Goal: Transaction & Acquisition: Purchase product/service

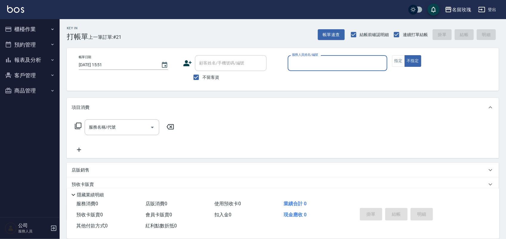
click at [28, 26] on button "櫃檯作業" at bounding box center [29, 29] width 55 height 16
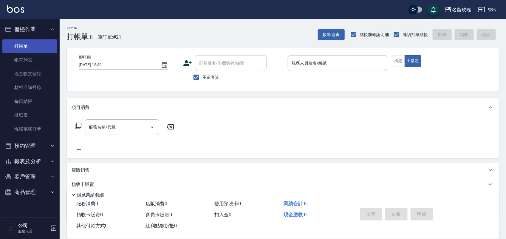
drag, startPoint x: 30, startPoint y: 44, endPoint x: 42, endPoint y: 23, distance: 23.8
click at [30, 43] on link "打帳單" at bounding box center [29, 46] width 55 height 14
drag, startPoint x: 199, startPoint y: 79, endPoint x: 204, endPoint y: 75, distance: 6.0
click at [200, 78] on input "不留客資" at bounding box center [196, 77] width 13 height 13
checkbox input "false"
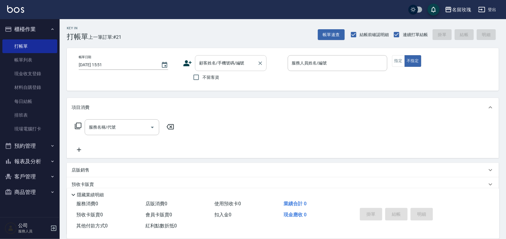
click at [209, 66] on input "顧客姓名/手機號碼/編號" at bounding box center [226, 63] width 57 height 10
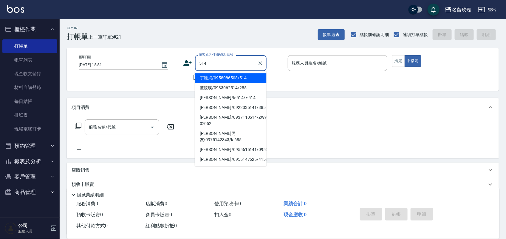
click at [218, 79] on li "丁婉貞/0958086508/514" at bounding box center [231, 78] width 72 height 10
type input "丁婉貞/0958086508/514"
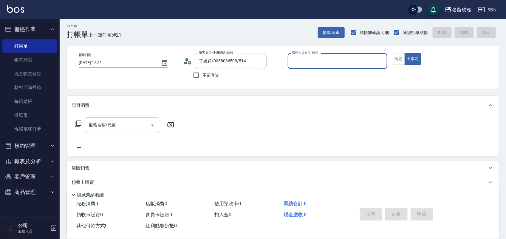
scroll to position [54, 0]
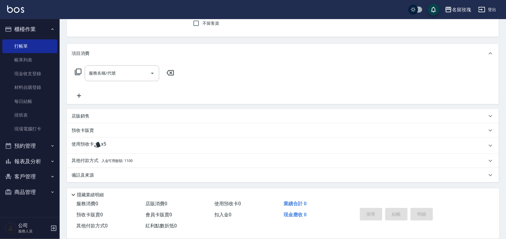
click at [123, 160] on span "入金可用餘額: 1100" at bounding box center [116, 161] width 31 height 4
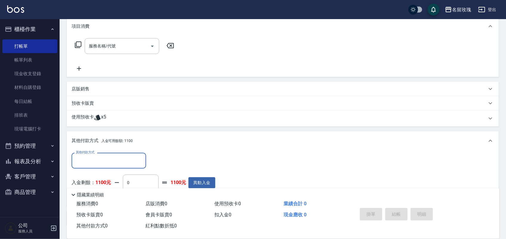
scroll to position [91, 0]
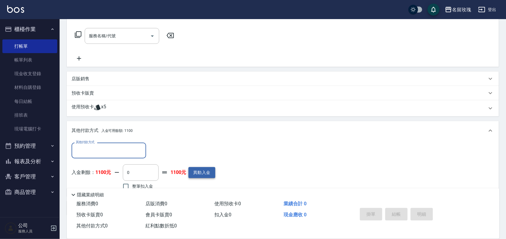
click at [194, 172] on button "異動入金" at bounding box center [201, 172] width 27 height 11
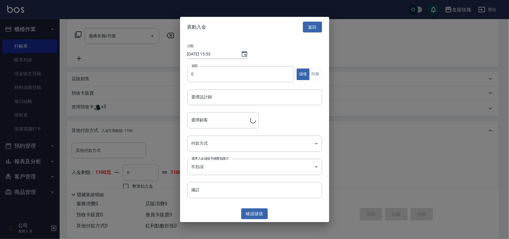
type input "丁婉貞/0958086508/514"
click at [193, 78] on input "0" at bounding box center [240, 74] width 107 height 16
type input "11000"
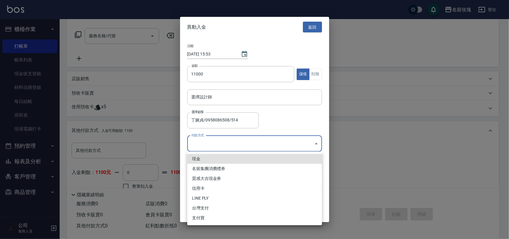
click at [205, 141] on body "名留玫瑰 登出 櫃檯作業 打帳單 帳單列表 現金收支登錄 材料自購登錄 每日結帳 排班表 現場電腦打卡 預約管理 預約管理 單日預約紀錄 單週預約紀錄 報表及…" at bounding box center [254, 90] width 509 height 363
click at [206, 160] on li "現金" at bounding box center [254, 159] width 135 height 10
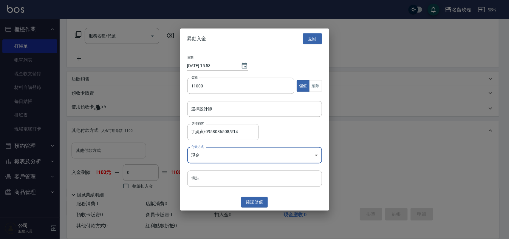
type input "現金"
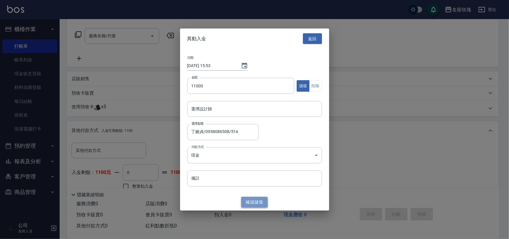
click at [255, 202] on button "確認 儲值" at bounding box center [254, 201] width 27 height 11
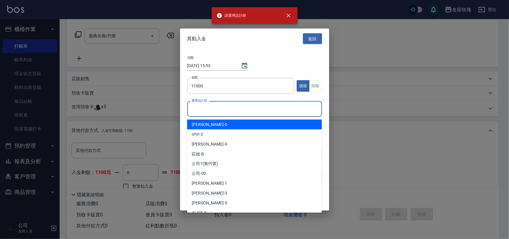
click at [214, 111] on input "選擇設計師" at bounding box center [254, 109] width 129 height 10
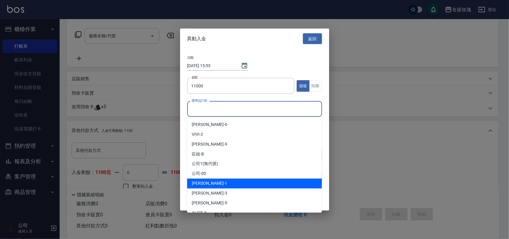
click at [218, 183] on div "JOYCE -1" at bounding box center [254, 184] width 135 height 10
type input "JOYCE-1"
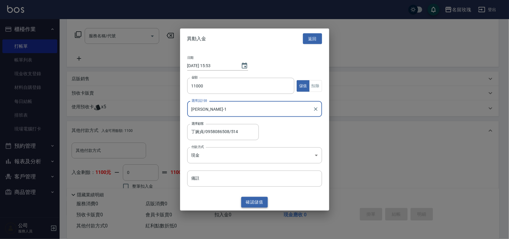
click at [262, 204] on button "確認 儲值" at bounding box center [254, 201] width 27 height 11
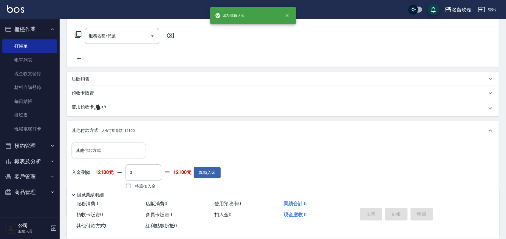
click at [77, 32] on icon at bounding box center [78, 34] width 7 height 7
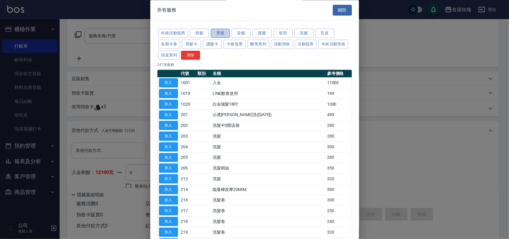
click at [221, 32] on button "燙髮" at bounding box center [220, 33] width 19 height 9
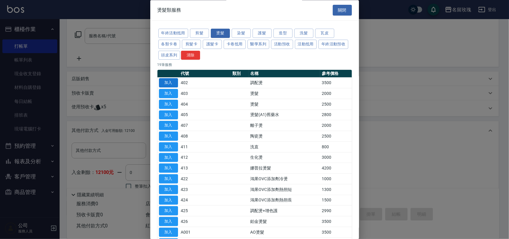
click at [169, 81] on button "加入" at bounding box center [168, 82] width 19 height 9
type input "調配燙(402)"
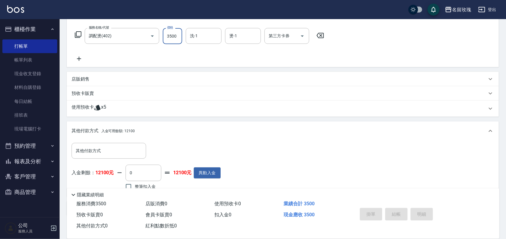
click at [173, 39] on input "3500" at bounding box center [172, 36] width 19 height 16
type input "3000"
type input "JOYCE-1"
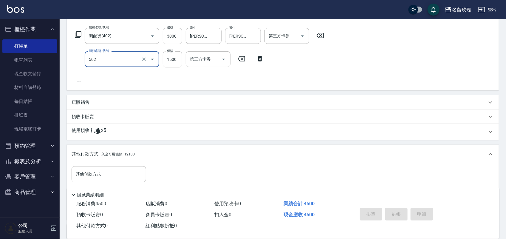
type input "染髮(502)"
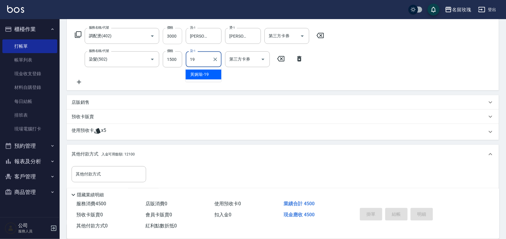
type input "黃婉瑜-19"
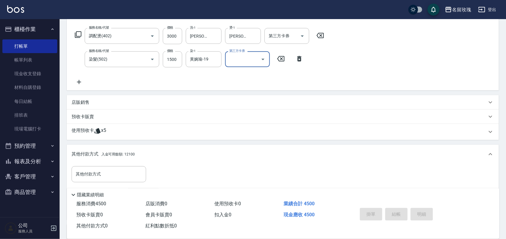
drag, startPoint x: 86, startPoint y: 100, endPoint x: 86, endPoint y: 90, distance: 10.1
click at [86, 98] on div "店販銷售" at bounding box center [283, 102] width 432 height 14
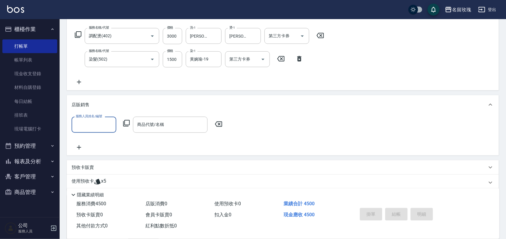
scroll to position [0, 0]
type input "JOYCE-1"
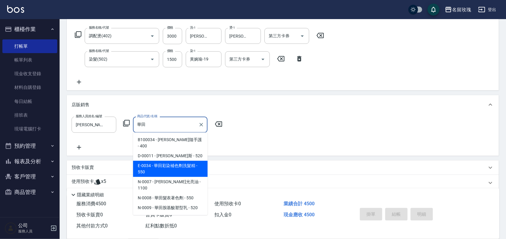
click at [148, 161] on span "E-0034 - 華田彩染補色劑洗髮精 - 550" at bounding box center [170, 169] width 75 height 16
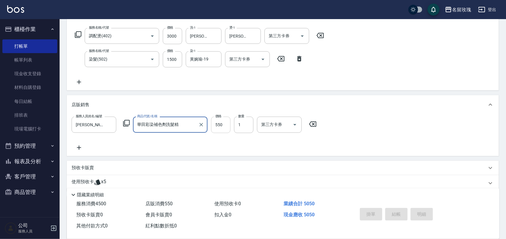
type input "華田彩染補色劑洗髮精"
click at [215, 125] on input "550" at bounding box center [220, 125] width 19 height 16
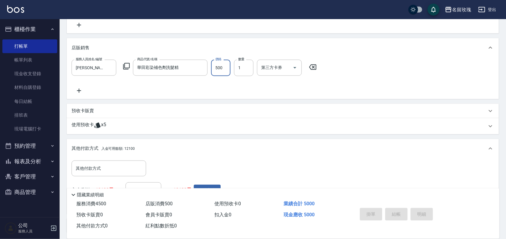
scroll to position [199, 0]
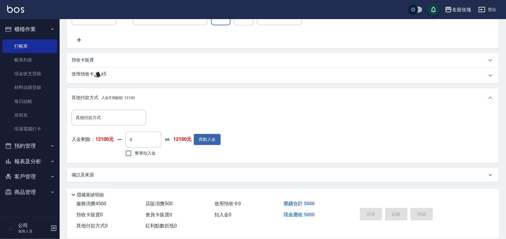
type input "500"
click at [127, 151] on input "整筆扣入金" at bounding box center [128, 153] width 13 height 13
checkbox input "true"
type input "5000"
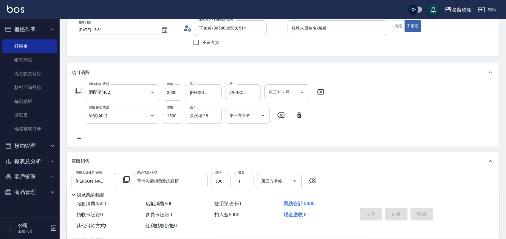
scroll to position [0, 0]
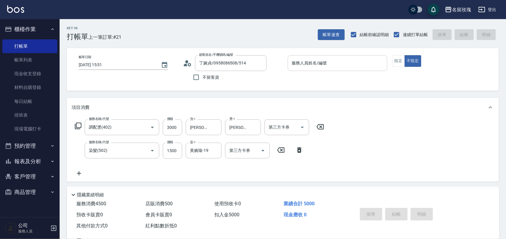
click at [300, 68] on input "服務人員姓名/編號" at bounding box center [337, 63] width 94 height 10
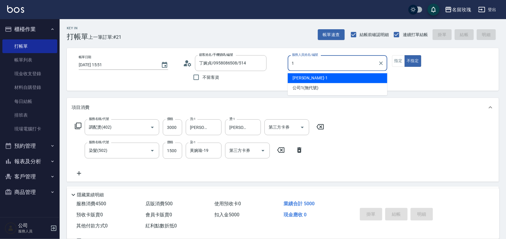
type input "[PERSON_NAME]-1"
type button "false"
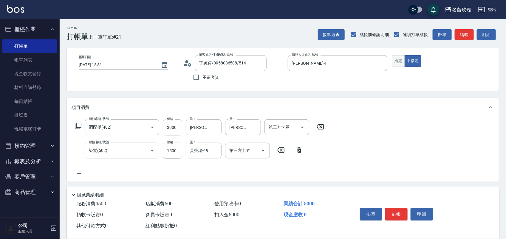
click at [395, 60] on button "指定" at bounding box center [398, 61] width 13 height 12
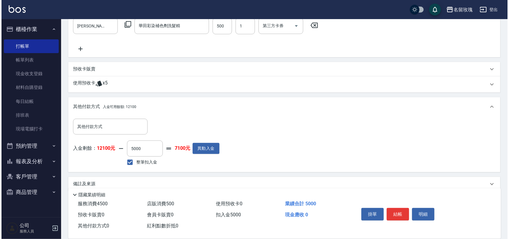
scroll to position [199, 0]
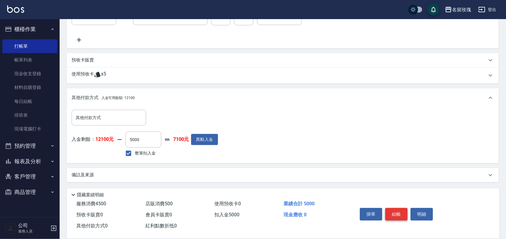
click at [391, 211] on button "結帳" at bounding box center [396, 214] width 22 height 13
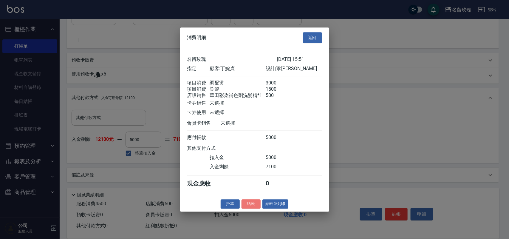
click at [256, 206] on button "結帳" at bounding box center [251, 203] width 19 height 9
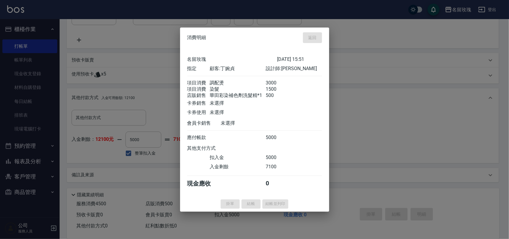
type input "2025/08/10 15:54"
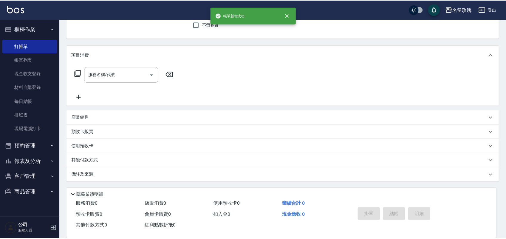
scroll to position [0, 0]
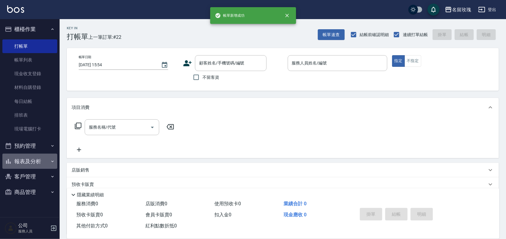
click at [41, 159] on button "報表及分析" at bounding box center [29, 162] width 55 height 16
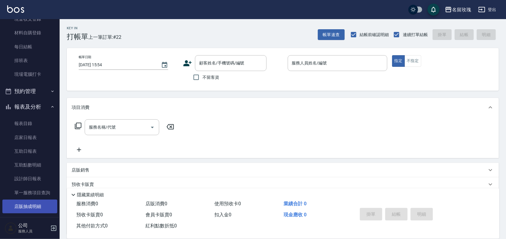
scroll to position [104, 0]
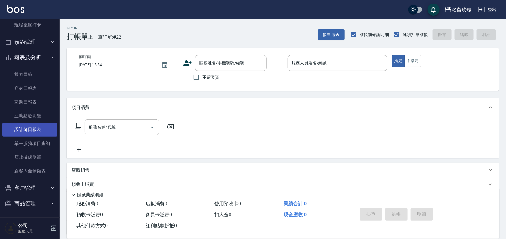
click at [34, 125] on link "設計師日報表" at bounding box center [29, 130] width 55 height 14
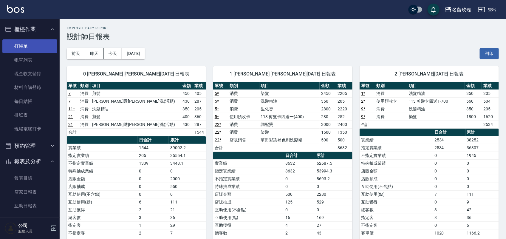
click at [23, 44] on link "打帳單" at bounding box center [29, 46] width 55 height 14
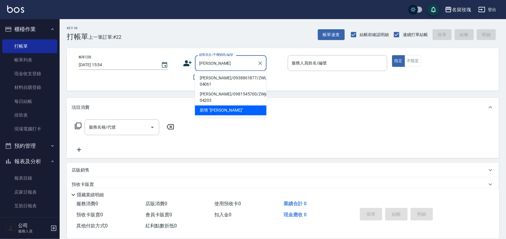
type input "劉"
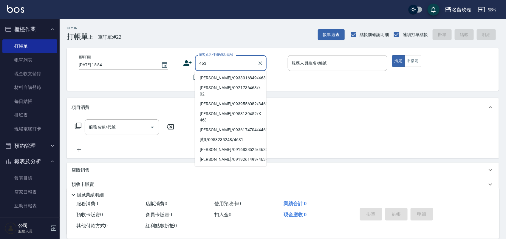
click at [224, 80] on li "[PERSON_NAME]/0933016849/463" at bounding box center [231, 78] width 72 height 10
type input "[PERSON_NAME]/0933016849/463"
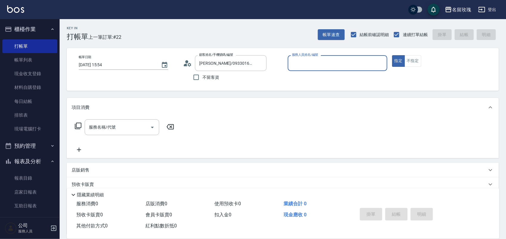
type input "ALICE-6"
click at [261, 60] on button "Clear" at bounding box center [260, 63] width 8 height 8
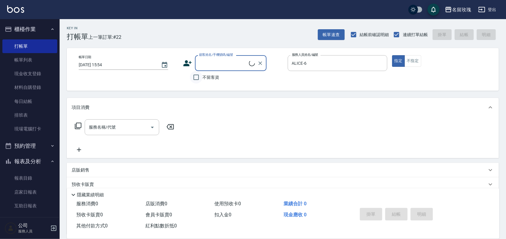
click at [194, 79] on input "不留客資" at bounding box center [196, 77] width 13 height 13
checkbox input "true"
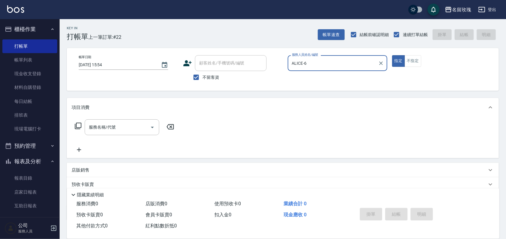
click at [381, 64] on icon "Clear" at bounding box center [381, 63] width 6 height 6
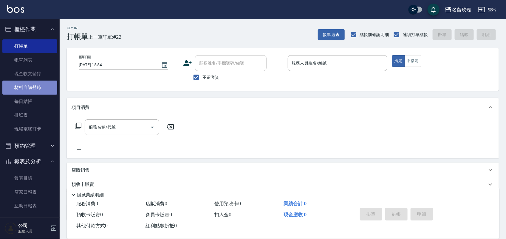
click at [40, 87] on link "材料自購登錄" at bounding box center [29, 88] width 55 height 14
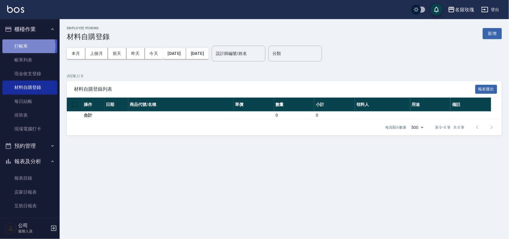
click at [23, 46] on link "打帳單" at bounding box center [29, 46] width 55 height 14
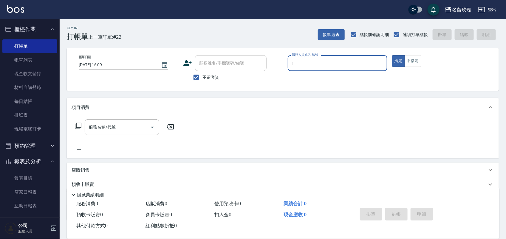
type input "[PERSON_NAME]-1"
type button "true"
click at [415, 58] on button "不指定" at bounding box center [413, 61] width 17 height 12
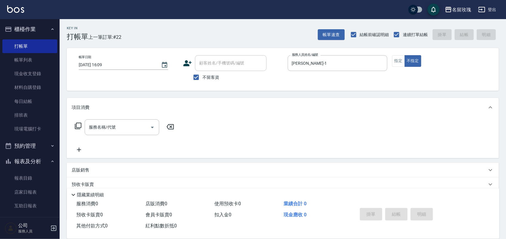
click at [97, 125] on div "服務名稱/代號 服務名稱/代號" at bounding box center [122, 127] width 75 height 16
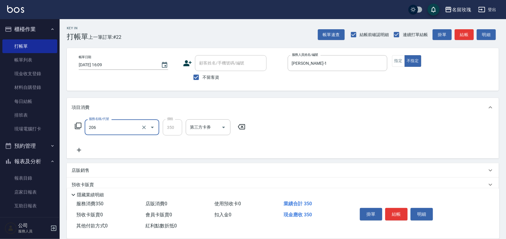
type input "洗髮精油(206)"
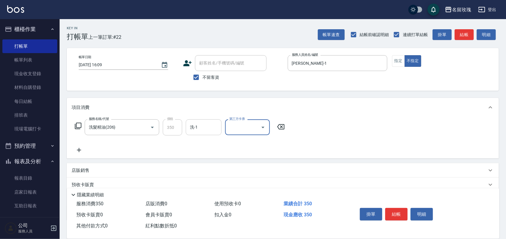
click at [188, 127] on input "洗-1" at bounding box center [203, 127] width 30 height 10
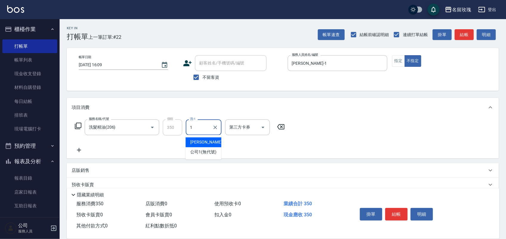
type input "[PERSON_NAME]-1"
click at [397, 209] on button "結帳" at bounding box center [396, 214] width 22 height 13
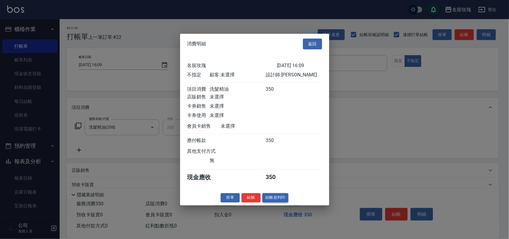
click at [286, 201] on button "結帳並列印" at bounding box center [275, 197] width 26 height 9
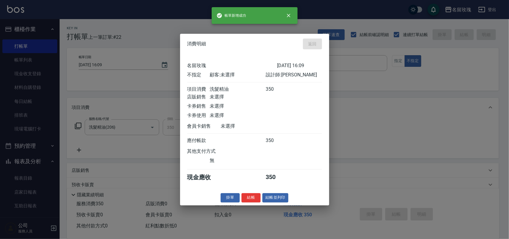
type input "2025/08/10 16:10"
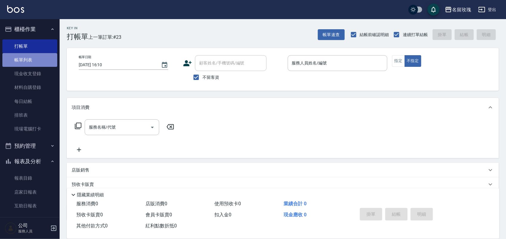
click at [34, 64] on link "帳單列表" at bounding box center [29, 60] width 55 height 14
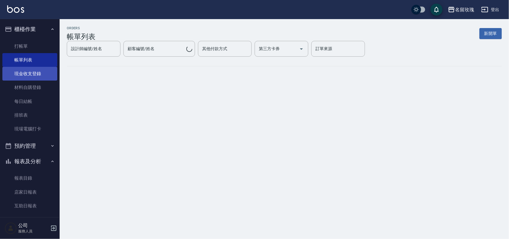
click at [27, 72] on link "現金收支登錄" at bounding box center [29, 74] width 55 height 14
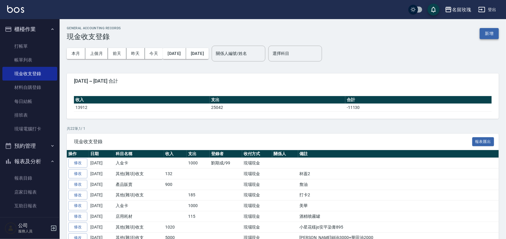
click at [491, 28] on button "新增" at bounding box center [489, 33] width 19 height 11
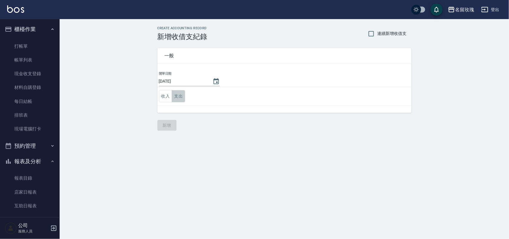
click at [184, 94] on button "支出" at bounding box center [178, 96] width 13 height 12
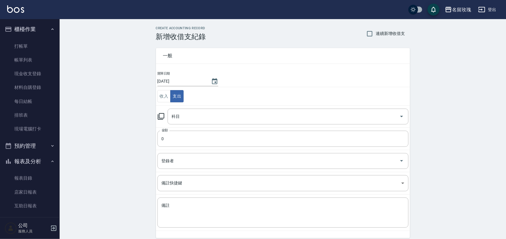
drag, startPoint x: 156, startPoint y: 117, endPoint x: 161, endPoint y: 112, distance: 7.2
click at [160, 114] on td "科目 科目" at bounding box center [283, 116] width 254 height 22
click at [161, 112] on div "科目 科目" at bounding box center [282, 117] width 251 height 16
click at [161, 118] on icon at bounding box center [160, 116] width 7 height 7
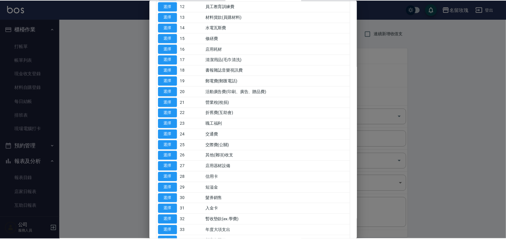
scroll to position [186, 0]
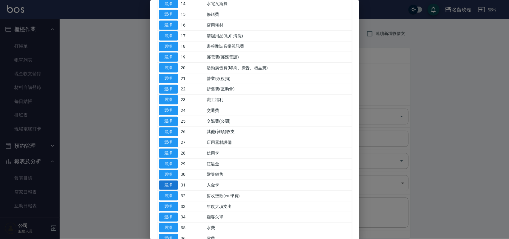
click at [164, 184] on button "選擇" at bounding box center [168, 184] width 19 height 9
type input "31 入金卡"
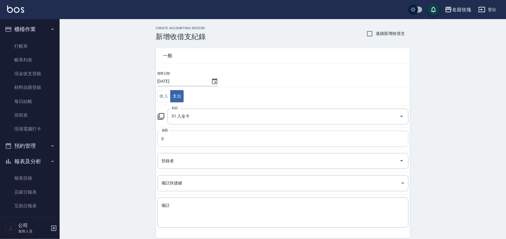
click at [175, 137] on input "0" at bounding box center [282, 139] width 251 height 16
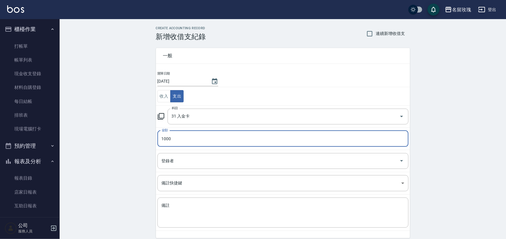
type input "1000"
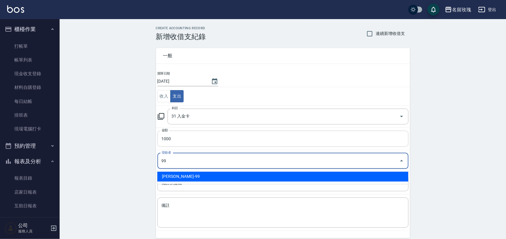
type input "劉期成-99"
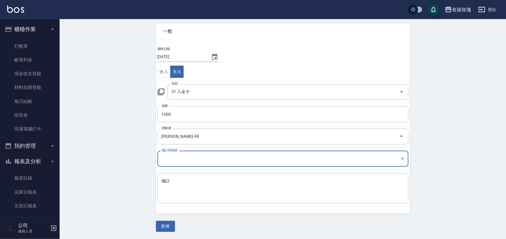
scroll to position [25, 0]
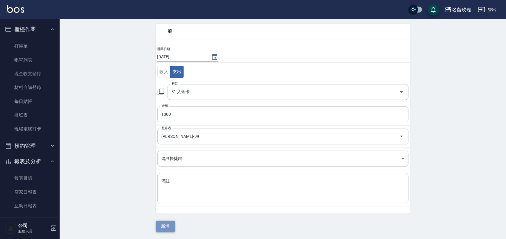
click at [164, 222] on button "新增" at bounding box center [165, 226] width 19 height 11
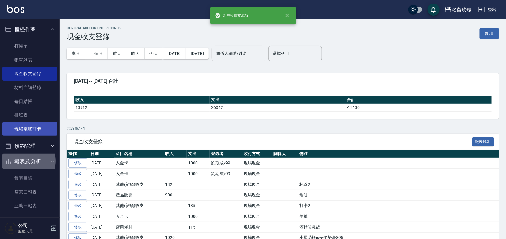
drag, startPoint x: 22, startPoint y: 161, endPoint x: 10, endPoint y: 136, distance: 28.0
click at [20, 160] on button "報表及分析" at bounding box center [29, 162] width 55 height 16
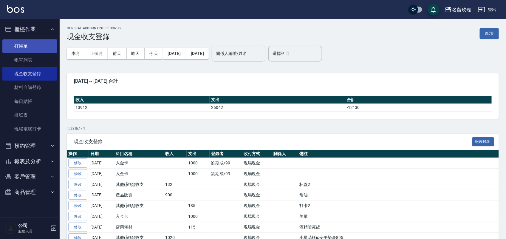
click at [21, 44] on link "打帳單" at bounding box center [29, 46] width 55 height 14
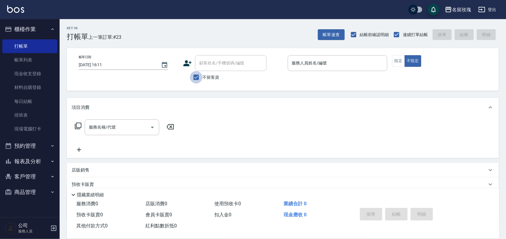
drag, startPoint x: 197, startPoint y: 74, endPoint x: 216, endPoint y: 59, distance: 24.5
click at [199, 74] on input "不留客資" at bounding box center [196, 77] width 13 height 13
checkbox input "false"
click at [220, 57] on div "顧客姓名/手機號碼/編號" at bounding box center [231, 63] width 72 height 16
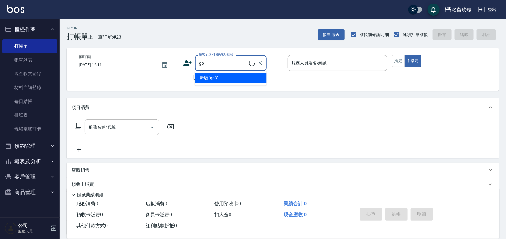
type input "g"
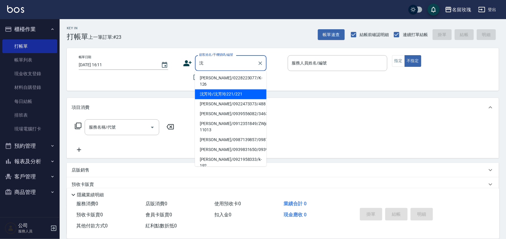
click at [236, 89] on li "沈芳玲/沈芳玲221/221" at bounding box center [231, 94] width 72 height 10
type input "沈芳玲/沈芳玲221/221"
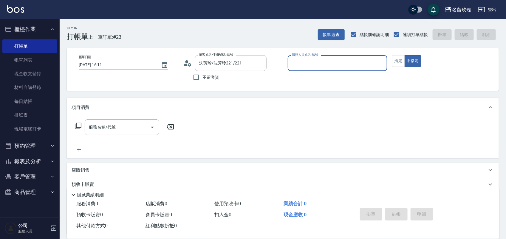
type input "[PERSON_NAME]老師-9"
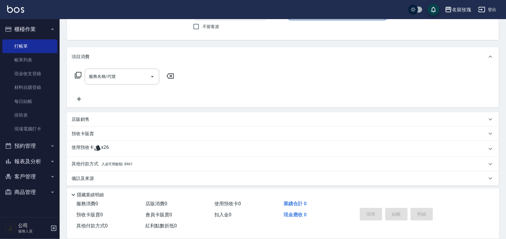
scroll to position [54, 0]
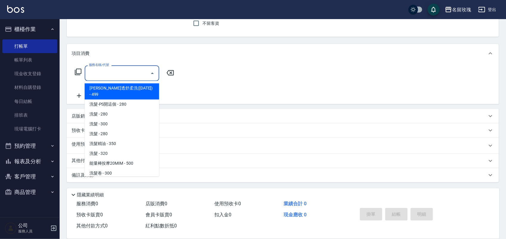
click at [101, 71] on input "服務名稱/代號" at bounding box center [117, 73] width 60 height 10
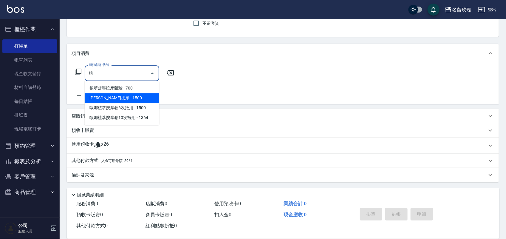
click at [127, 99] on span "[PERSON_NAME]按摩 - 1500" at bounding box center [122, 98] width 75 height 10
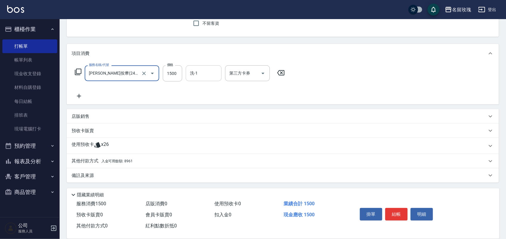
click at [201, 66] on div "洗-1" at bounding box center [204, 73] width 36 height 16
type input "[PERSON_NAME]按摩(242)"
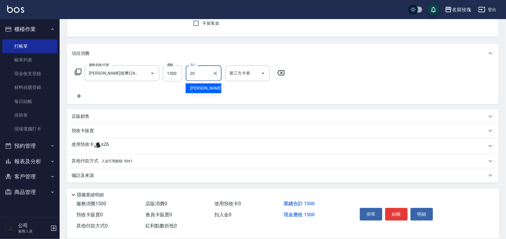
type input "[PERSON_NAME]-20"
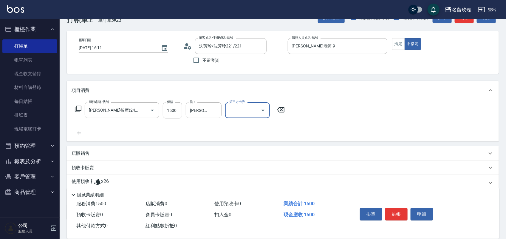
scroll to position [54, 0]
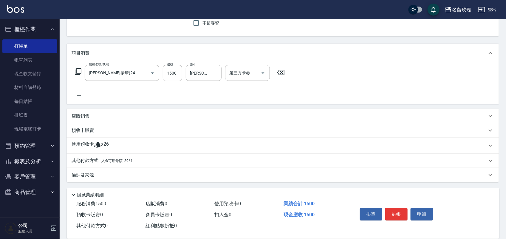
click at [131, 157] on p "其他付款方式 入金可用餘額: 8961" at bounding box center [102, 160] width 61 height 7
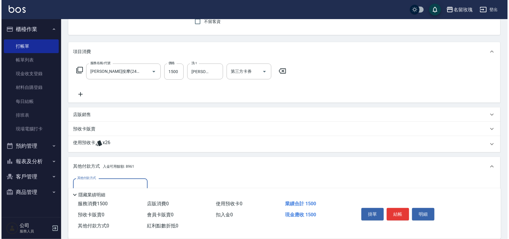
scroll to position [124, 0]
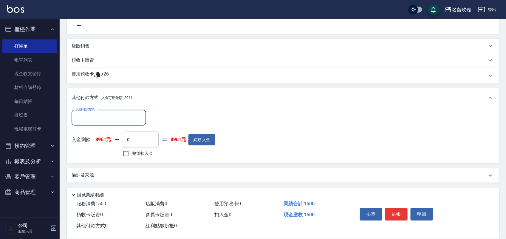
click at [136, 151] on span "整筆扣入金" at bounding box center [142, 153] width 21 height 6
click at [132, 151] on input "整筆扣入金" at bounding box center [126, 153] width 13 height 13
checkbox input "true"
type input "1500"
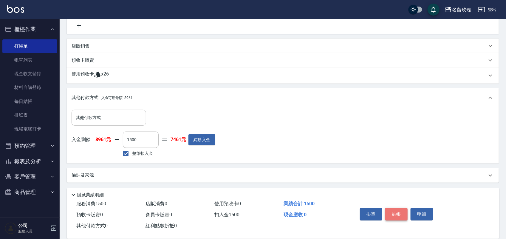
drag, startPoint x: 403, startPoint y: 212, endPoint x: 377, endPoint y: 217, distance: 27.4
click at [403, 212] on button "結帳" at bounding box center [396, 214] width 22 height 13
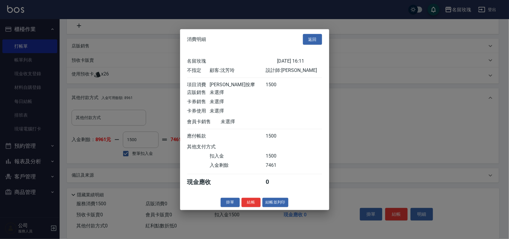
click at [281, 205] on button "結帳並列印" at bounding box center [275, 202] width 26 height 9
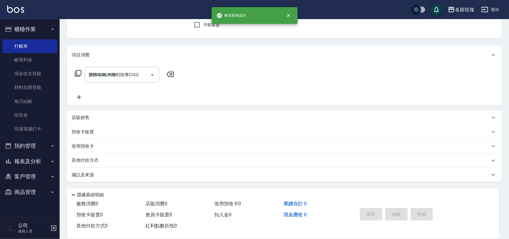
type input "2025/08/10 16:13"
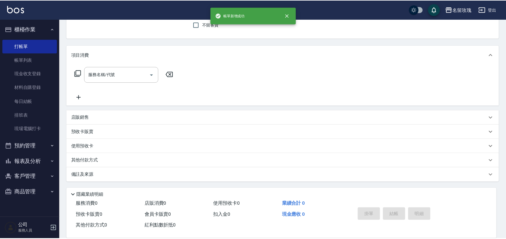
scroll to position [0, 0]
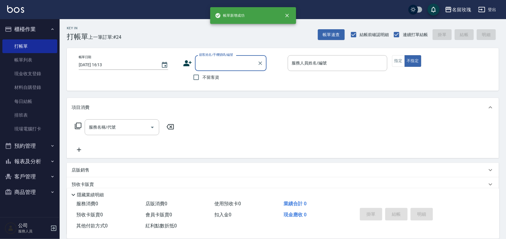
click at [231, 66] on input "顧客姓名/手機號碼/編號" at bounding box center [226, 63] width 57 height 10
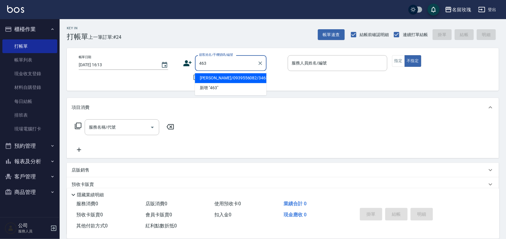
type input "沈章佩/0939556082/3463"
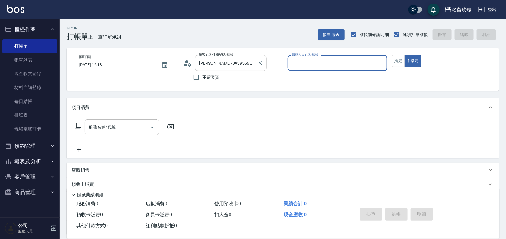
type input "VIVI-2"
type input "[PERSON_NAME]/0933016849/463"
type input "ALICE-6"
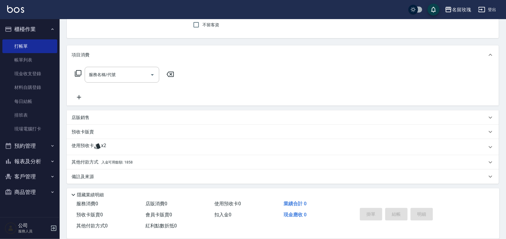
scroll to position [54, 0]
click at [113, 160] on span "入金可用餘額: 1858" at bounding box center [116, 161] width 31 height 4
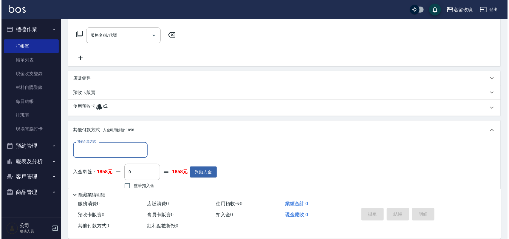
scroll to position [124, 0]
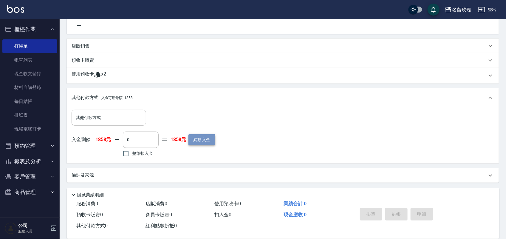
click at [198, 140] on button "異動入金" at bounding box center [201, 139] width 27 height 11
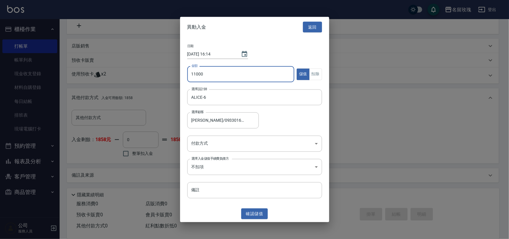
type input "11000"
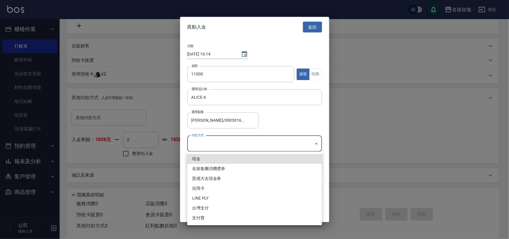
drag, startPoint x: 219, startPoint y: 142, endPoint x: 210, endPoint y: 148, distance: 10.3
click at [217, 142] on body "名留玫瑰 登出 櫃檯作業 打帳單 帳單列表 現金收支登錄 材料自購登錄 每日結帳 排班表 現場電腦打卡 預約管理 預約管理 單日預約紀錄 單週預約紀錄 報表及…" at bounding box center [254, 57] width 509 height 363
click at [203, 159] on li "現金" at bounding box center [254, 159] width 135 height 10
type input "現金"
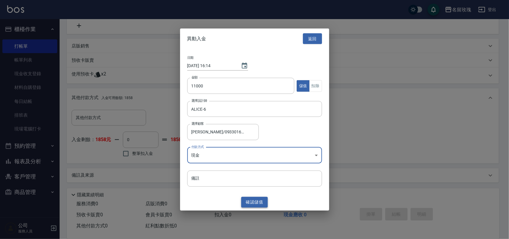
click at [243, 203] on button "確認 儲值" at bounding box center [254, 201] width 27 height 11
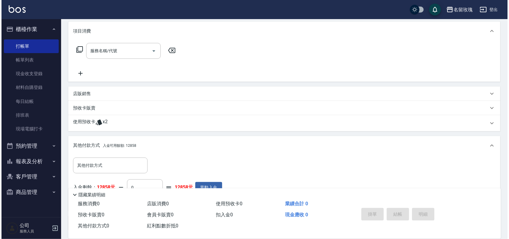
scroll to position [0, 0]
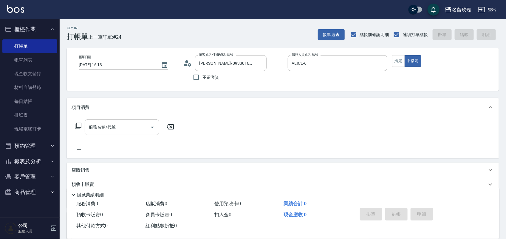
click at [108, 121] on div "服務名稱/代號" at bounding box center [122, 127] width 75 height 16
click at [80, 127] on icon at bounding box center [78, 126] width 7 height 7
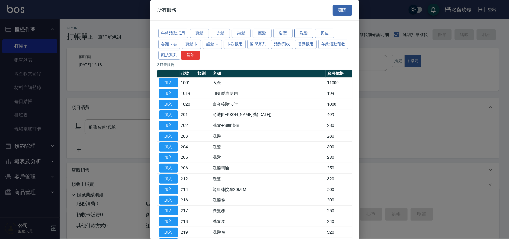
click at [298, 37] on button "洗髮" at bounding box center [303, 33] width 19 height 9
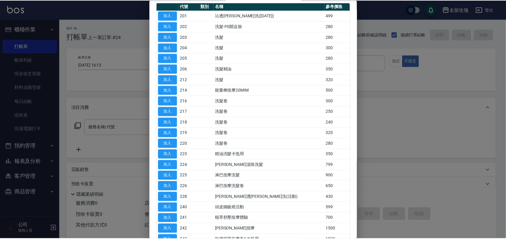
scroll to position [129, 0]
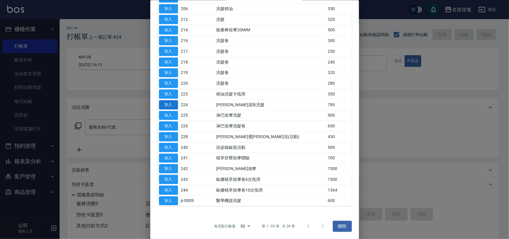
click at [176, 105] on button "加入" at bounding box center [168, 104] width 19 height 9
type input "歐娜滾珠洗髮(224)"
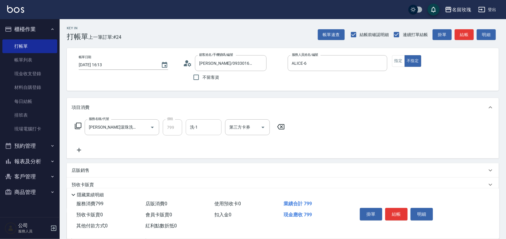
click at [205, 124] on input "洗-1" at bounding box center [203, 127] width 30 height 10
type input "少少-21"
click at [76, 126] on icon at bounding box center [78, 126] width 7 height 7
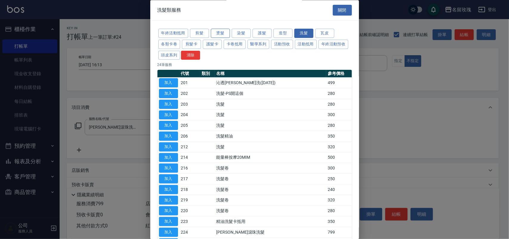
click at [224, 34] on button "燙髮" at bounding box center [220, 33] width 19 height 9
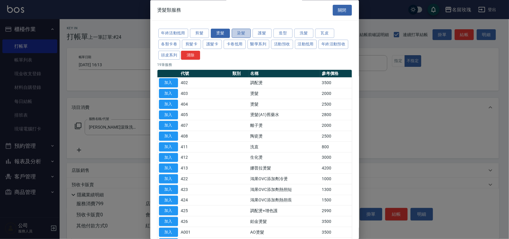
click at [250, 34] on button "染髮" at bounding box center [241, 33] width 19 height 9
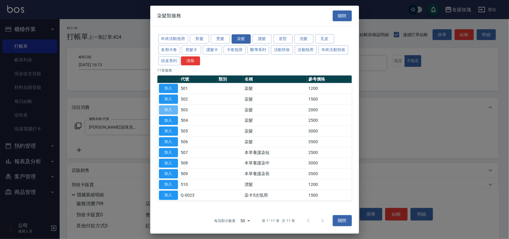
drag, startPoint x: 168, startPoint y: 109, endPoint x: 184, endPoint y: 122, distance: 20.8
click at [166, 109] on button "加入" at bounding box center [168, 109] width 19 height 9
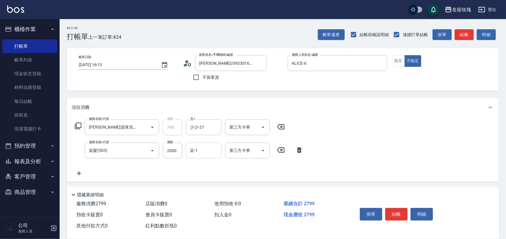
click at [206, 149] on input "染-1" at bounding box center [203, 150] width 30 height 10
type input "少少-21"
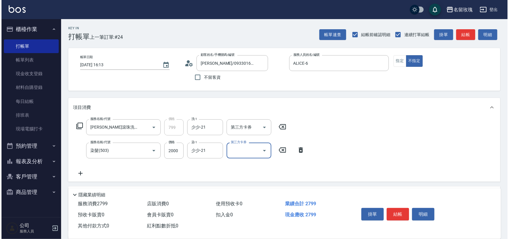
scroll to position [148, 0]
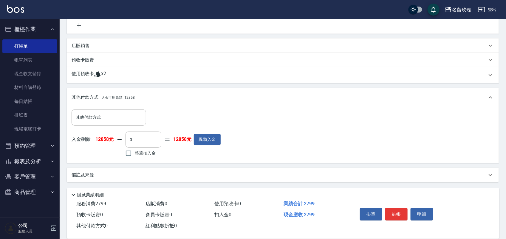
click at [137, 155] on span "整筆扣入金" at bounding box center [145, 153] width 21 height 6
click at [135, 155] on input "整筆扣入金" at bounding box center [128, 153] width 13 height 13
checkbox input "true"
type input "2799"
drag, startPoint x: 400, startPoint y: 214, endPoint x: 408, endPoint y: 239, distance: 26.1
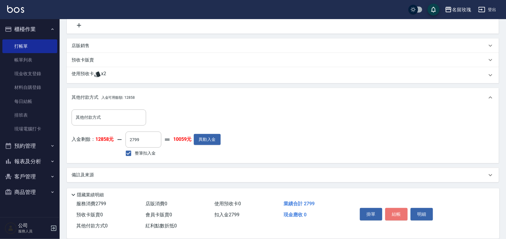
click at [399, 214] on button "結帳" at bounding box center [396, 214] width 22 height 13
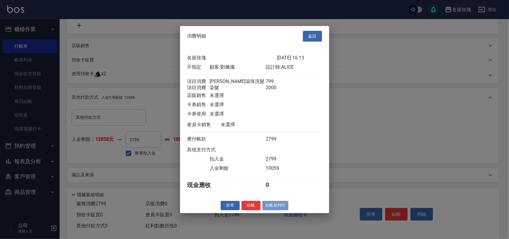
click at [284, 210] on button "結帳並列印" at bounding box center [275, 205] width 26 height 9
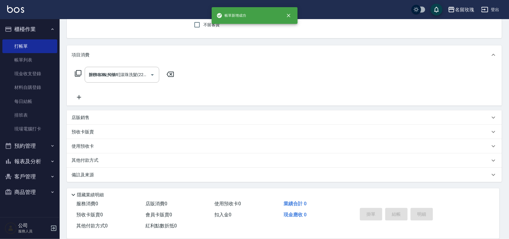
type input "2025/08/10 16:15"
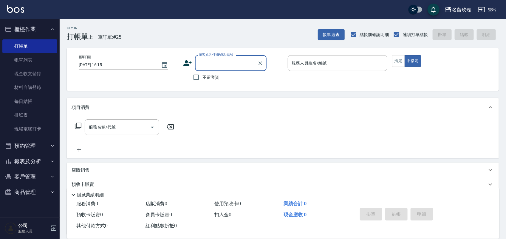
click at [203, 78] on span "不留客資" at bounding box center [210, 77] width 17 height 6
click at [202, 78] on input "不留客資" at bounding box center [196, 77] width 13 height 13
checkbox input "true"
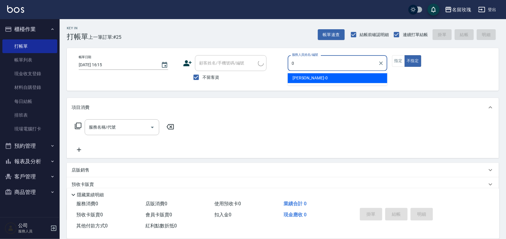
click at [306, 79] on div "Jerry -0" at bounding box center [338, 78] width 100 height 10
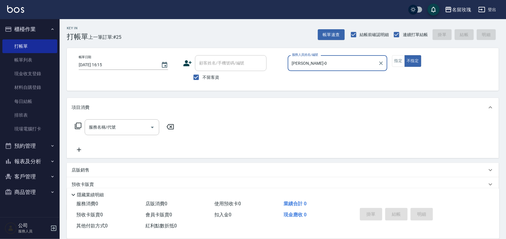
type input "Jerry-0"
click at [77, 123] on icon at bounding box center [78, 126] width 7 height 7
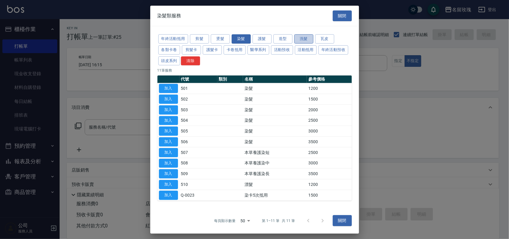
click at [312, 36] on button "洗髮" at bounding box center [303, 38] width 19 height 9
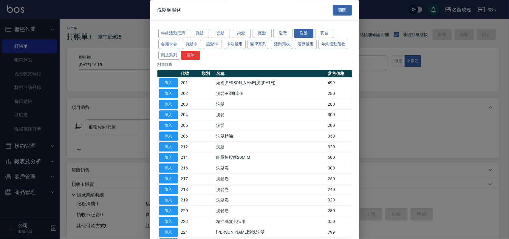
scroll to position [75, 0]
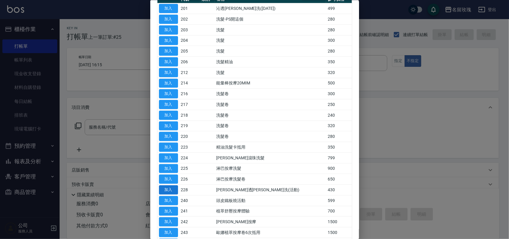
click at [165, 190] on button "加入" at bounding box center [168, 189] width 19 height 9
type input "[PERSON_NAME]透[PERSON_NAME]洗(活動)(228)"
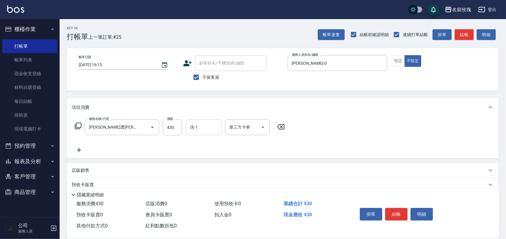
click at [187, 131] on div "洗-1" at bounding box center [204, 127] width 36 height 16
drag, startPoint x: 193, startPoint y: 141, endPoint x: 195, endPoint y: 145, distance: 4.2
click at [194, 144] on body "名留玫瑰 登出 櫃檯作業 打帳單 帳單列表 現金收支登錄 材料自購登錄 每日結帳 排班表 現場電腦打卡 預約管理 預約管理 單日預約紀錄 單週預約紀錄 報表及…" at bounding box center [253, 138] width 506 height 277
click at [195, 145] on span "Jerry -0" at bounding box center [208, 142] width 35 height 6
type input "Jerry-0"
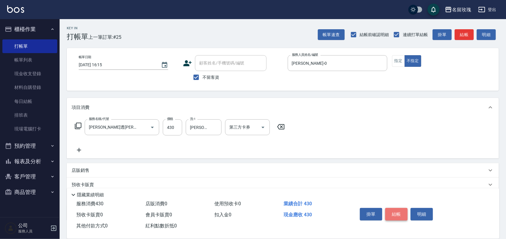
click at [402, 216] on button "結帳" at bounding box center [396, 214] width 22 height 13
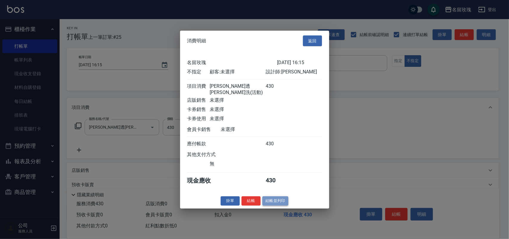
click at [277, 205] on button "結帳並列印" at bounding box center [275, 200] width 26 height 9
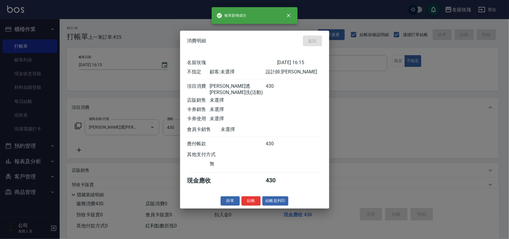
type input "2025/08/10 16:19"
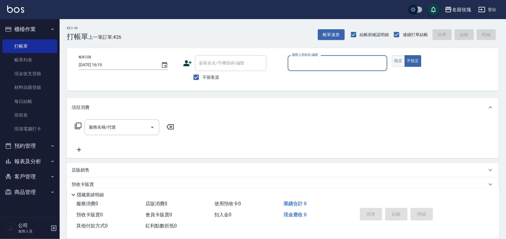
click at [400, 64] on button "指定" at bounding box center [398, 61] width 13 height 12
click at [344, 58] on input "服務人員姓名/編號" at bounding box center [337, 63] width 94 height 10
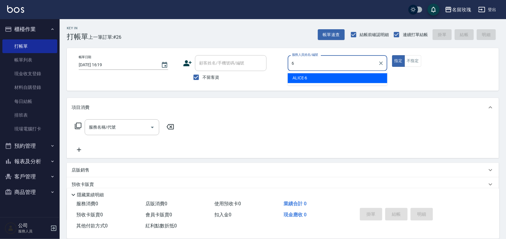
type input "ALICE-6"
type button "true"
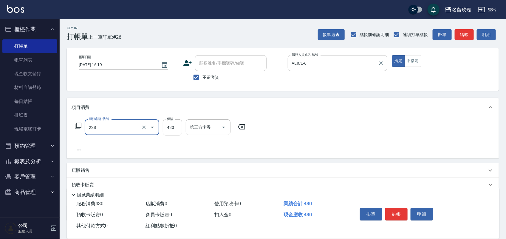
type input "[PERSON_NAME]透[PERSON_NAME]洗(活動)(228)"
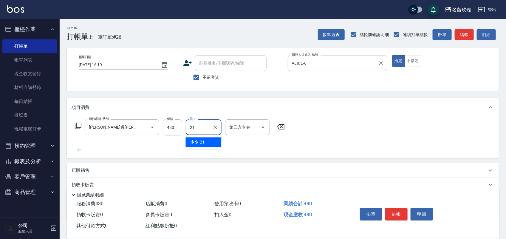
type input "少少-21"
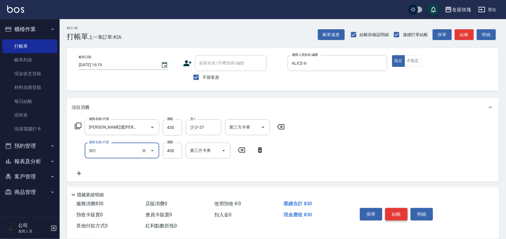
type input "剪髮(301)"
click at [400, 210] on button "結帳" at bounding box center [396, 214] width 22 height 13
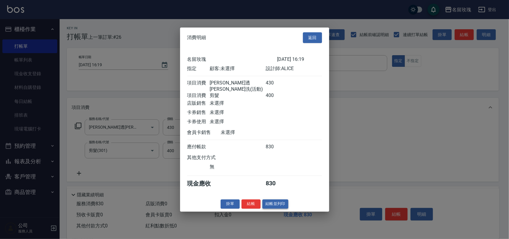
click at [268, 207] on button "結帳並列印" at bounding box center [275, 203] width 26 height 9
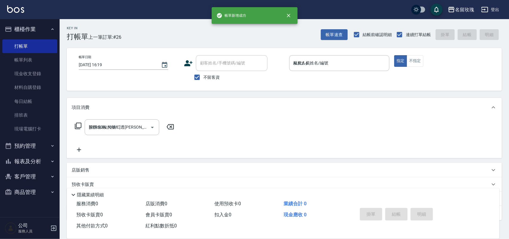
type input "2025/08/10 16:24"
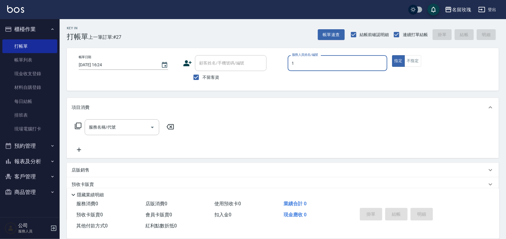
type input "[PERSON_NAME]-1"
click at [78, 124] on icon at bounding box center [78, 125] width 7 height 7
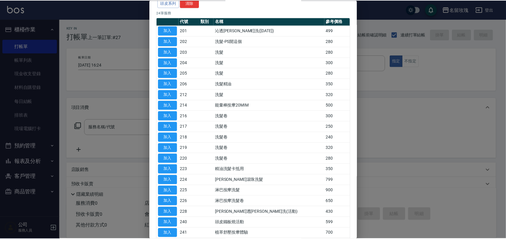
scroll to position [129, 0]
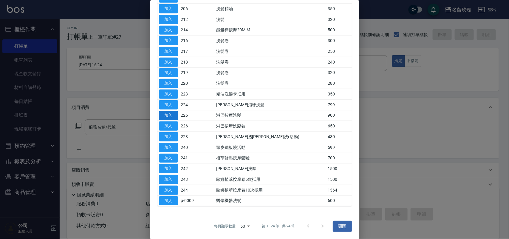
click at [169, 113] on button "加入" at bounding box center [168, 115] width 19 height 9
type input "淋巴按摩洗髮(225)"
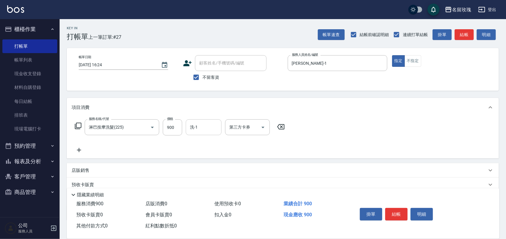
click at [193, 129] on input "洗-1" at bounding box center [203, 127] width 30 height 10
type input "少少-21"
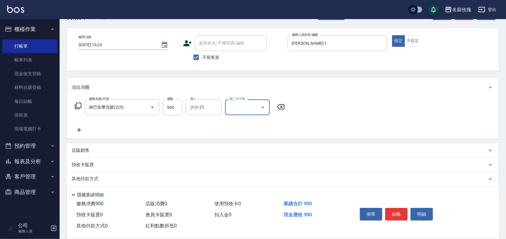
scroll to position [38, 0]
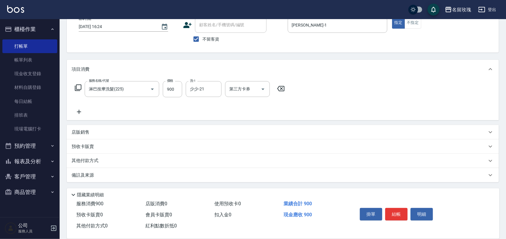
click at [74, 130] on p "店販銷售" at bounding box center [81, 132] width 18 height 6
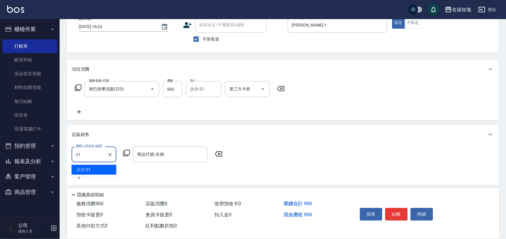
type input "少少-21"
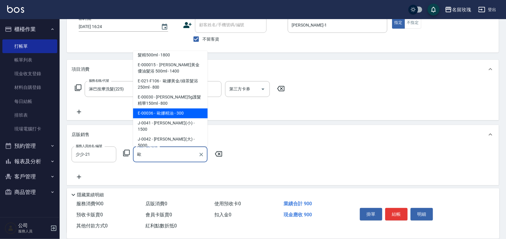
scroll to position [2, 0]
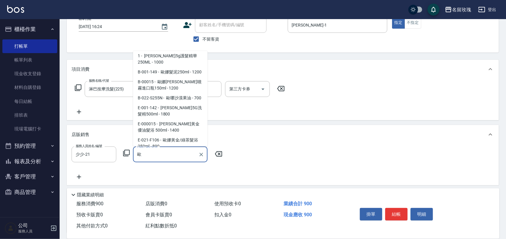
click at [173, 118] on span "E-001-142 - 歐娜5G洗髮精500ml - 1800" at bounding box center [170, 111] width 75 height 16
type input "歐娜5G洗髮精500ml"
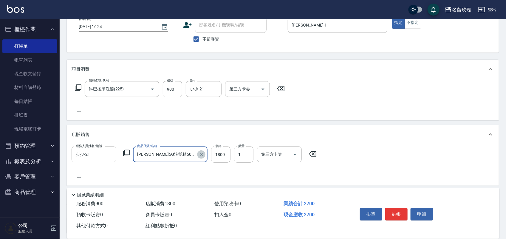
click at [202, 153] on icon "Clear" at bounding box center [201, 155] width 4 height 4
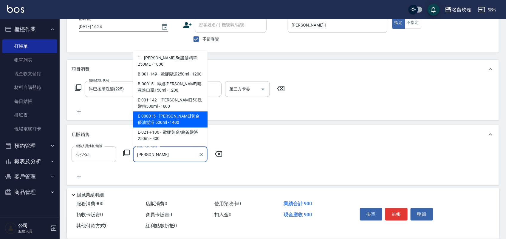
scroll to position [45, 0]
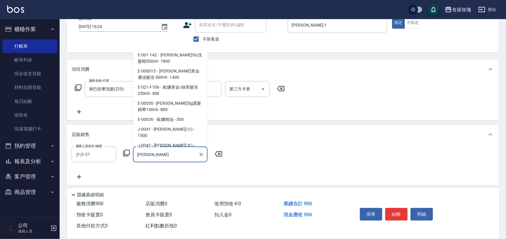
click at [165, 82] on span "E-000015 - 歐娜黃金優油髮浴 500ml - 1400" at bounding box center [170, 74] width 75 height 16
type input "歐娜黃金優油髮浴 500ml"
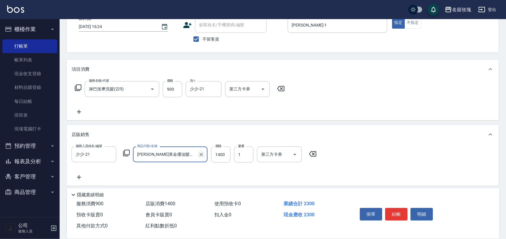
click at [202, 154] on icon "Clear" at bounding box center [201, 154] width 6 height 6
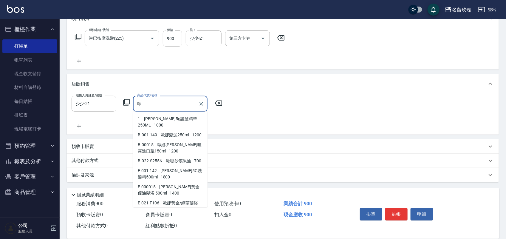
scroll to position [37, 0]
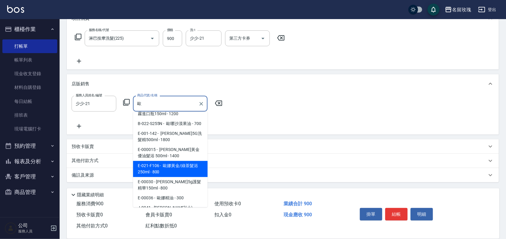
click at [200, 177] on span "E-021-F106 - 歐娜黃金/綠茶髮浴 250ml - 800" at bounding box center [170, 169] width 75 height 16
type input "歐娜黃金/綠茶髮浴 250ml"
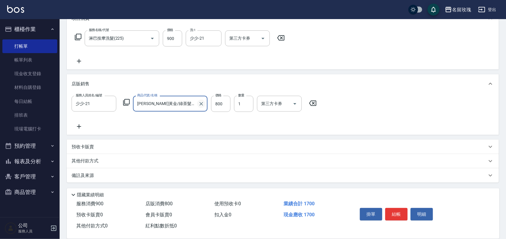
click at [202, 102] on icon "Clear" at bounding box center [201, 104] width 6 height 6
type input "歐"
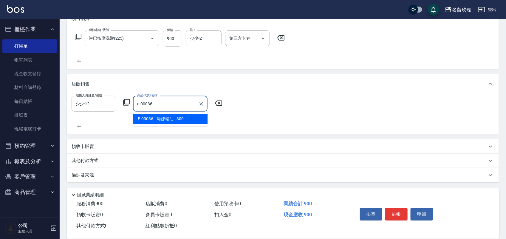
type input "[PERSON_NAME]精油"
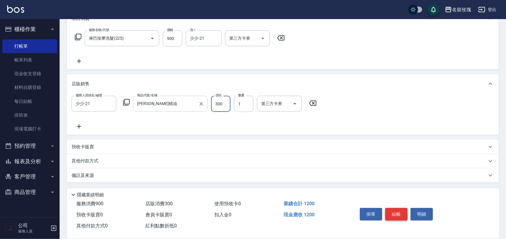
drag, startPoint x: 399, startPoint y: 216, endPoint x: 314, endPoint y: 215, distance: 84.7
click at [398, 215] on button "結帳" at bounding box center [396, 214] width 22 height 13
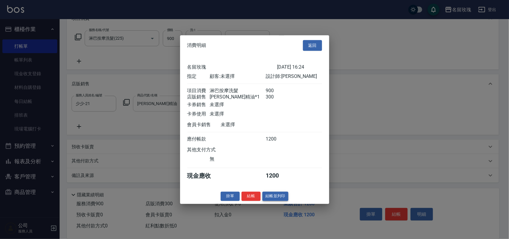
click at [270, 200] on button "結帳並列印" at bounding box center [275, 195] width 26 height 9
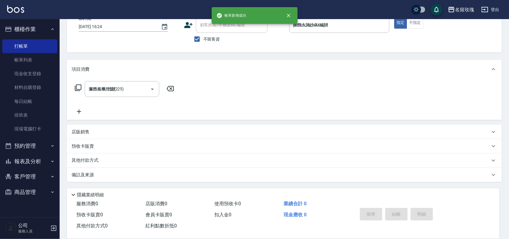
type input "2025/08/10 16:31"
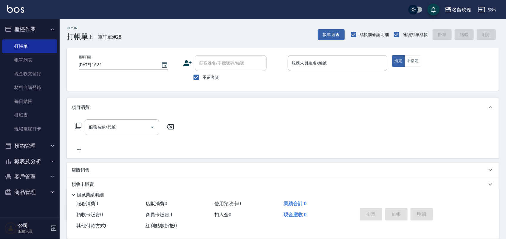
click at [205, 78] on span "不留客資" at bounding box center [210, 77] width 17 height 6
click at [202, 78] on input "不留客資" at bounding box center [196, 77] width 13 height 13
checkbox input "false"
click at [207, 61] on input "顧客姓名/手機號碼/編號" at bounding box center [226, 63] width 57 height 10
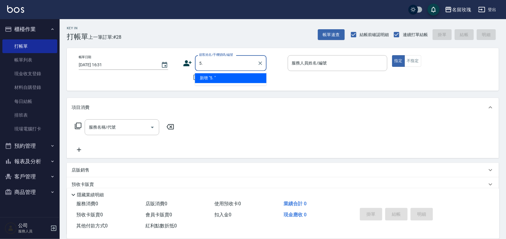
type input "5"
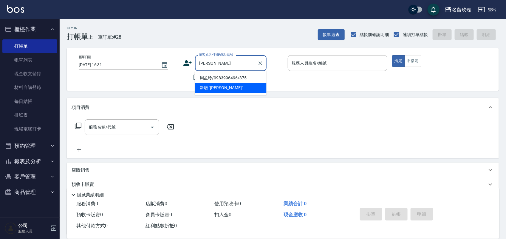
click at [221, 77] on li "周孟玲/0983996496/375" at bounding box center [231, 78] width 72 height 10
type input "周孟玲/0983996496/375"
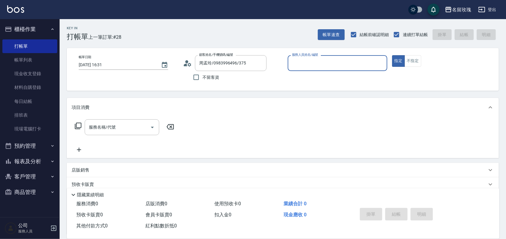
type input "[PERSON_NAME]老師-9"
click at [112, 129] on div "服務名稱/代號 服務名稱/代號" at bounding box center [122, 127] width 75 height 16
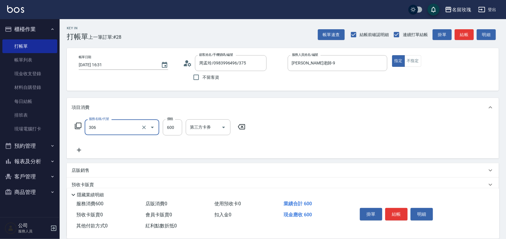
type input "剪髮(306)"
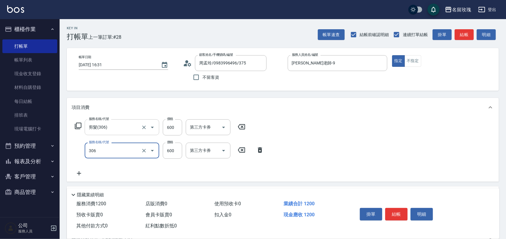
type input "剪髮(306)"
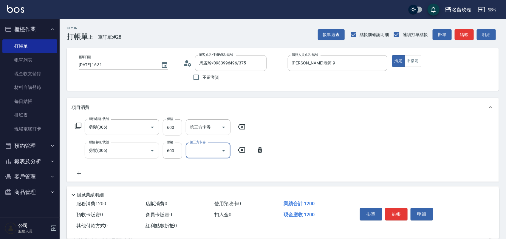
drag, startPoint x: 155, startPoint y: 205, endPoint x: 154, endPoint y: 202, distance: 3.6
click at [154, 202] on div "店販消費 0" at bounding box center [177, 203] width 69 height 11
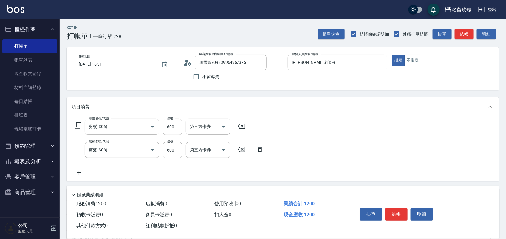
scroll to position [78, 0]
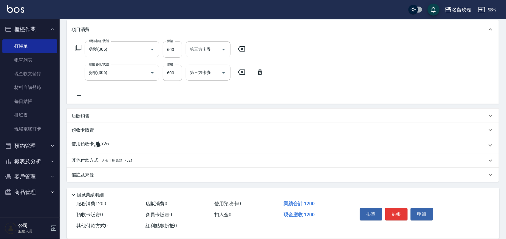
click at [124, 141] on div "使用預收卡 x26" at bounding box center [279, 145] width 415 height 9
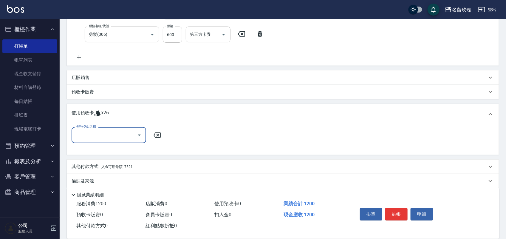
scroll to position [0, 0]
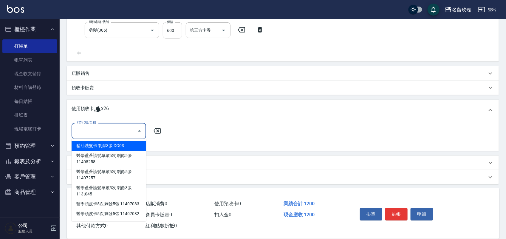
click at [123, 129] on input "卡券代號/名稱" at bounding box center [104, 131] width 60 height 10
click at [129, 145] on div "精油洗髮卡 剩餘3張 DG03" at bounding box center [109, 146] width 75 height 10
type input "精油洗髮卡 DG03"
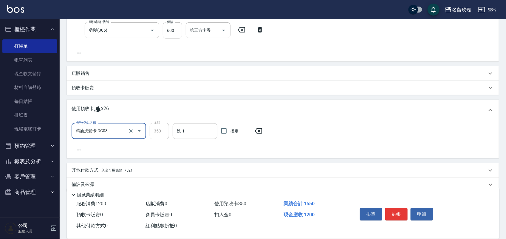
click at [194, 132] on input "洗-1" at bounding box center [194, 131] width 39 height 10
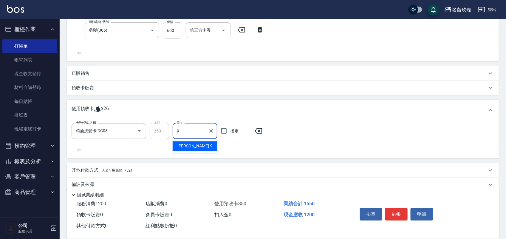
type input "[PERSON_NAME]老師-9"
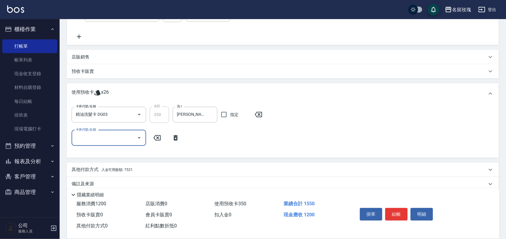
scroll to position [145, 0]
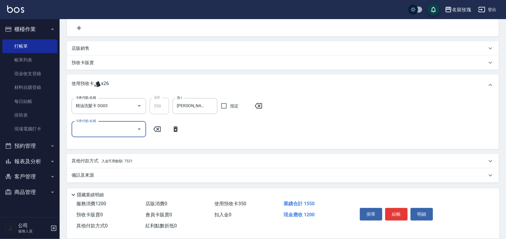
click at [116, 129] on input "卡券代號/名稱" at bounding box center [104, 129] width 60 height 10
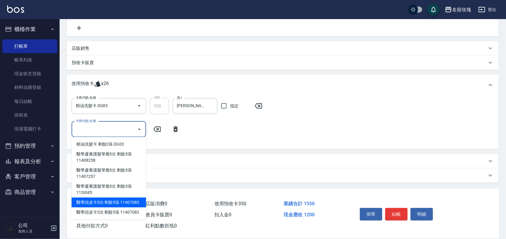
drag, startPoint x: 132, startPoint y: 203, endPoint x: 163, endPoint y: 151, distance: 61.0
click at [132, 202] on div "醫學頭皮卡5次 剩餘5張 11407083" at bounding box center [109, 202] width 75 height 10
type input "醫學頭皮卡5次 11407083"
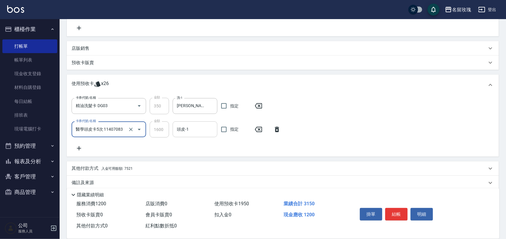
click at [180, 126] on div "頭皮-1 頭皮-1" at bounding box center [195, 129] width 45 height 16
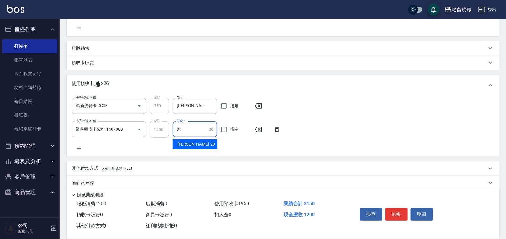
type input "[PERSON_NAME]-20"
click at [126, 162] on div "其他付款方式 入金可用餘額: 7521" at bounding box center [283, 168] width 432 height 14
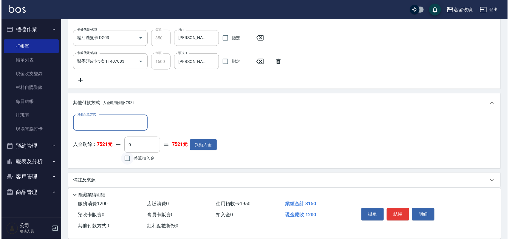
scroll to position [213, 0]
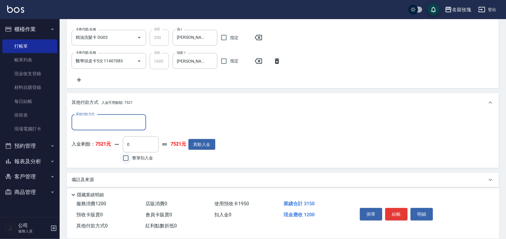
click at [130, 153] on input "整筆扣入金" at bounding box center [126, 158] width 13 height 13
checkbox input "true"
type input "1200"
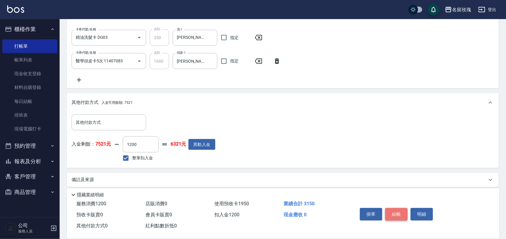
click at [393, 209] on button "結帳" at bounding box center [396, 214] width 22 height 13
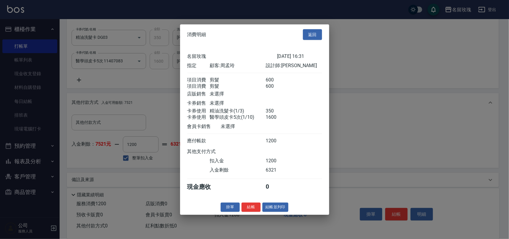
drag, startPoint x: 250, startPoint y: 211, endPoint x: 246, endPoint y: 206, distance: 5.9
click at [251, 211] on button "結帳" at bounding box center [251, 206] width 19 height 9
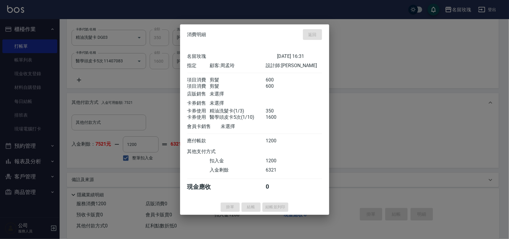
type input "2025/08/10 16:57"
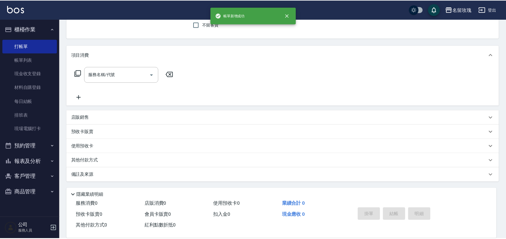
scroll to position [0, 0]
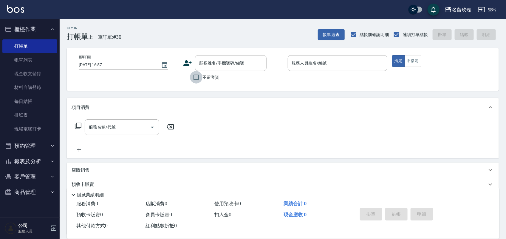
click at [196, 76] on input "不留客資" at bounding box center [196, 77] width 13 height 13
checkbox input "true"
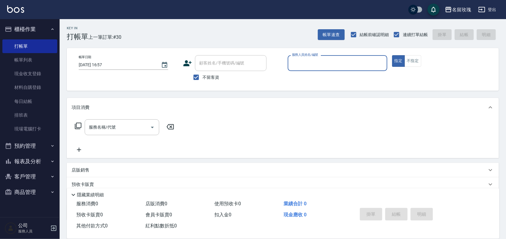
click at [317, 63] on input "服務人員姓名/編號" at bounding box center [337, 63] width 94 height 10
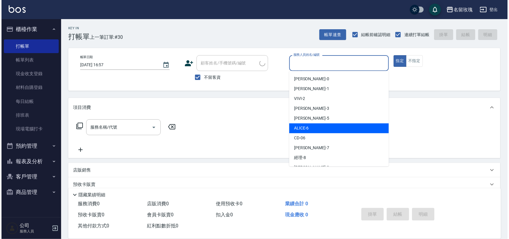
scroll to position [37, 0]
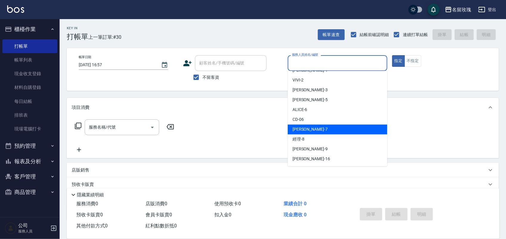
click at [333, 130] on div "[PERSON_NAME] -7" at bounding box center [338, 130] width 100 height 10
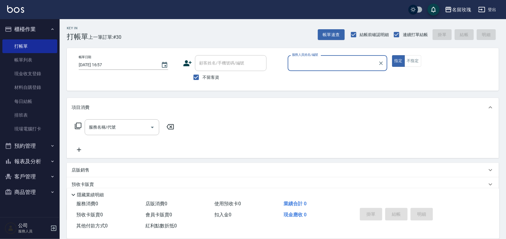
type input "[PERSON_NAME]-7"
click at [78, 128] on icon at bounding box center [78, 126] width 7 height 7
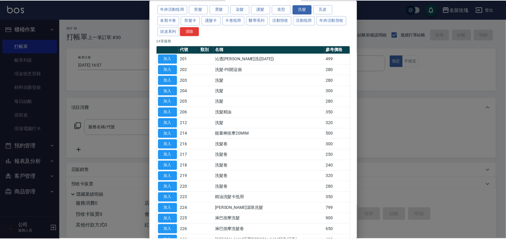
scroll to position [75, 0]
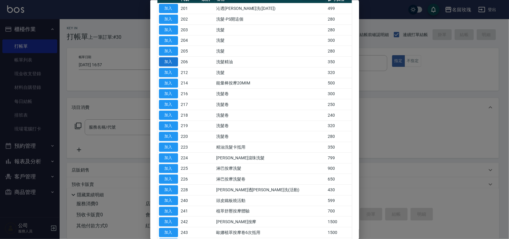
click at [169, 64] on button "加入" at bounding box center [168, 61] width 19 height 9
type input "洗髮精油(206)"
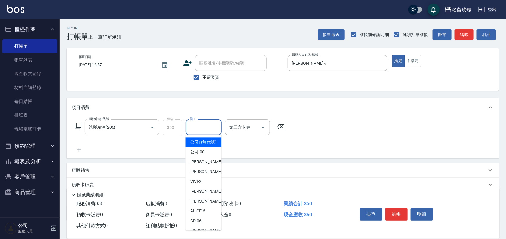
click at [207, 131] on input "洗-1" at bounding box center [203, 127] width 30 height 10
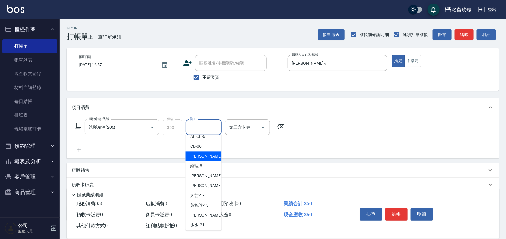
click at [203, 160] on span "[PERSON_NAME] -7" at bounding box center [208, 156] width 35 height 6
type input "[PERSON_NAME]-7"
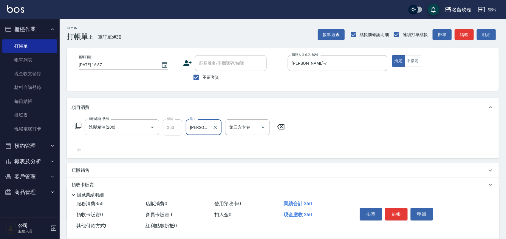
click at [76, 125] on icon at bounding box center [78, 126] width 7 height 7
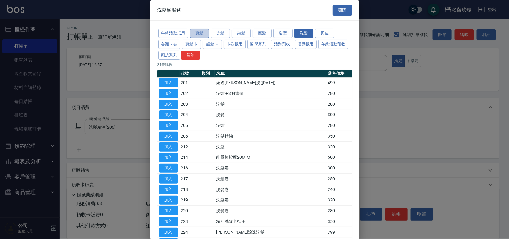
click at [199, 32] on button "剪髮" at bounding box center [199, 33] width 19 height 9
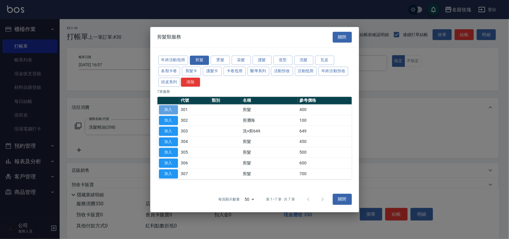
click at [168, 108] on button "加入" at bounding box center [168, 109] width 19 height 9
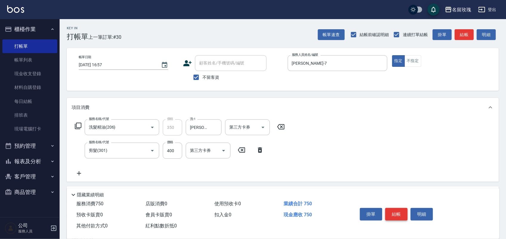
click at [393, 211] on button "結帳" at bounding box center [396, 214] width 22 height 13
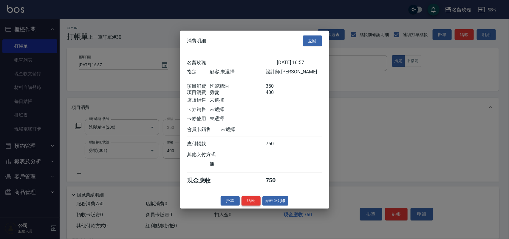
click at [253, 205] on button "結帳" at bounding box center [251, 200] width 19 height 9
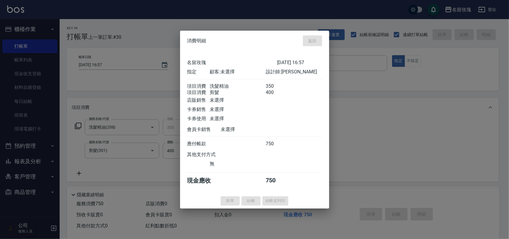
type input "2025/08/10 16:58"
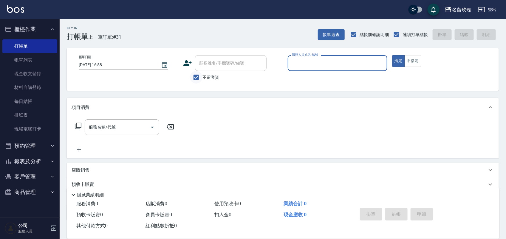
click at [201, 78] on input "不留客資" at bounding box center [196, 77] width 13 height 13
checkbox input "false"
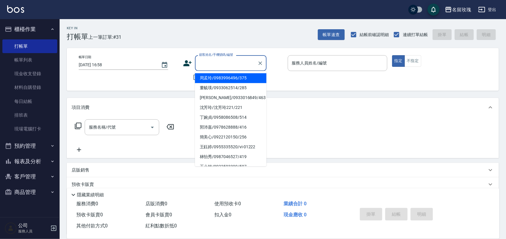
click at [204, 64] on input "顧客姓名/手機號碼/編號" at bounding box center [226, 63] width 57 height 10
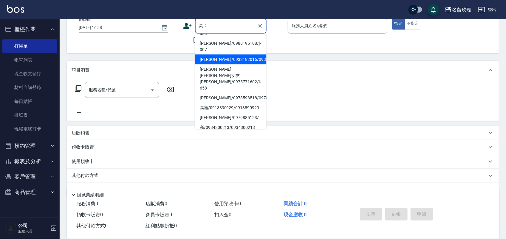
scroll to position [0, 0]
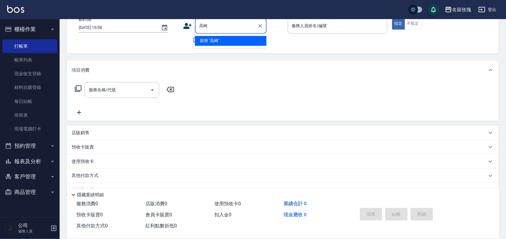
type input "高"
type input "0916399"
click at [261, 26] on icon "Clear" at bounding box center [260, 26] width 6 height 6
type input "高"
type input "0916399872"
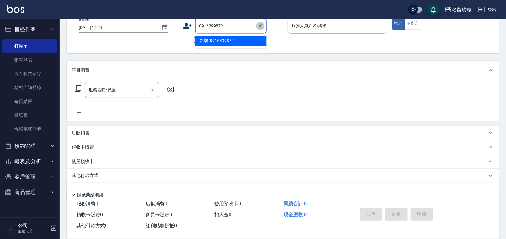
click at [259, 28] on icon "Clear" at bounding box center [260, 26] width 6 height 6
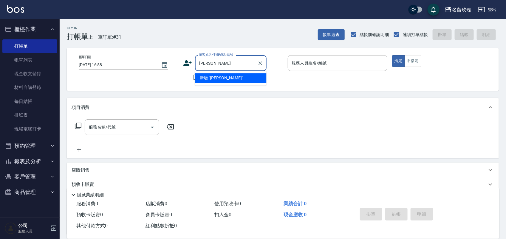
type input "高綺"
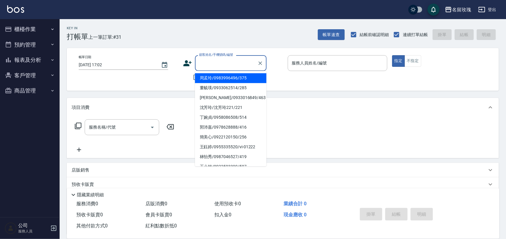
click at [203, 66] on input "顧客姓名/手機號碼/編號" at bounding box center [226, 63] width 57 height 10
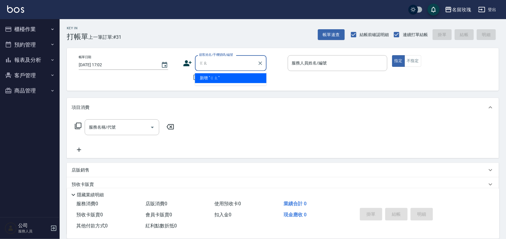
type input "搞"
type input "高"
type input "0916399872"
click at [262, 65] on icon "Clear" at bounding box center [260, 63] width 6 height 6
drag, startPoint x: 213, startPoint y: 61, endPoint x: 209, endPoint y: 66, distance: 6.6
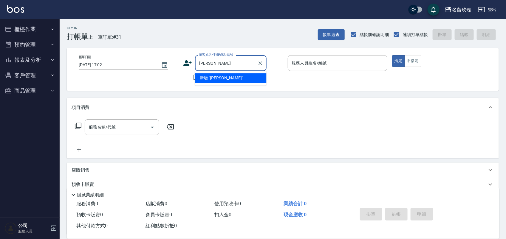
click at [176, 68] on div "帳單日期 [DATE] 17:02 顧客姓名/手機號碼/編號 [PERSON_NAME] 顧客姓名/手機號碼/編號 不留客資 服務人員姓名/編號 服務人員姓名…" at bounding box center [283, 69] width 418 height 28
type input "[PERSON_NAME]"
click at [24, 30] on button "櫃檯作業" at bounding box center [29, 29] width 55 height 16
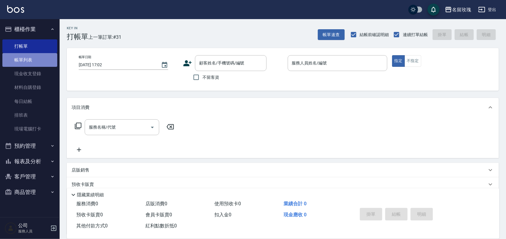
click at [24, 59] on link "帳單列表" at bounding box center [29, 60] width 55 height 14
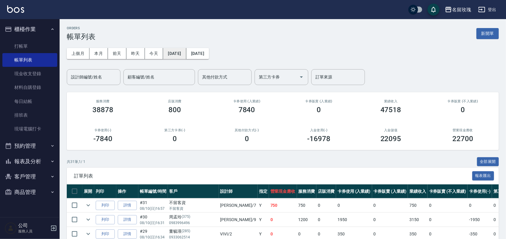
click at [181, 52] on button "[DATE]" at bounding box center [174, 53] width 23 height 11
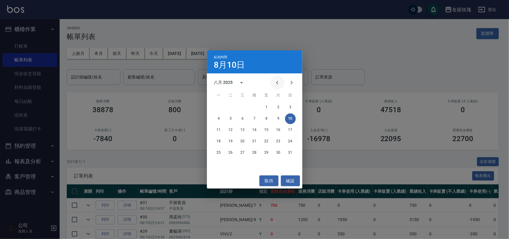
click at [277, 84] on icon "Previous month" at bounding box center [277, 82] width 7 height 7
click at [291, 117] on button "13" at bounding box center [290, 118] width 11 height 11
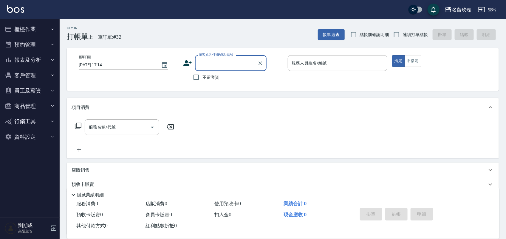
click at [24, 60] on button "報表及分析" at bounding box center [29, 60] width 55 height 16
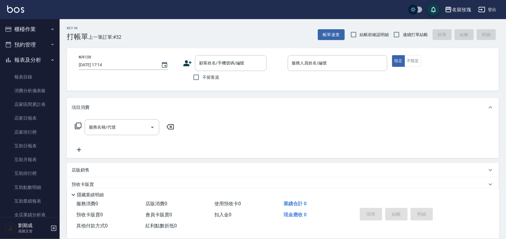
click at [28, 59] on button "報表及分析" at bounding box center [29, 60] width 55 height 16
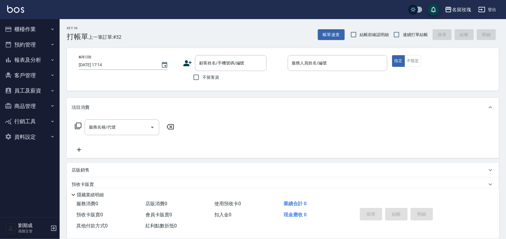
click at [26, 28] on button "櫃檯作業" at bounding box center [29, 29] width 55 height 16
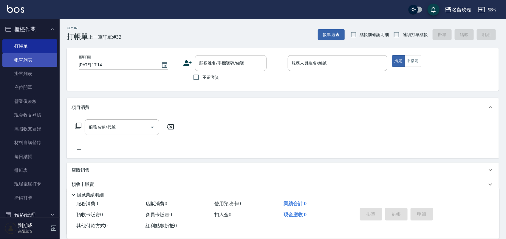
click at [30, 63] on link "帳單列表" at bounding box center [29, 60] width 55 height 14
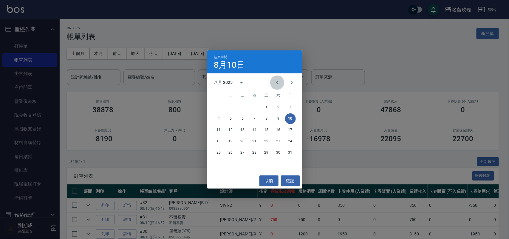
click at [276, 83] on icon "Previous month" at bounding box center [277, 82] width 7 height 7
click at [278, 118] on button "12" at bounding box center [278, 118] width 11 height 11
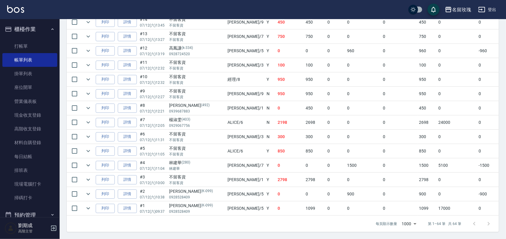
scroll to position [913, 0]
click at [265, 49] on td "Y" at bounding box center [270, 51] width 11 height 14
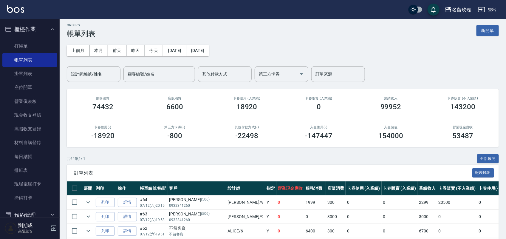
scroll to position [0, 0]
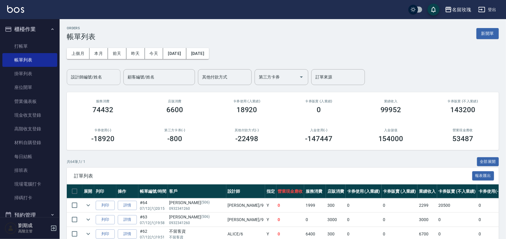
click at [103, 77] on input "設計師編號/姓名" at bounding box center [93, 77] width 48 height 10
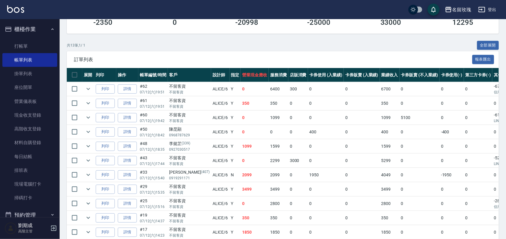
scroll to position [176, 0]
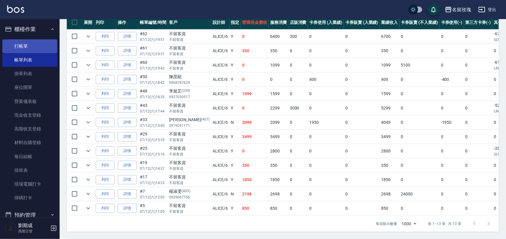
type input "ALICE-6"
click at [29, 44] on link "打帳單" at bounding box center [29, 46] width 55 height 14
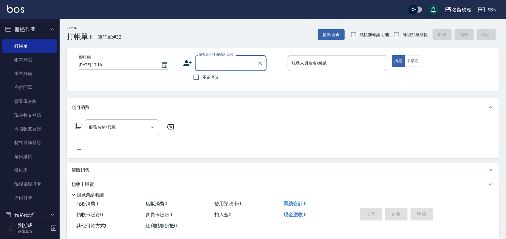
click at [42, 26] on button "櫃檯作業" at bounding box center [29, 29] width 55 height 16
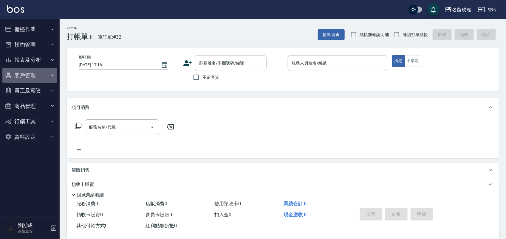
click at [28, 75] on button "客戶管理" at bounding box center [29, 76] width 55 height 16
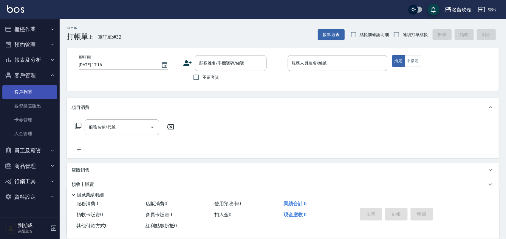
click at [26, 93] on link "客戶列表" at bounding box center [29, 92] width 55 height 14
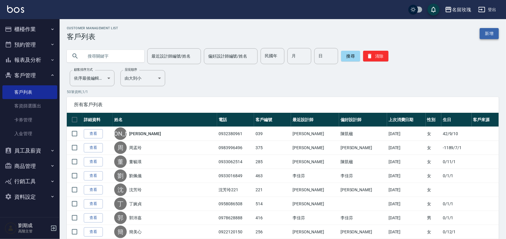
click at [488, 30] on link "新增" at bounding box center [489, 33] width 19 height 11
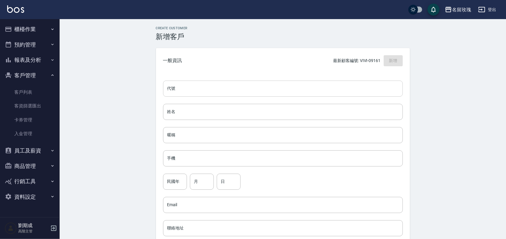
click at [200, 87] on input "代號" at bounding box center [283, 89] width 240 height 16
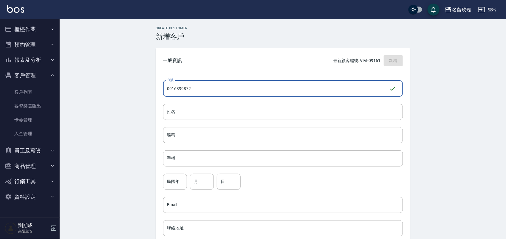
drag, startPoint x: 202, startPoint y: 87, endPoint x: 58, endPoint y: 71, distance: 144.0
click at [58, 72] on div "名留玫瑰 登出 櫃檯作業 打帳單 帳單列表 掛單列表 座位開單 營業儀表板 現金收支登錄 高階收支登錄 材料自購登錄 每日結帳 排班表 現場電腦打卡 掃碼打卡…" at bounding box center [253, 194] width 506 height 388
type input "0916399872"
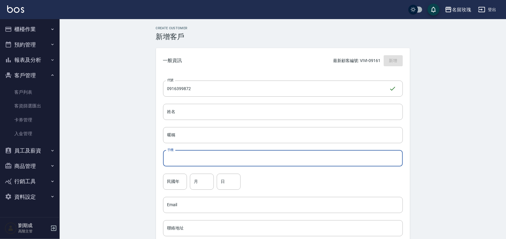
click at [199, 151] on input "手機" at bounding box center [283, 158] width 240 height 16
paste input "0916399872"
type input "0916399872"
click at [201, 114] on input "姓名" at bounding box center [283, 112] width 240 height 16
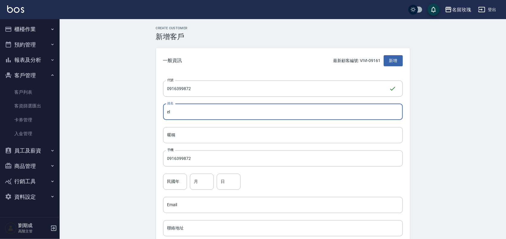
type input "e"
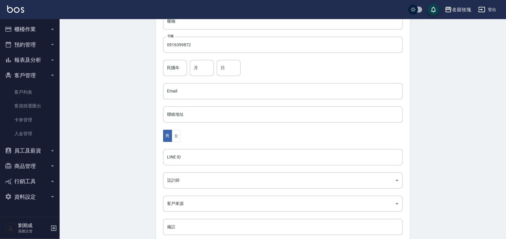
scroll to position [149, 0]
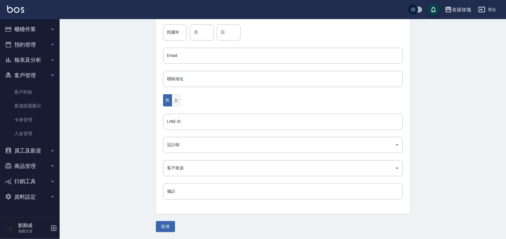
type input "高綺憶"
click at [177, 99] on button "女" at bounding box center [176, 100] width 9 height 12
click at [171, 223] on button "新增" at bounding box center [165, 226] width 19 height 11
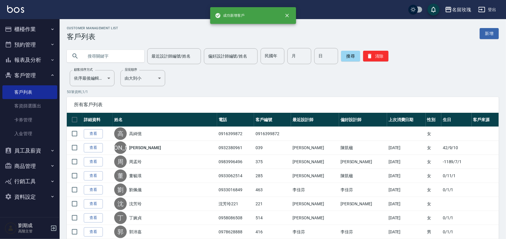
click at [17, 35] on button "櫃檯作業" at bounding box center [29, 29] width 55 height 16
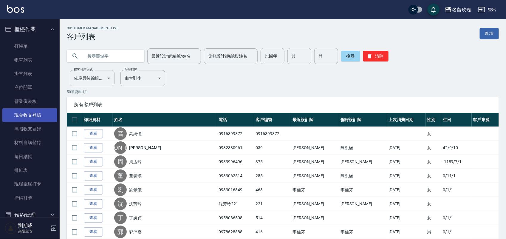
click at [36, 116] on link "現金收支登錄" at bounding box center [29, 115] width 55 height 14
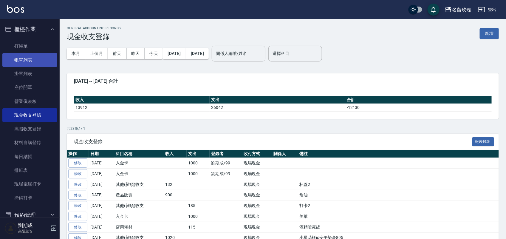
click at [23, 60] on link "帳單列表" at bounding box center [29, 60] width 55 height 14
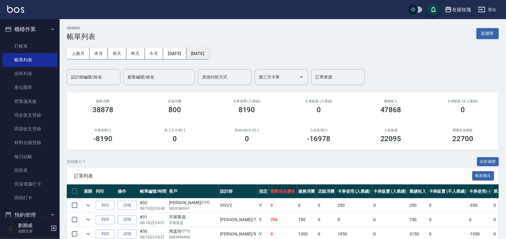
click at [209, 51] on button "[DATE]" at bounding box center [197, 53] width 23 height 11
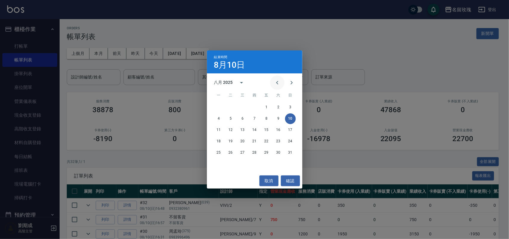
click at [274, 83] on icon "Previous month" at bounding box center [277, 82] width 7 height 7
click at [289, 86] on button "Next month" at bounding box center [291, 82] width 14 height 14
click at [280, 117] on button "12" at bounding box center [278, 118] width 11 height 11
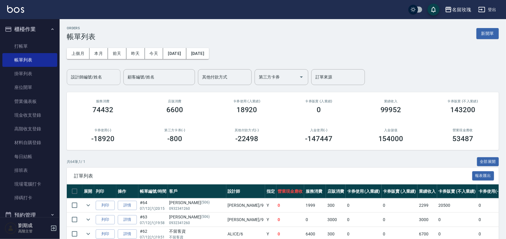
click at [89, 78] on input "設計師編號/姓名" at bounding box center [93, 77] width 48 height 10
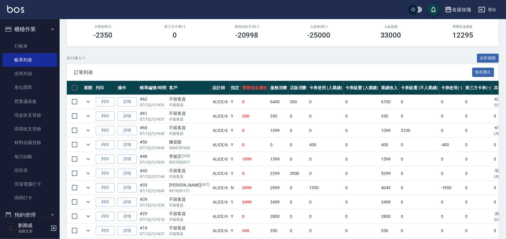
scroll to position [101, 0]
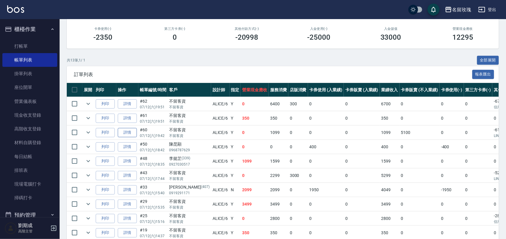
type input "ALICE-6"
click at [126, 131] on link "詳情" at bounding box center [127, 132] width 19 height 9
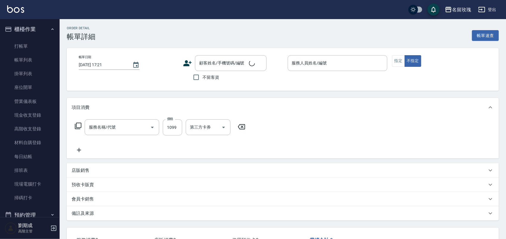
type input "2025/07/12 19:42"
checkbox input "true"
type input "ALICE-6"
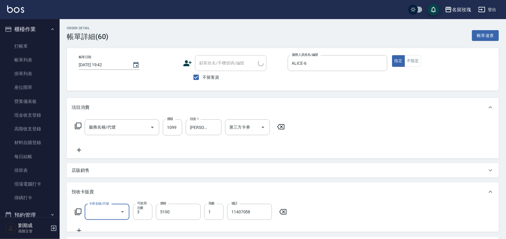
scroll to position [10, 0]
type input "醫學頭皮體驗1099(M-0014)"
type input "醫學頭皮3次(238)"
click at [205, 77] on span "不留客資" at bounding box center [210, 77] width 17 height 6
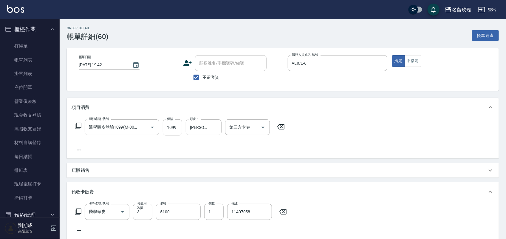
click at [202, 77] on input "不留客資" at bounding box center [196, 77] width 13 height 13
checkbox input "false"
click at [218, 62] on div "顧客姓名/手機號碼/編號 顧客姓名/手機號碼/編號" at bounding box center [231, 63] width 72 height 16
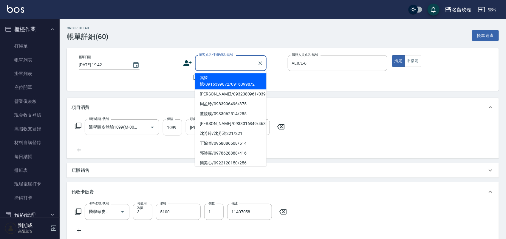
click at [224, 83] on li "高綺憶/0916399872/0916399872" at bounding box center [231, 81] width 72 height 16
type input "高綺憶/0916399872/0916399872"
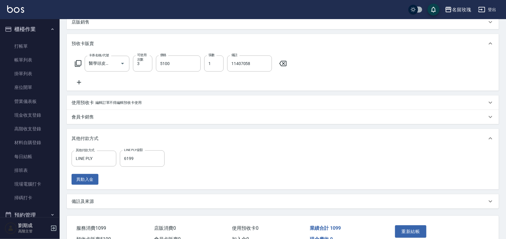
scroll to position [181, 0]
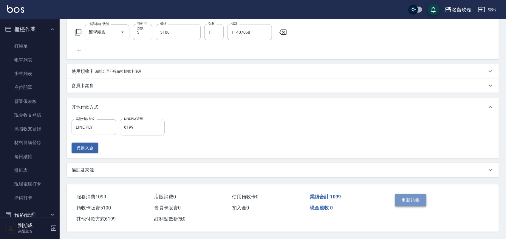
click at [417, 199] on button "重新結帳" at bounding box center [411, 200] width 32 height 13
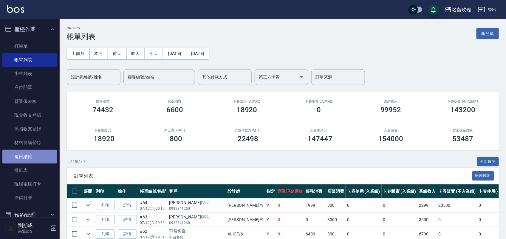
click at [33, 155] on link "每日結帳" at bounding box center [29, 157] width 55 height 14
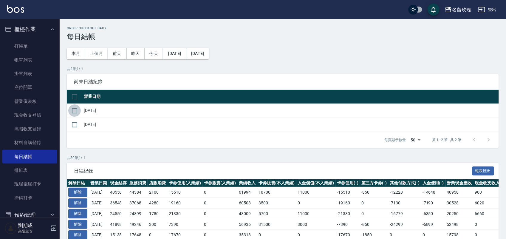
click at [78, 108] on input "checkbox" at bounding box center [74, 110] width 13 height 13
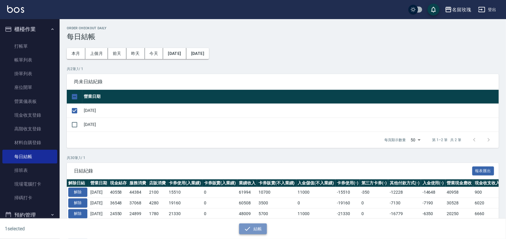
click at [263, 225] on button "結帳" at bounding box center [253, 228] width 28 height 11
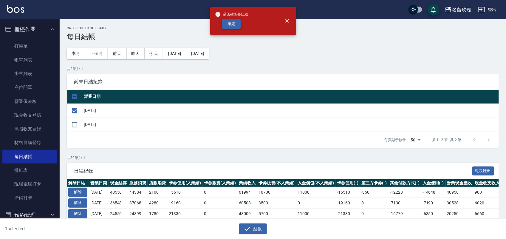
drag, startPoint x: 229, startPoint y: 33, endPoint x: 231, endPoint y: 24, distance: 8.9
click at [231, 24] on div "是否確認要日結 確定" at bounding box center [231, 21] width 33 height 24
click at [231, 23] on button "確定" at bounding box center [231, 23] width 19 height 9
checkbox input "false"
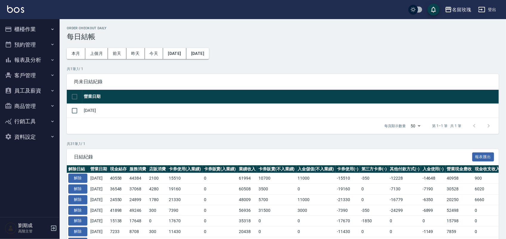
click at [11, 30] on icon "button" at bounding box center [8, 29] width 7 height 7
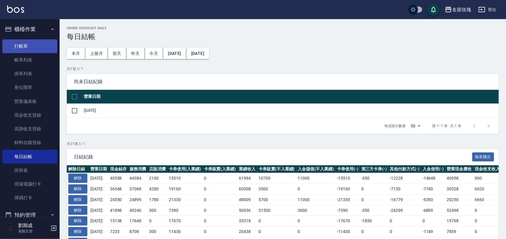
click at [22, 51] on link "打帳單" at bounding box center [29, 46] width 55 height 14
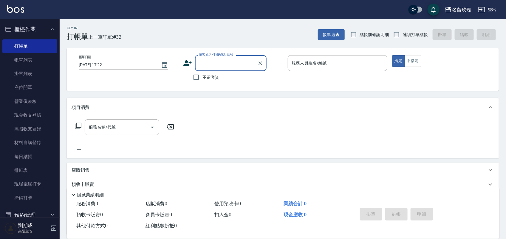
click at [224, 62] on input "顧客姓名/手機號碼/編號" at bounding box center [226, 63] width 57 height 10
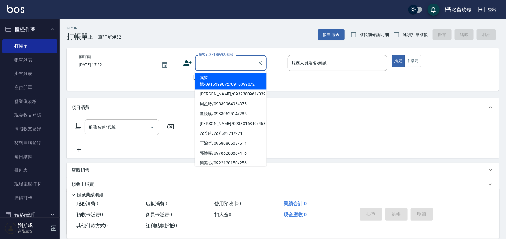
click at [227, 84] on li "高綺憶/0916399872/0916399872" at bounding box center [231, 81] width 72 height 16
type input "高綺憶/0916399872/0916399872"
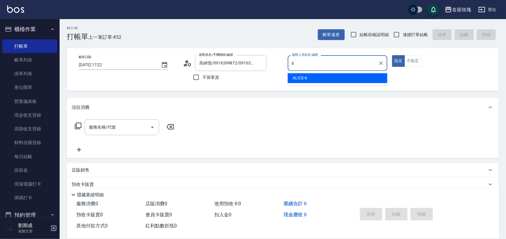
type input "ALICE-6"
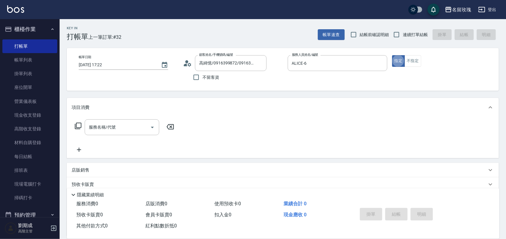
type button "true"
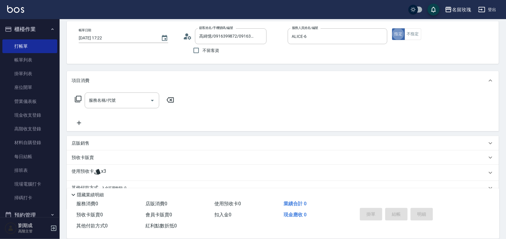
scroll to position [54, 0]
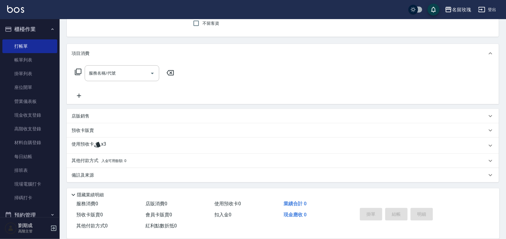
click at [77, 142] on p "使用預收卡" at bounding box center [83, 145] width 22 height 9
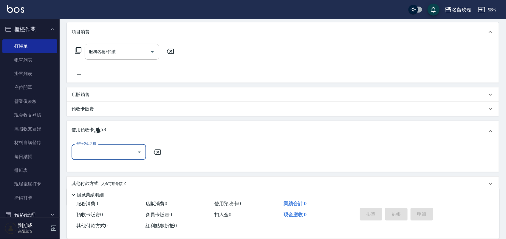
scroll to position [99, 0]
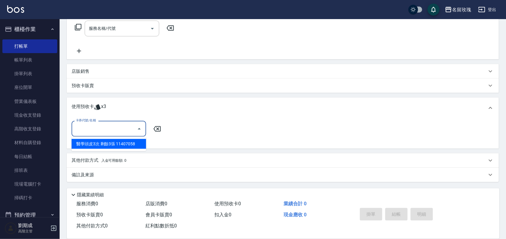
click at [112, 130] on input "卡券代號/名稱" at bounding box center [104, 128] width 60 height 10
click at [112, 142] on div "醫學頭皮3次 剩餘3張 11407058" at bounding box center [109, 144] width 75 height 10
type input "醫學頭皮3次 11407058"
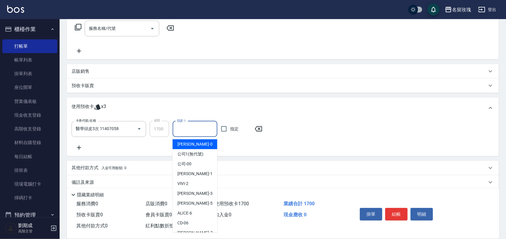
click at [195, 131] on input "頭皮-1" at bounding box center [194, 129] width 39 height 10
drag, startPoint x: 196, startPoint y: 124, endPoint x: 66, endPoint y: 119, distance: 130.4
click at [123, 132] on div "卡券代號/名稱 醫學頭皮3次 11407058 卡券代號/名稱 金額 1700 金額 頭皮-1 少少-21 頭皮-1 指定" at bounding box center [169, 129] width 194 height 16
drag, startPoint x: 189, startPoint y: 130, endPoint x: 148, endPoint y: 122, distance: 41.7
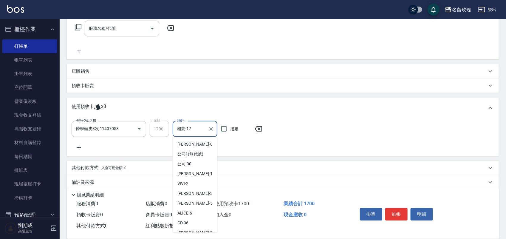
click at [149, 122] on div "卡券代號/名稱 醫學頭皮3次 11407058 卡券代號/名稱 金額 1700 金額 頭皮-1 湘芸-17 頭皮-1 指定" at bounding box center [169, 129] width 194 height 16
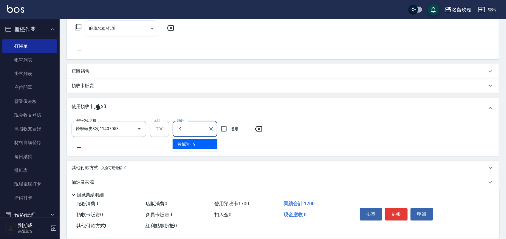
type input "黃婉瑜-19"
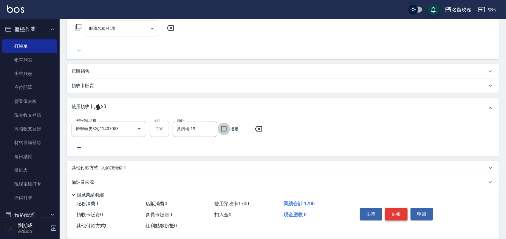
click at [403, 218] on button "結帳" at bounding box center [396, 214] width 22 height 13
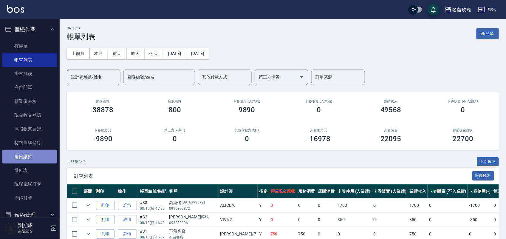
click at [35, 156] on link "每日結帳" at bounding box center [29, 157] width 55 height 14
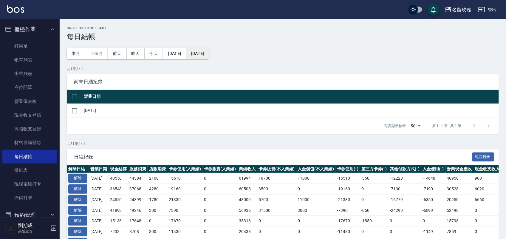
click at [209, 49] on button "[DATE]" at bounding box center [197, 53] width 23 height 11
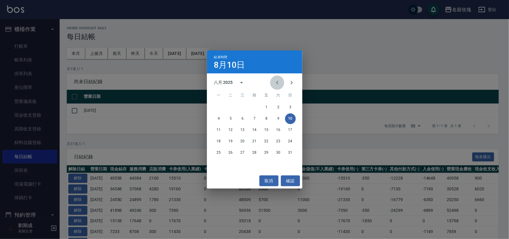
click at [278, 84] on icon "Previous month" at bounding box center [277, 82] width 7 height 7
click at [278, 118] on button "12" at bounding box center [278, 118] width 11 height 11
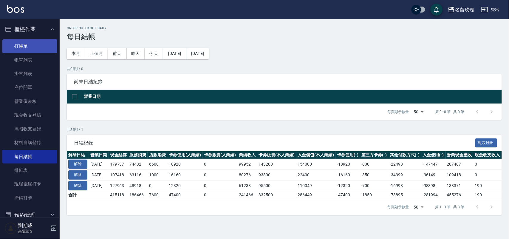
click at [25, 46] on link "打帳單" at bounding box center [29, 46] width 55 height 14
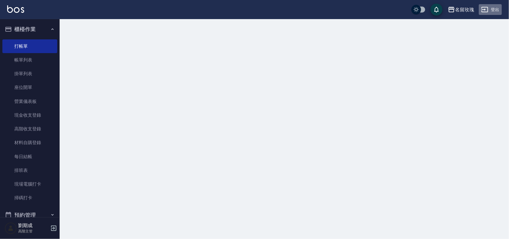
click at [491, 10] on button "登出" at bounding box center [490, 9] width 23 height 11
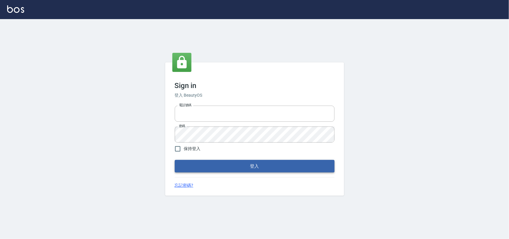
type input "28261007"
click at [273, 168] on button "登入" at bounding box center [255, 166] width 160 height 13
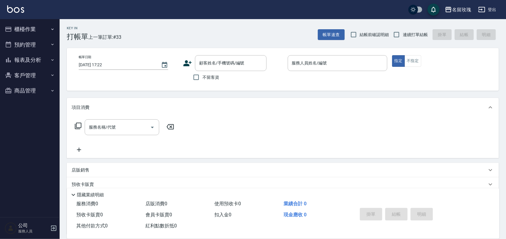
drag, startPoint x: 358, startPoint y: 33, endPoint x: 388, endPoint y: 33, distance: 29.2
click at [364, 33] on label "結帳前確認明細" at bounding box center [368, 34] width 42 height 13
click at [360, 33] on input "結帳前確認明細" at bounding box center [353, 34] width 13 height 13
checkbox input "true"
click at [394, 33] on input "連續打單結帳" at bounding box center [396, 34] width 13 height 13
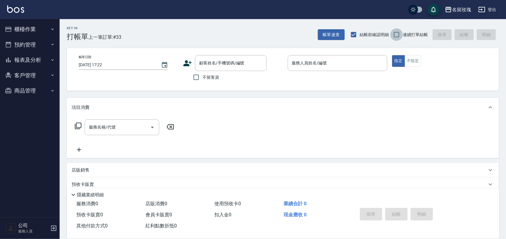
checkbox input "true"
drag, startPoint x: 206, startPoint y: 79, endPoint x: 203, endPoint y: 74, distance: 6.4
click at [205, 79] on span "不留客資" at bounding box center [210, 77] width 17 height 6
click at [202, 79] on input "不留客資" at bounding box center [196, 77] width 13 height 13
checkbox input "true"
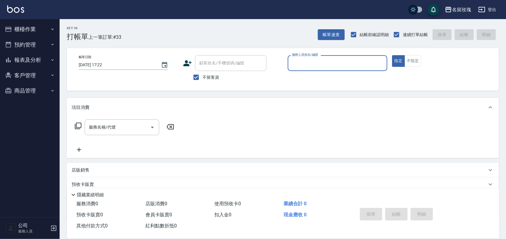
click at [24, 24] on button "櫃檯作業" at bounding box center [29, 29] width 55 height 16
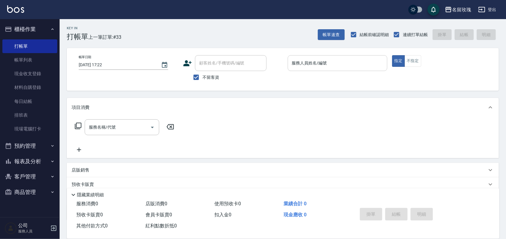
click at [303, 64] on input "服務人員姓名/編號" at bounding box center [337, 63] width 94 height 10
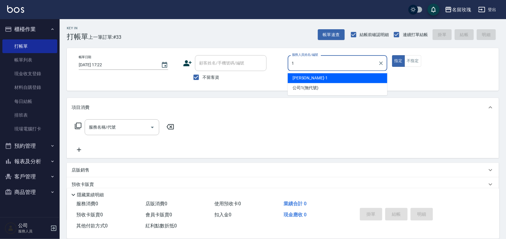
type input "[PERSON_NAME]-1"
type button "true"
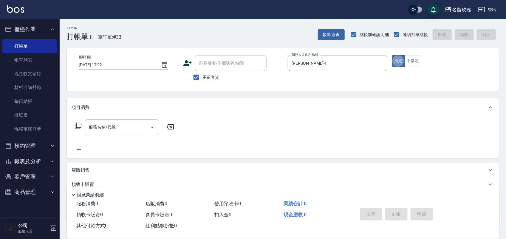
click at [120, 125] on input "服務名稱/代號" at bounding box center [117, 127] width 60 height 10
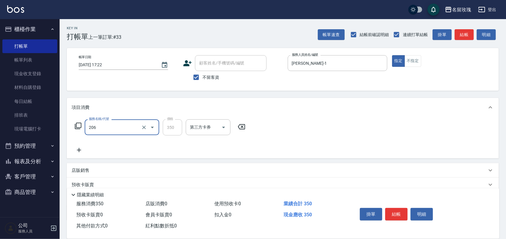
type input "洗髮精油(206)"
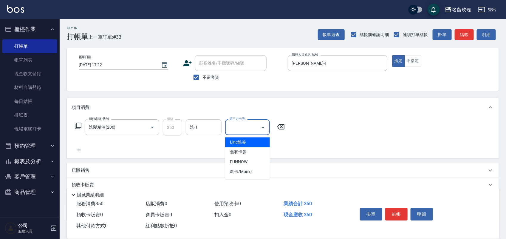
click at [190, 124] on div "洗-1 洗-1" at bounding box center [204, 127] width 36 height 16
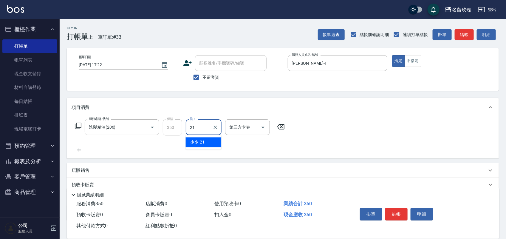
type input "少少-21"
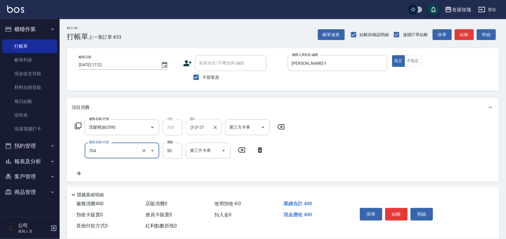
type input "補燙(704)"
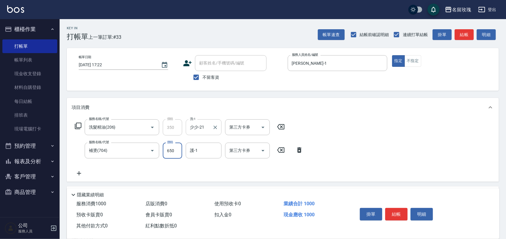
type input "650"
type input "[PERSON_NAME]-1"
click at [402, 208] on button "結帳" at bounding box center [396, 214] width 22 height 13
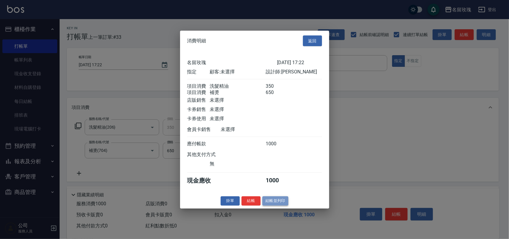
click at [280, 205] on button "結帳並列印" at bounding box center [275, 200] width 26 height 9
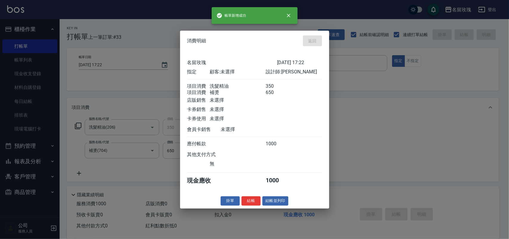
type input "[DATE] 17:24"
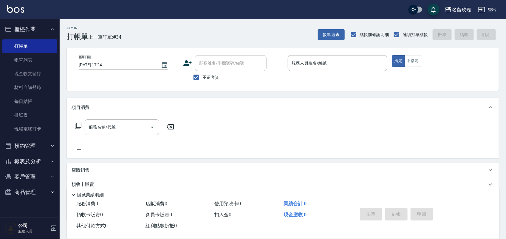
drag, startPoint x: 351, startPoint y: 227, endPoint x: 0, endPoint y: 106, distance: 370.8
click at [0, 106] on nav "櫃檯作業 打帳單 帳單列表 現金收支登錄 材料自購登錄 每日結帳 排班表 現場電腦打卡 預約管理 預約管理 單日預約紀錄 單週預約紀錄 報表及分析 報表目錄 …" at bounding box center [30, 118] width 60 height 198
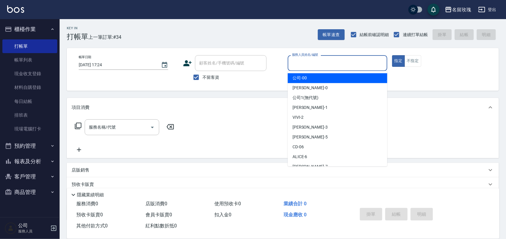
drag, startPoint x: 356, startPoint y: 67, endPoint x: 357, endPoint y: 62, distance: 5.4
click at [357, 63] on input "服務人員姓名/編號" at bounding box center [337, 63] width 94 height 10
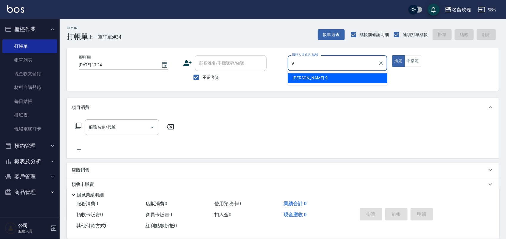
drag, startPoint x: 342, startPoint y: 75, endPoint x: 339, endPoint y: 82, distance: 7.5
click at [341, 75] on div "[PERSON_NAME]老師 -9" at bounding box center [338, 78] width 100 height 10
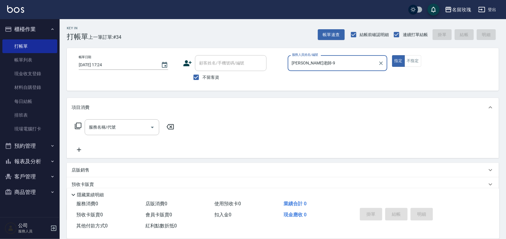
type input "[PERSON_NAME]老師-9"
click at [78, 122] on icon at bounding box center [78, 125] width 7 height 7
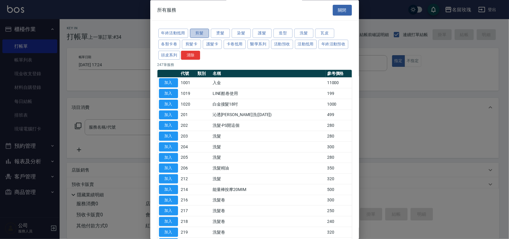
click at [202, 33] on button "剪髮" at bounding box center [199, 33] width 19 height 9
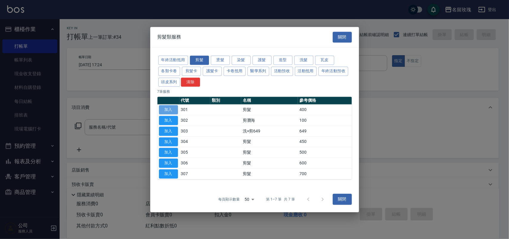
click at [170, 108] on button "加入" at bounding box center [168, 109] width 19 height 9
type input "剪髮(301)"
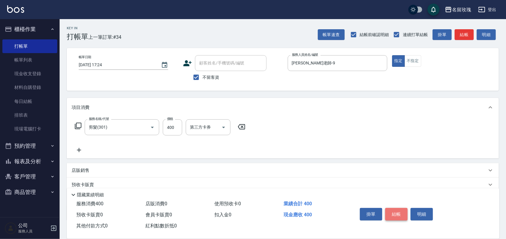
click at [393, 209] on button "結帳" at bounding box center [396, 214] width 22 height 13
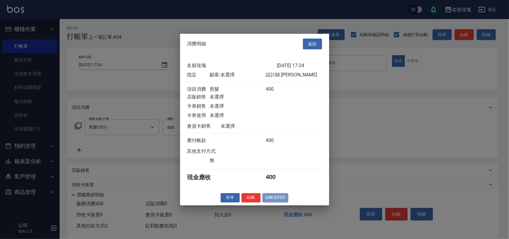
click at [276, 200] on button "結帳並列印" at bounding box center [275, 197] width 26 height 9
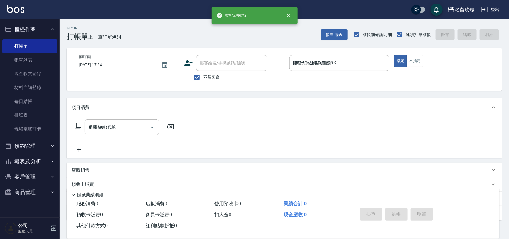
type input "[DATE] 17:28"
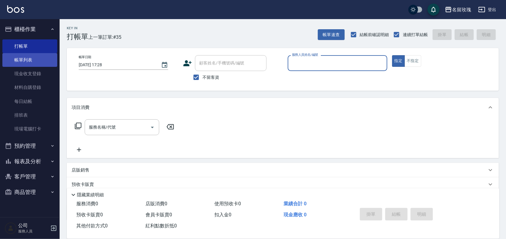
click at [28, 58] on link "帳單列表" at bounding box center [29, 60] width 55 height 14
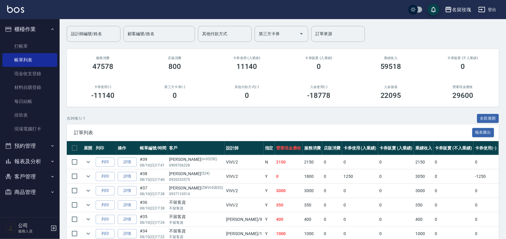
scroll to position [112, 0]
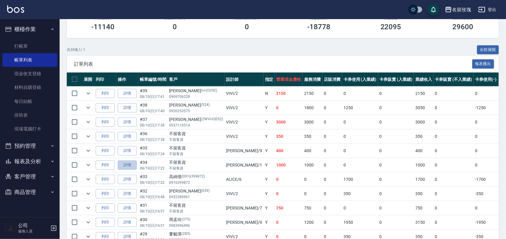
click at [124, 165] on link "詳情" at bounding box center [127, 164] width 19 height 9
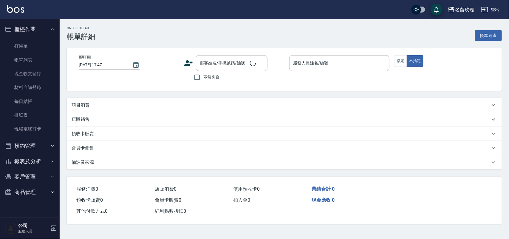
type input "[DATE] 17:22"
checkbox input "true"
type input "[PERSON_NAME]-1"
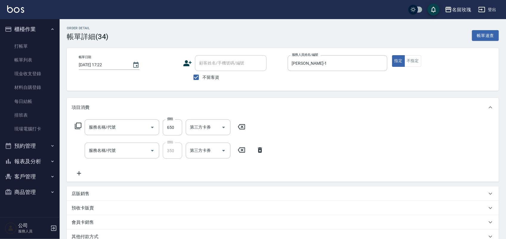
type input "補燙(704)"
type input "洗髮精油(206)"
click at [215, 126] on icon "Clear" at bounding box center [215, 127] width 6 height 6
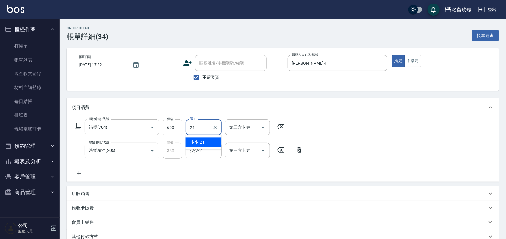
type input "少少-21"
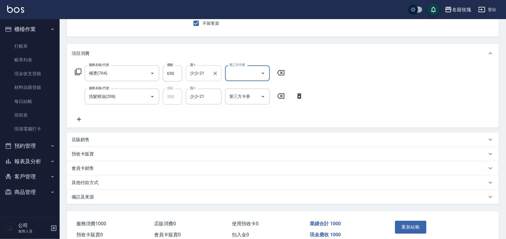
scroll to position [83, 0]
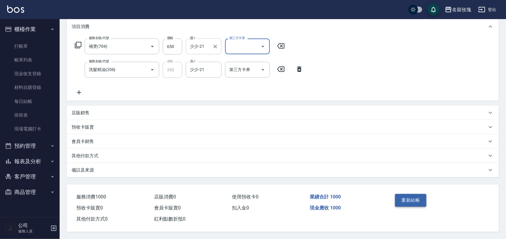
click at [419, 198] on button "重新結帳" at bounding box center [411, 200] width 32 height 13
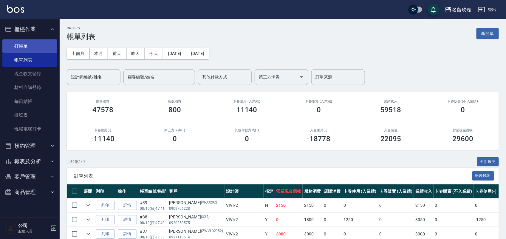
click at [39, 40] on link "打帳單" at bounding box center [29, 46] width 55 height 14
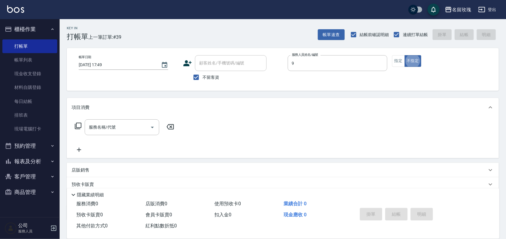
type input "[PERSON_NAME]老師-9"
type button "false"
click at [394, 63] on button "指定" at bounding box center [398, 61] width 13 height 12
drag, startPoint x: 95, startPoint y: 133, endPoint x: 90, endPoint y: 131, distance: 4.6
click at [93, 133] on div "服務名稱/代號" at bounding box center [122, 127] width 75 height 16
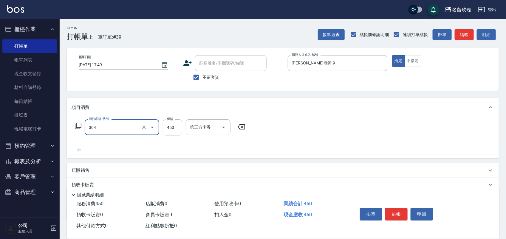
type input "剪髮(304)"
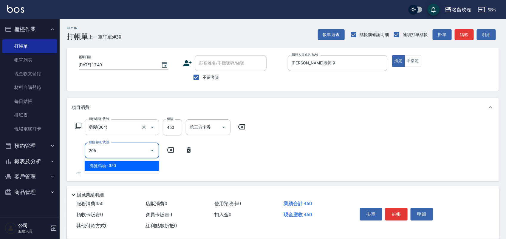
type input "洗髮精油(206)"
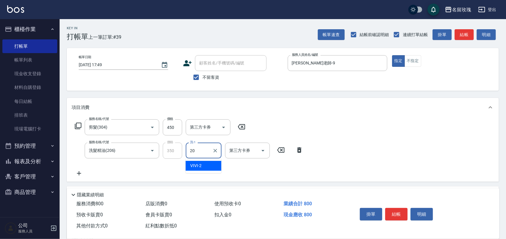
type input "[PERSON_NAME]-20"
drag, startPoint x: 425, startPoint y: 208, endPoint x: 348, endPoint y: 119, distance: 117.9
click at [424, 208] on button "明細" at bounding box center [422, 214] width 22 height 13
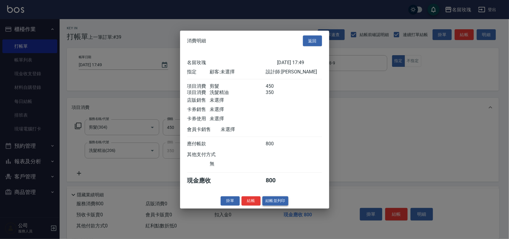
click at [281, 203] on button "結帳並列印" at bounding box center [275, 200] width 26 height 9
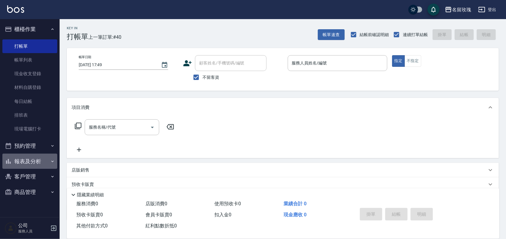
drag, startPoint x: 30, startPoint y: 162, endPoint x: 36, endPoint y: 160, distance: 6.1
click at [30, 161] on button "報表及分析" at bounding box center [29, 162] width 55 height 16
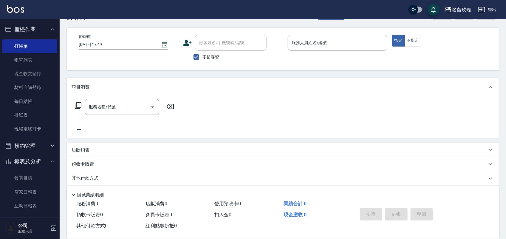
scroll to position [38, 0]
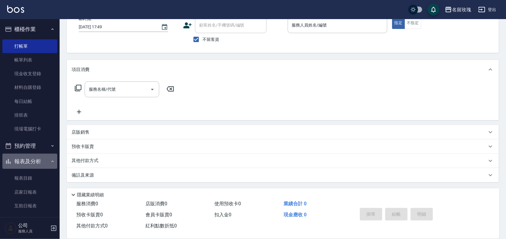
click at [38, 160] on button "報表及分析" at bounding box center [29, 162] width 55 height 16
click at [37, 159] on button "報表及分析" at bounding box center [29, 162] width 55 height 16
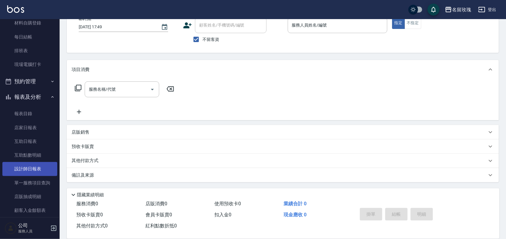
scroll to position [105, 0]
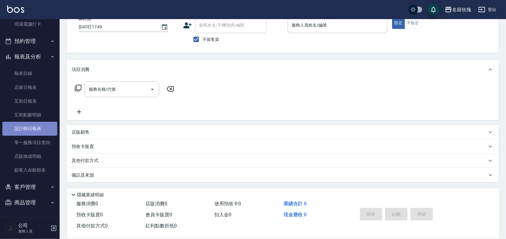
click at [40, 129] on link "設計師日報表" at bounding box center [29, 129] width 55 height 14
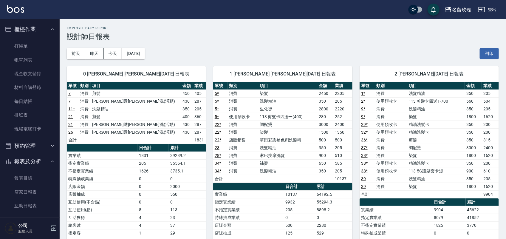
click at [39, 31] on button "櫃檯作業" at bounding box center [29, 29] width 55 height 16
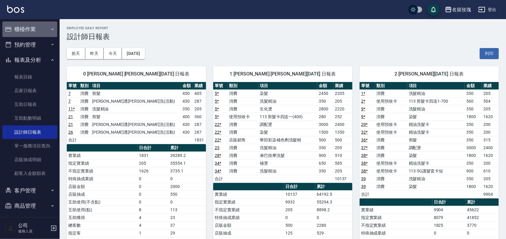
click at [38, 30] on button "櫃檯作業" at bounding box center [29, 29] width 55 height 16
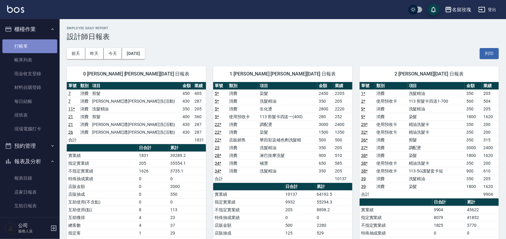
click at [36, 43] on link "打帳單" at bounding box center [29, 46] width 55 height 14
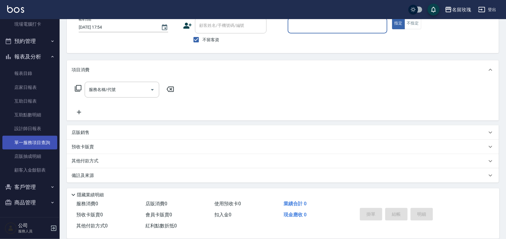
scroll to position [38, 0]
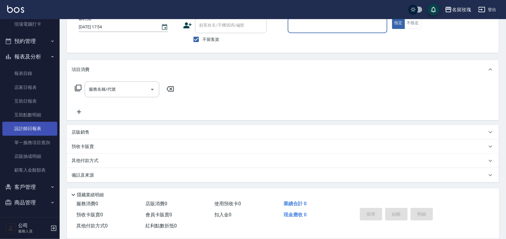
click at [39, 130] on link "設計師日報表" at bounding box center [29, 129] width 55 height 14
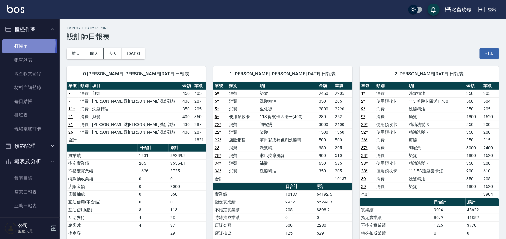
click at [20, 44] on link "打帳單" at bounding box center [29, 46] width 55 height 14
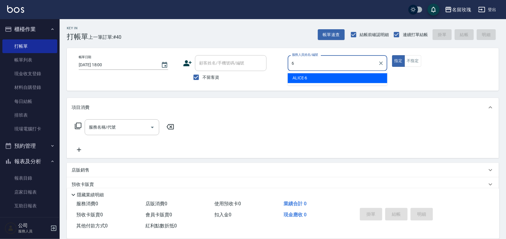
type input "ALICE-6"
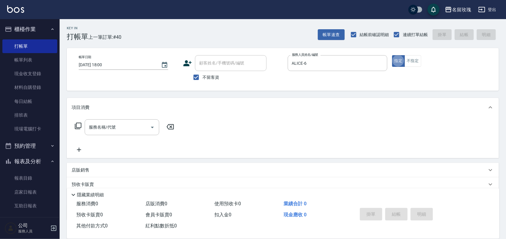
type button "true"
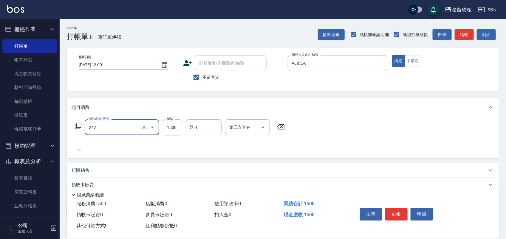
type input "[PERSON_NAME]按摩(242)"
type input "1300"
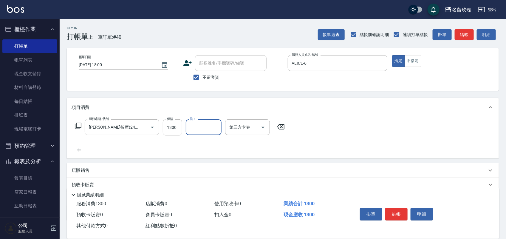
type input "2"
type input "196"
drag, startPoint x: 194, startPoint y: 122, endPoint x: 188, endPoint y: 97, distance: 24.9
click at [193, 118] on div "服務名稱/代號 [PERSON_NAME]按摩(242) 服務名稱/代號 價格 1300 價格 洗-1 洗-1 第三方卡券 第三方卡券" at bounding box center [283, 137] width 432 height 41
type input "黃婉瑜-19"
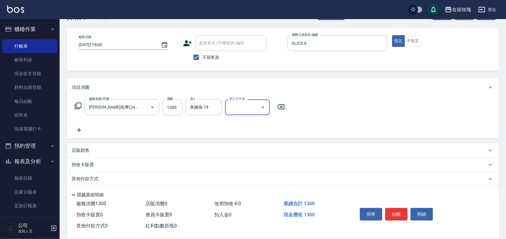
scroll to position [38, 0]
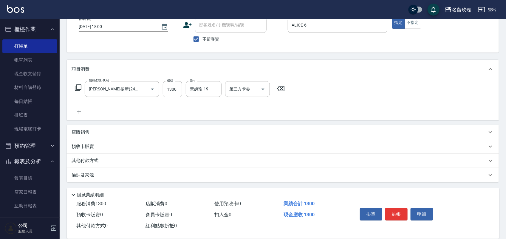
click at [89, 163] on p "其他付款方式" at bounding box center [87, 160] width 30 height 7
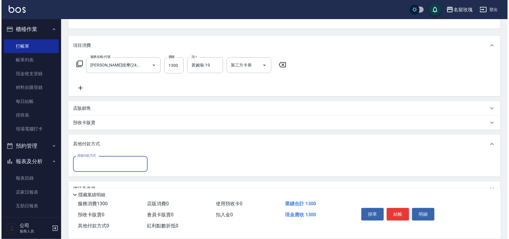
scroll to position [63, 0]
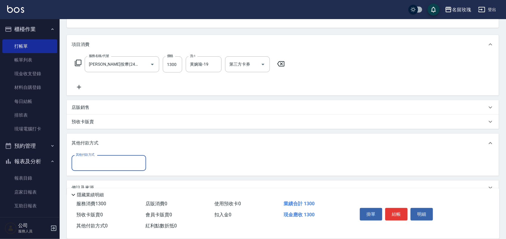
click at [96, 164] on input "其他付款方式" at bounding box center [108, 163] width 69 height 10
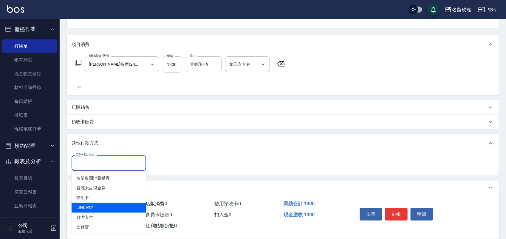
drag, startPoint x: 100, startPoint y: 201, endPoint x: 101, endPoint y: 209, distance: 8.1
click at [101, 209] on ul "名留集團消費禮券 質感大吉現金券 信用卡 LINE PLY 台灣支付 支付寶" at bounding box center [109, 203] width 75 height 64
click at [102, 210] on span "LINE PLY" at bounding box center [109, 208] width 75 height 10
type input "LINE PLY"
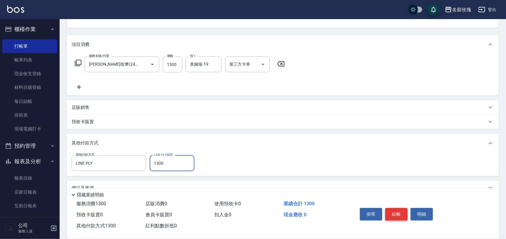
type input "1300"
click at [396, 209] on button "結帳" at bounding box center [396, 214] width 22 height 13
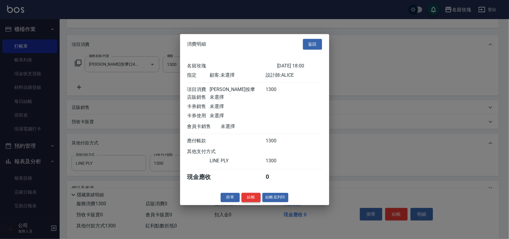
click at [253, 200] on button "結帳" at bounding box center [251, 197] width 19 height 9
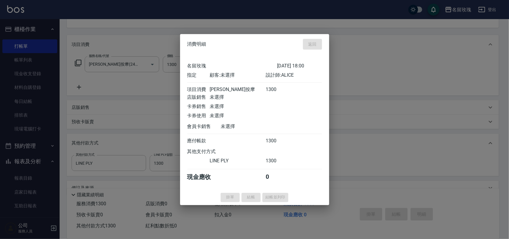
type input "[DATE] 18:09"
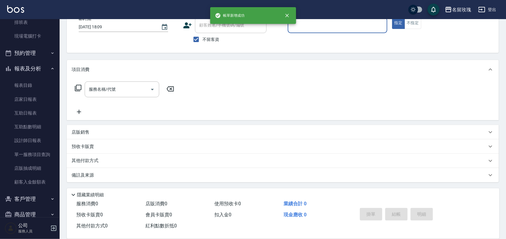
scroll to position [105, 0]
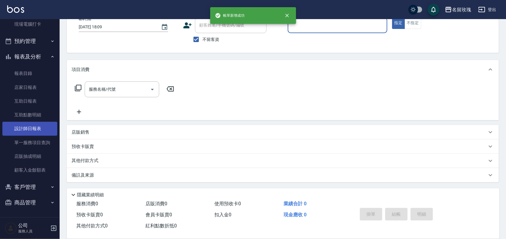
click at [26, 130] on link "設計師日報表" at bounding box center [29, 129] width 55 height 14
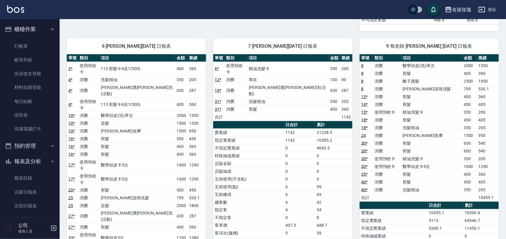
drag, startPoint x: 15, startPoint y: 35, endPoint x: 12, endPoint y: 31, distance: 4.7
click at [16, 36] on button "櫃檯作業" at bounding box center [29, 29] width 55 height 16
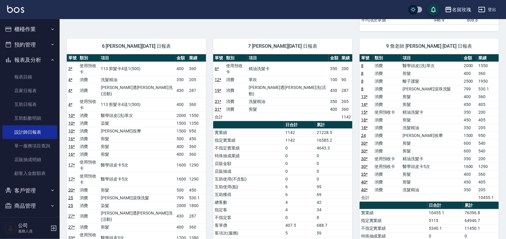
click at [12, 31] on button "櫃檯作業" at bounding box center [29, 29] width 55 height 16
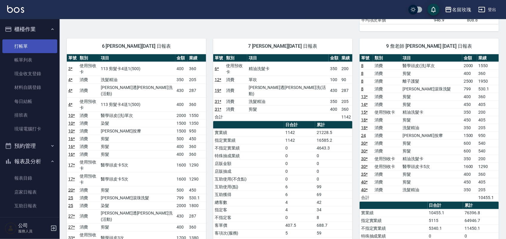
click at [21, 44] on link "打帳單" at bounding box center [29, 46] width 55 height 14
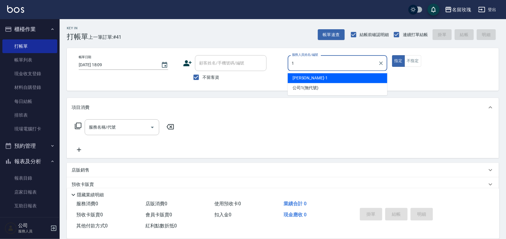
type input "[PERSON_NAME]-1"
type button "true"
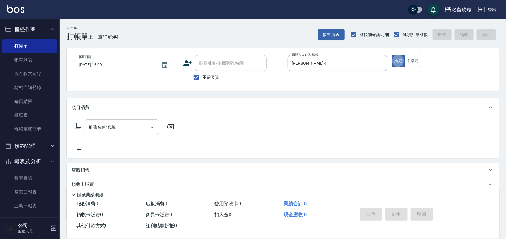
click at [127, 129] on input "服務名稱/代號" at bounding box center [117, 127] width 60 height 10
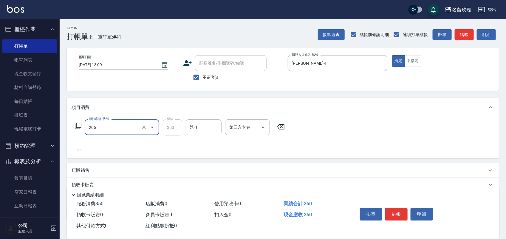
type input "洗髮精油(206)"
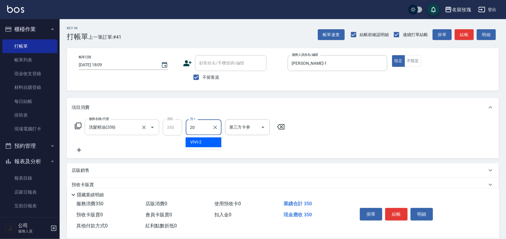
type input "[PERSON_NAME]-20"
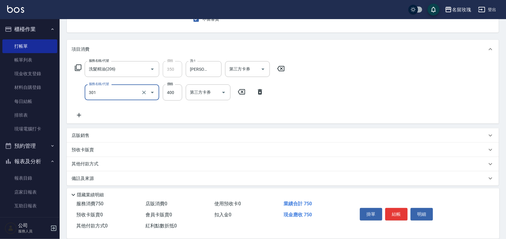
scroll to position [61, 0]
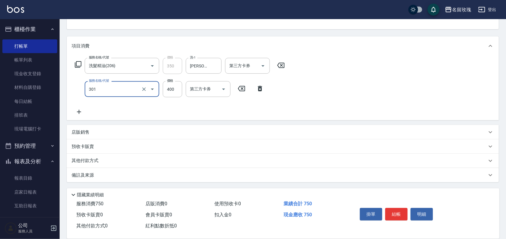
type input "剪髮(301)"
drag, startPoint x: 82, startPoint y: 128, endPoint x: 84, endPoint y: 120, distance: 8.0
click at [82, 123] on div "項目消費 服務名稱/代號 洗髮精油(206) 服務名稱/代號 價格 350 價格 洗-1 紫芊-20 洗-1 第三方卡券 第三方卡券 服務名稱/代號 剪髮(3…" at bounding box center [283, 109] width 432 height 146
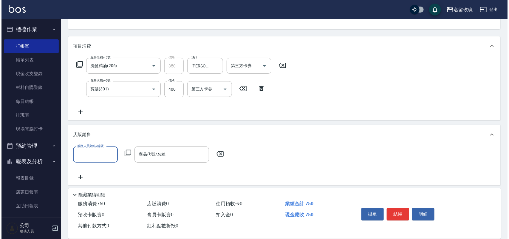
scroll to position [0, 0]
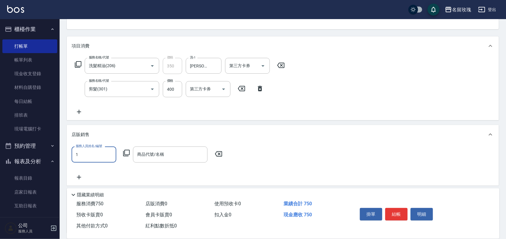
type input "[PERSON_NAME]-1"
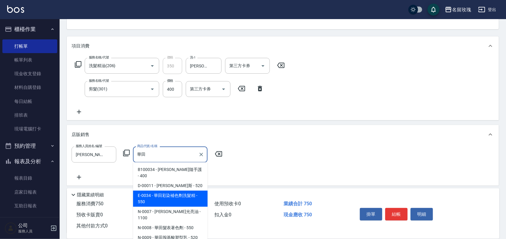
click at [182, 193] on span "E-0034 - 華田彩染補色劑洗髮精 - 550" at bounding box center [170, 199] width 75 height 16
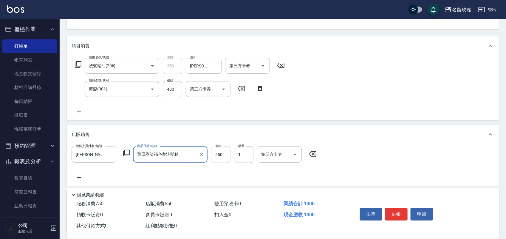
type input "華田彩染補色劑洗髮精"
click at [223, 158] on input "550" at bounding box center [220, 154] width 19 height 16
type input "500"
click at [399, 210] on button "結帳" at bounding box center [396, 214] width 22 height 13
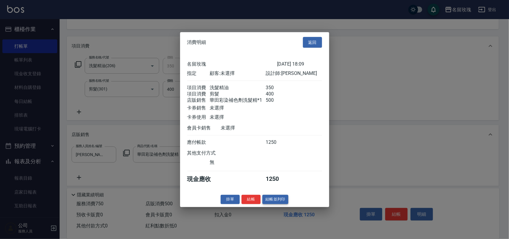
click at [275, 204] on button "結帳並列印" at bounding box center [275, 199] width 26 height 9
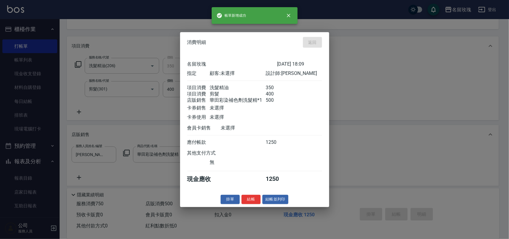
type input "[DATE] 18:20"
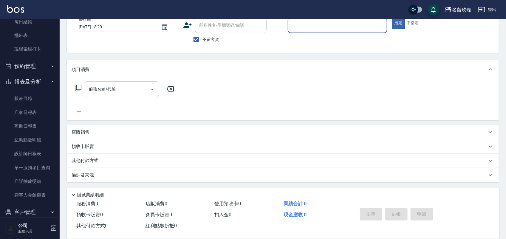
scroll to position [105, 0]
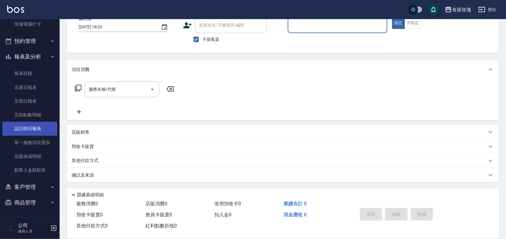
click at [19, 126] on link "設計師日報表" at bounding box center [29, 129] width 55 height 14
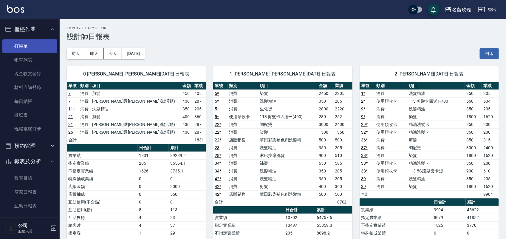
click at [17, 42] on link "打帳單" at bounding box center [29, 46] width 55 height 14
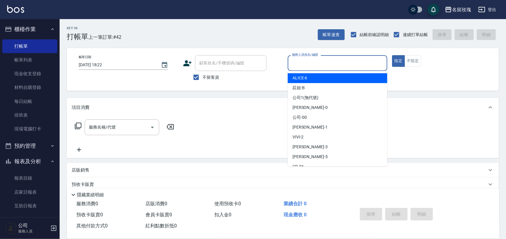
drag, startPoint x: 311, startPoint y: 65, endPoint x: 322, endPoint y: 109, distance: 45.6
click at [311, 65] on input "服務人員姓名/編號" at bounding box center [337, 63] width 94 height 10
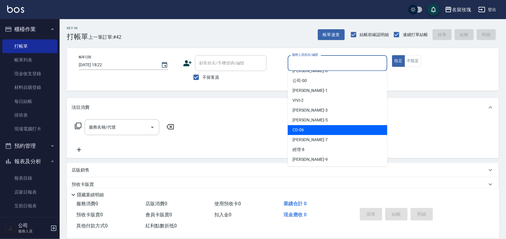
scroll to position [37, 0]
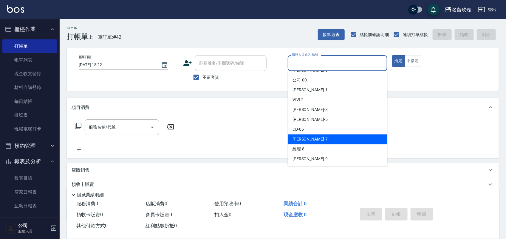
click at [332, 141] on div "[PERSON_NAME] -7" at bounding box center [338, 139] width 100 height 10
type input "[PERSON_NAME]-7"
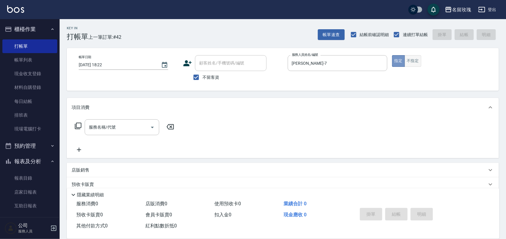
drag, startPoint x: 397, startPoint y: 63, endPoint x: 408, endPoint y: 63, distance: 10.7
click at [407, 63] on div "指定 不指定" at bounding box center [442, 61] width 100 height 12
click at [413, 61] on button "不指定" at bounding box center [413, 61] width 17 height 12
click at [78, 122] on icon at bounding box center [78, 125] width 7 height 7
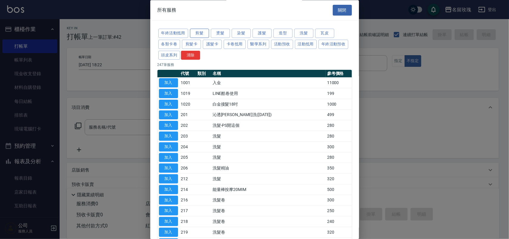
click at [199, 36] on button "剪髮" at bounding box center [199, 33] width 19 height 9
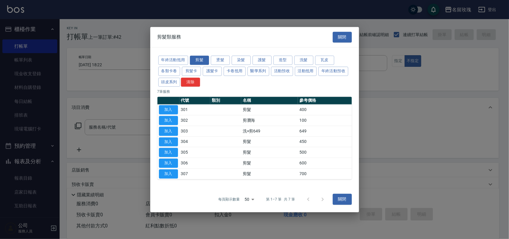
click at [167, 108] on button "加入" at bounding box center [168, 109] width 19 height 9
type input "剪髮(301)"
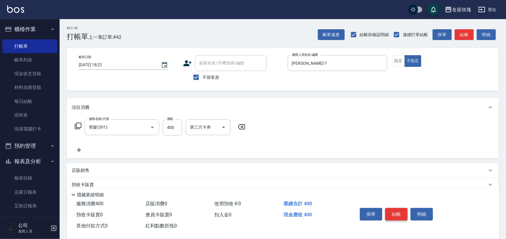
click at [402, 208] on button "結帳" at bounding box center [396, 214] width 22 height 13
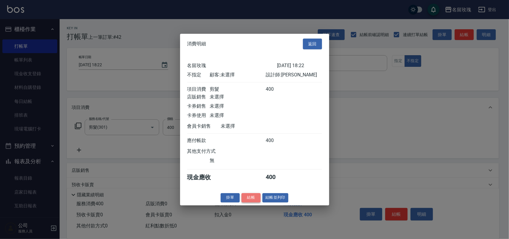
click at [246, 200] on button "結帳" at bounding box center [251, 197] width 19 height 9
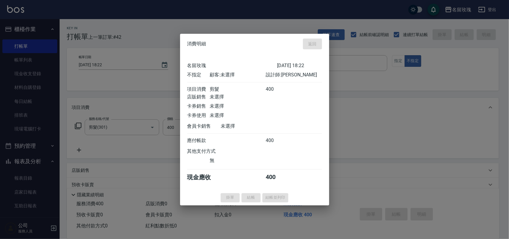
type input "[DATE] 18:27"
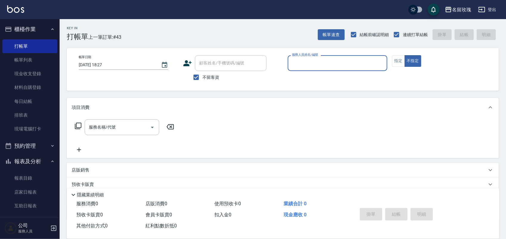
drag, startPoint x: 200, startPoint y: 80, endPoint x: 208, endPoint y: 70, distance: 11.7
click at [200, 78] on input "不留客資" at bounding box center [196, 77] width 13 height 13
checkbox input "false"
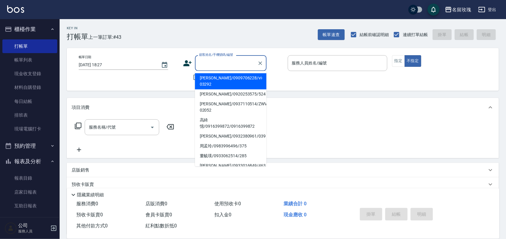
click at [219, 59] on div "顧客姓名/手機號碼/編號 顧客姓名/手機號碼/編號" at bounding box center [231, 63] width 72 height 16
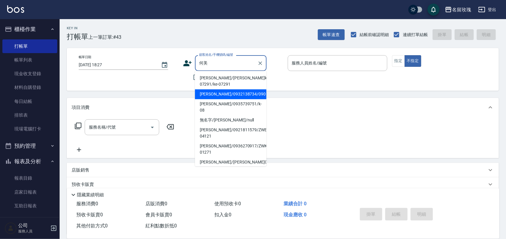
click at [236, 95] on li "[PERSON_NAME]/0932138734/090" at bounding box center [231, 94] width 72 height 10
type input "[PERSON_NAME]/0932138734/090"
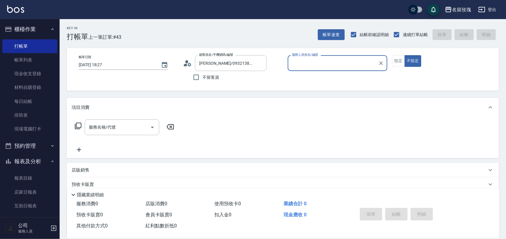
type input "[PERSON_NAME]老師-9"
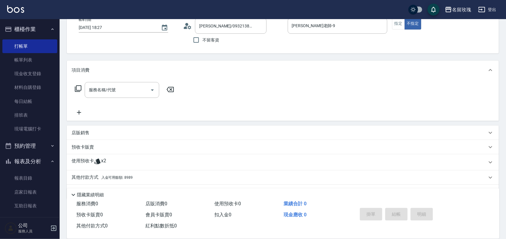
click at [110, 79] on div "項目消費" at bounding box center [283, 70] width 432 height 19
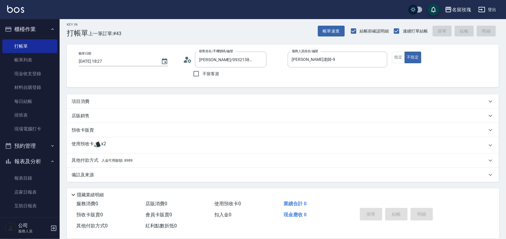
scroll to position [3, 0]
click at [90, 113] on div "店販銷售" at bounding box center [279, 116] width 415 height 6
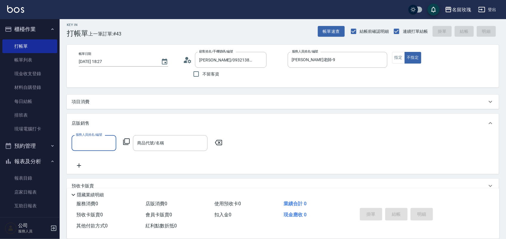
scroll to position [0, 0]
click at [102, 103] on div "項目消費" at bounding box center [279, 102] width 415 height 6
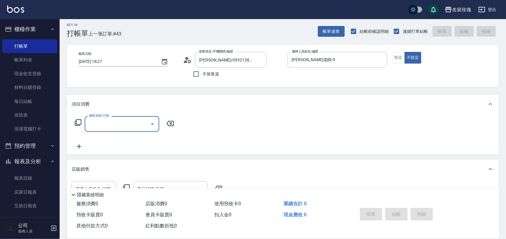
click at [100, 124] on input "服務名稱/代號" at bounding box center [117, 124] width 60 height 10
drag, startPoint x: 101, startPoint y: 124, endPoint x: 0, endPoint y: 102, distance: 103.1
click at [4, 110] on div "名留玫瑰 登出 櫃檯作業 打帳單 帳單列表 現金收支登錄 材料自購登錄 每日結帳 排班表 現場電腦打卡 預約管理 預約管理 單日預約紀錄 單週預約紀錄 報表及…" at bounding box center [253, 169] width 506 height 344
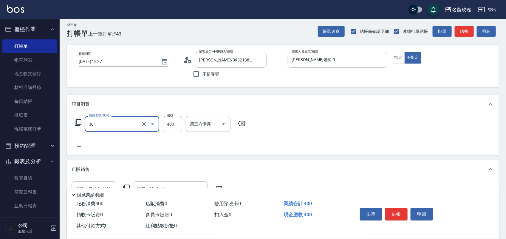
type input "剪髮(301)"
type input "450"
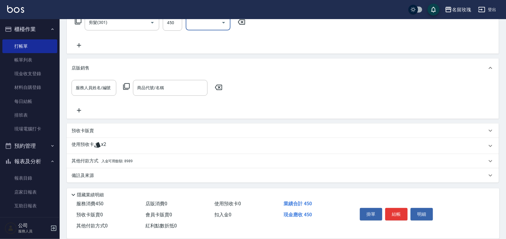
scroll to position [105, 0]
click at [94, 160] on p "其他付款方式 入金可用餘額: 8989" at bounding box center [102, 160] width 61 height 7
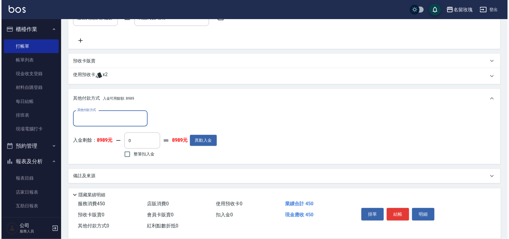
scroll to position [175, 0]
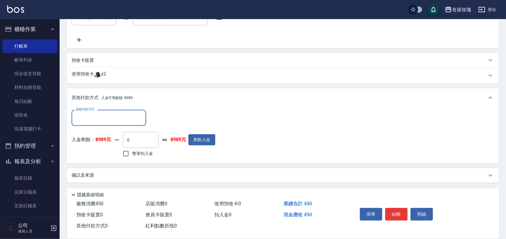
click at [134, 154] on span "整筆扣入金" at bounding box center [142, 153] width 21 height 6
click at [132, 154] on input "整筆扣入金" at bounding box center [126, 153] width 13 height 13
checkbox input "true"
type input "450"
click at [407, 212] on button "結帳" at bounding box center [396, 214] width 22 height 13
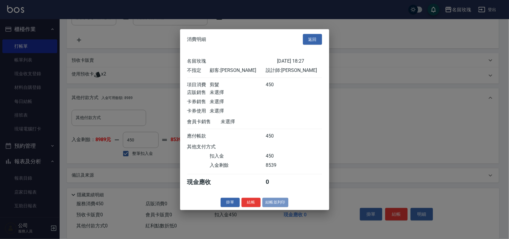
click at [274, 207] on button "結帳並列印" at bounding box center [275, 202] width 26 height 9
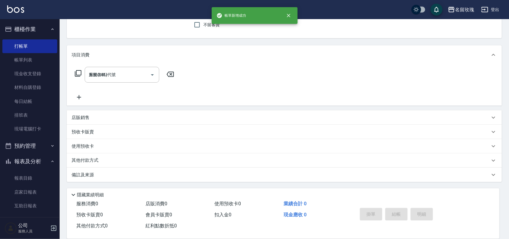
type input "[DATE] 18:50"
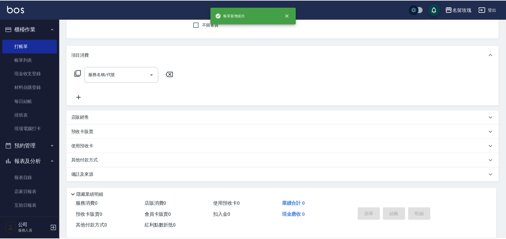
scroll to position [0, 0]
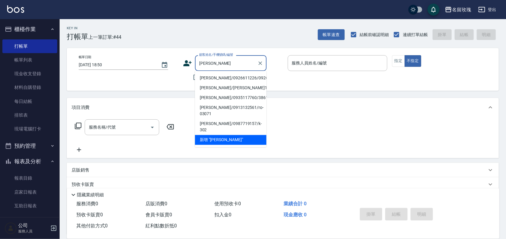
click at [216, 78] on li "[PERSON_NAME]/0926611226/0926611226" at bounding box center [231, 78] width 72 height 10
type input "[PERSON_NAME]/0926611226/0926611226"
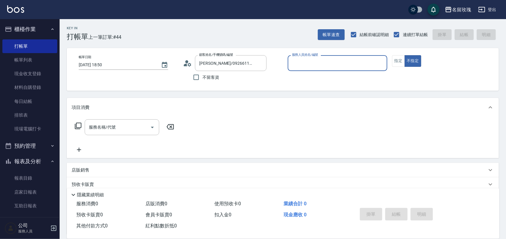
type input "[PERSON_NAME]-1"
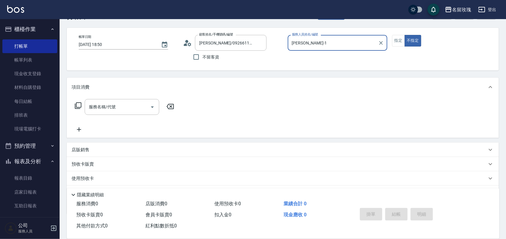
scroll to position [15, 0]
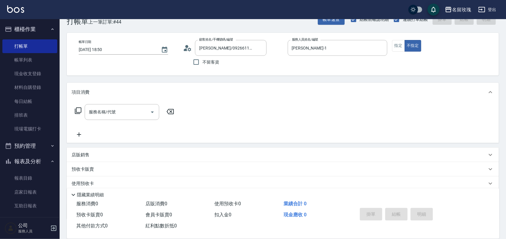
click at [78, 108] on icon at bounding box center [78, 110] width 7 height 7
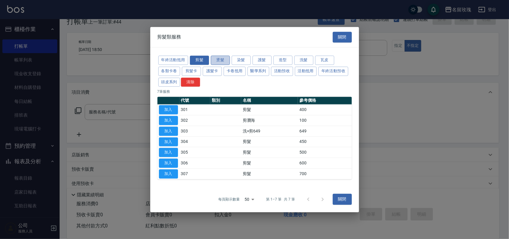
click at [222, 60] on button "燙髮" at bounding box center [220, 59] width 19 height 9
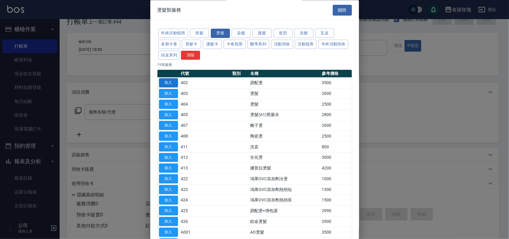
click at [172, 82] on button "加入" at bounding box center [168, 82] width 19 height 9
type input "調配燙(402)"
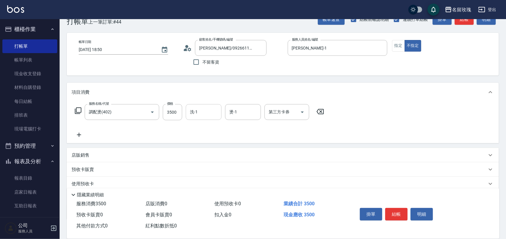
click at [195, 114] on input "洗-1" at bounding box center [203, 112] width 30 height 10
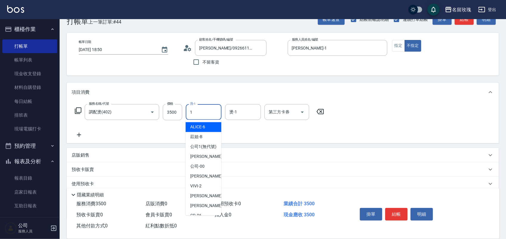
type input "[PERSON_NAME]-1"
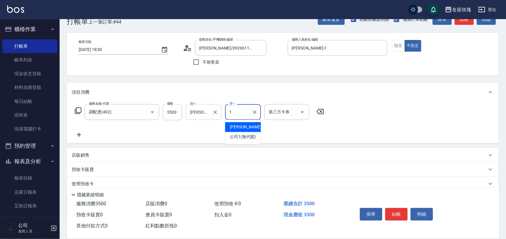
type input "[PERSON_NAME]-1"
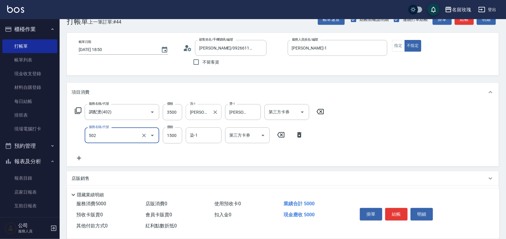
type input "染髮(502)"
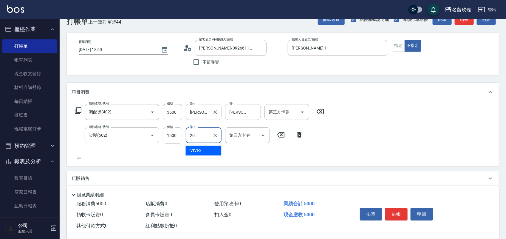
type input "[PERSON_NAME]-20"
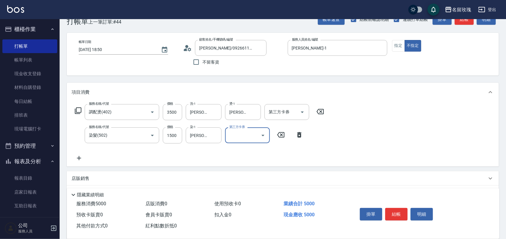
scroll to position [76, 0]
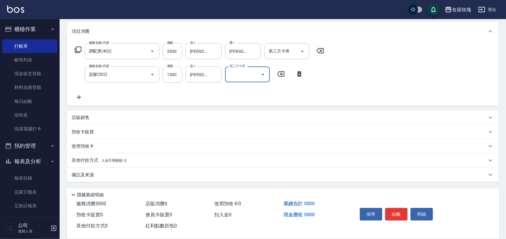
click at [82, 159] on p "其他付款方式 入金可用餘額: 0" at bounding box center [99, 160] width 55 height 7
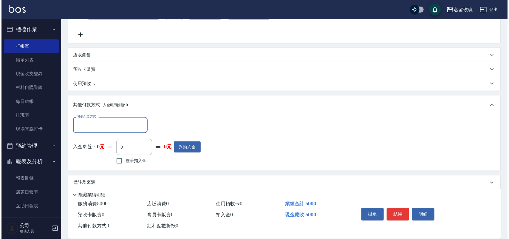
scroll to position [146, 0]
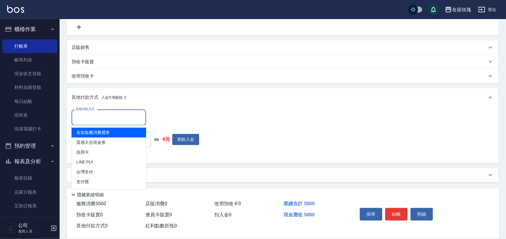
click at [79, 115] on input "其他付款方式" at bounding box center [108, 117] width 69 height 10
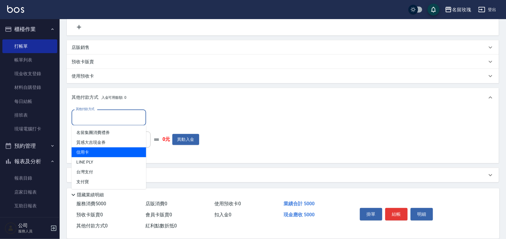
click at [82, 150] on span "信用卡" at bounding box center [109, 152] width 75 height 10
type input "信用卡"
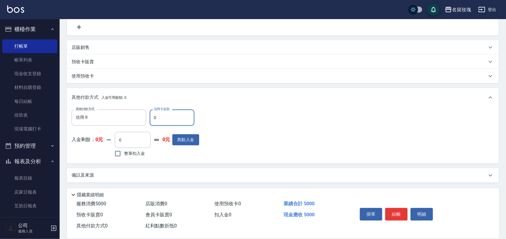
click at [153, 117] on input "0" at bounding box center [172, 117] width 45 height 16
type input "5000"
click at [388, 208] on button "結帳" at bounding box center [396, 214] width 22 height 13
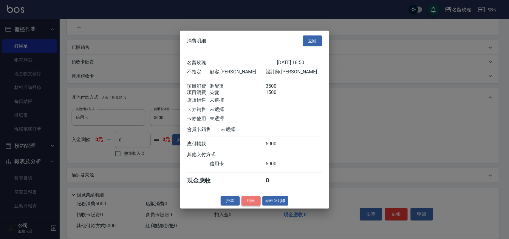
click at [253, 205] on button "結帳" at bounding box center [251, 200] width 19 height 9
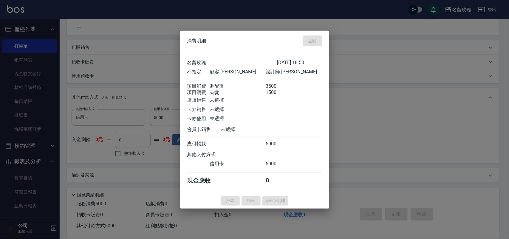
type input "[DATE] 18:52"
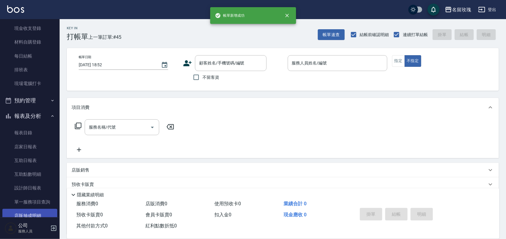
scroll to position [105, 0]
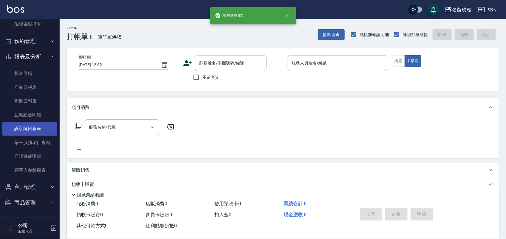
click at [21, 129] on link "設計師日報表" at bounding box center [29, 129] width 55 height 14
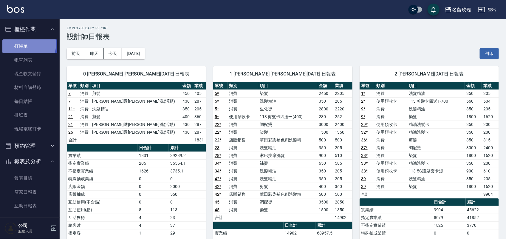
click at [28, 44] on link "打帳單" at bounding box center [29, 46] width 55 height 14
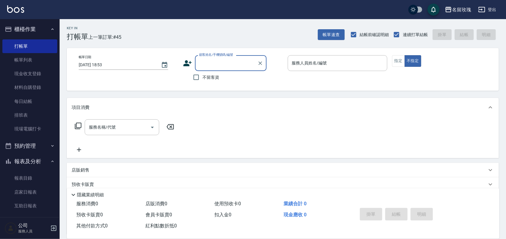
drag, startPoint x: 216, startPoint y: 78, endPoint x: 209, endPoint y: 69, distance: 10.7
click at [213, 76] on span "不留客資" at bounding box center [210, 77] width 17 height 6
click at [202, 76] on input "不留客資" at bounding box center [196, 77] width 13 height 13
checkbox input "true"
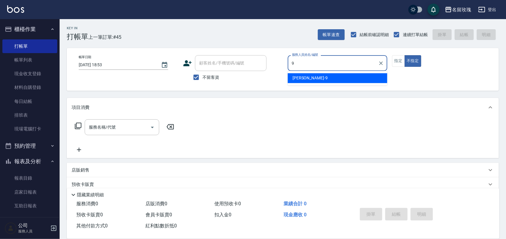
type input "[PERSON_NAME]老師-9"
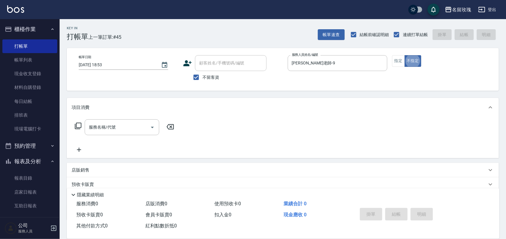
type button "false"
click at [403, 58] on button "指定" at bounding box center [398, 61] width 13 height 12
drag, startPoint x: 121, startPoint y: 130, endPoint x: 112, endPoint y: 125, distance: 10.5
click at [112, 125] on div "服務名稱/代號 服務名稱/代號" at bounding box center [122, 127] width 75 height 16
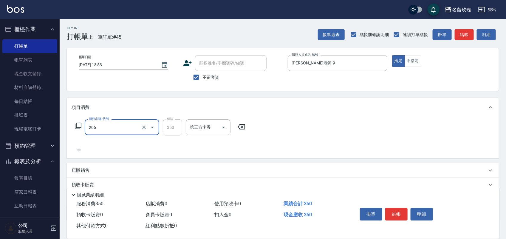
type input "洗髮精油(206)"
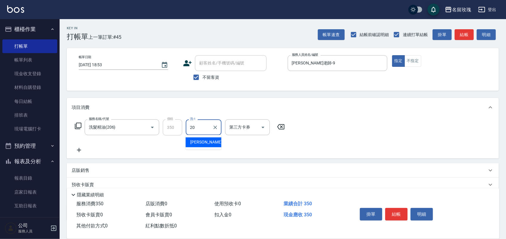
type input "[PERSON_NAME]-20"
click at [417, 212] on button "明細" at bounding box center [422, 214] width 22 height 13
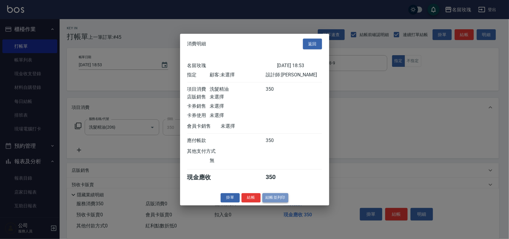
click at [278, 199] on button "結帳並列印" at bounding box center [275, 197] width 26 height 9
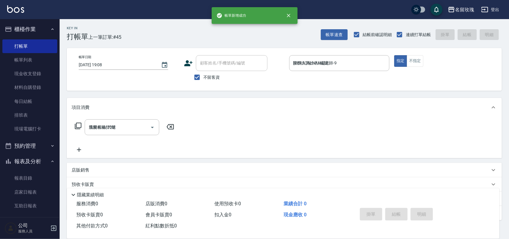
type input "[DATE] 19:08"
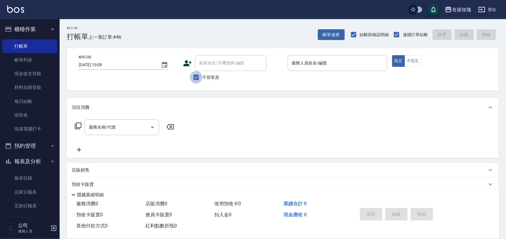
drag, startPoint x: 193, startPoint y: 78, endPoint x: 197, endPoint y: 73, distance: 6.3
click at [194, 77] on input "不留客資" at bounding box center [196, 77] width 13 height 13
checkbox input "false"
click at [200, 67] on div "顧客姓名/手機號碼/編號" at bounding box center [231, 63] width 72 height 16
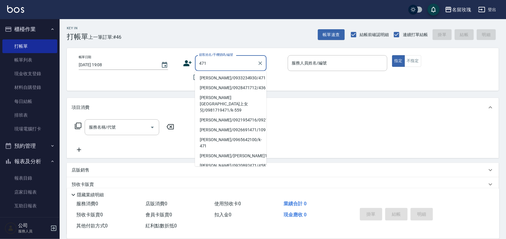
click at [223, 79] on li "[PERSON_NAME]/0933234930/471" at bounding box center [231, 78] width 72 height 10
type input "[PERSON_NAME]/0933234930/471"
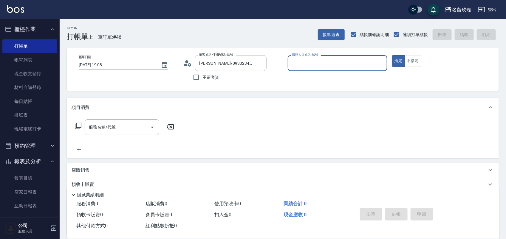
type input "ALICE-6"
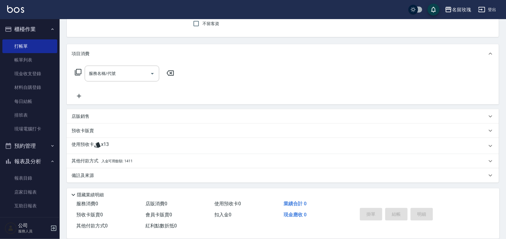
scroll to position [54, 0]
click at [94, 142] on icon at bounding box center [97, 144] width 7 height 7
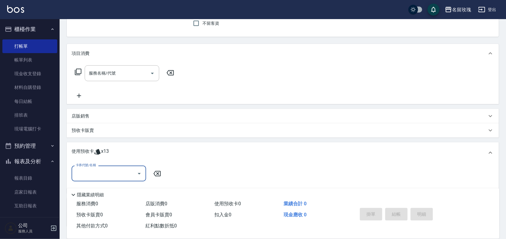
scroll to position [54, 0]
click at [106, 181] on div "卡券代號/名稱" at bounding box center [109, 174] width 75 height 16
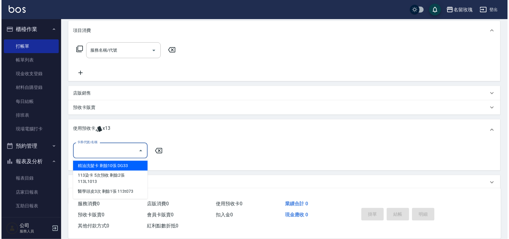
scroll to position [99, 0]
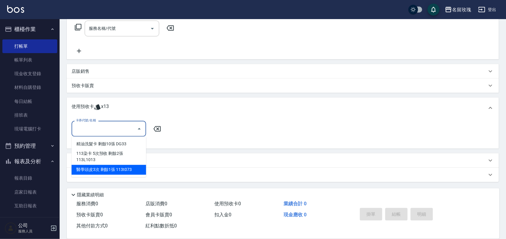
click at [114, 169] on div "醫學頭皮3次 剩餘1張 113t073" at bounding box center [109, 170] width 75 height 10
type input "醫學頭皮3次 113t073"
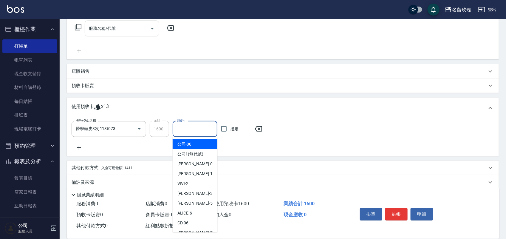
click at [190, 130] on input "頭皮-1" at bounding box center [194, 129] width 39 height 10
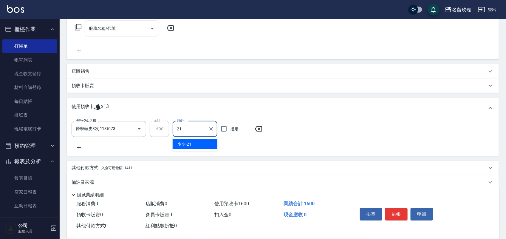
type input "少少-21"
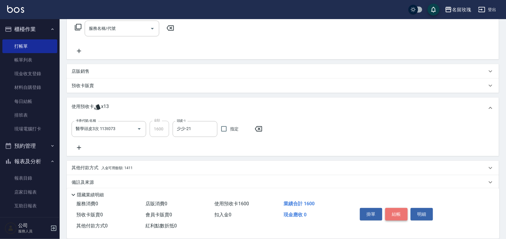
click at [390, 211] on button "結帳" at bounding box center [396, 214] width 22 height 13
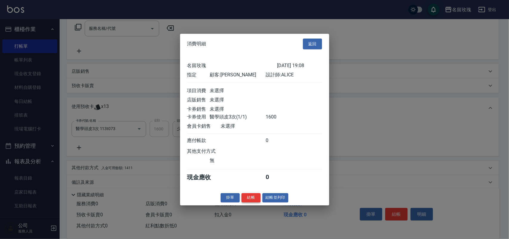
click at [256, 202] on button "結帳" at bounding box center [251, 197] width 19 height 9
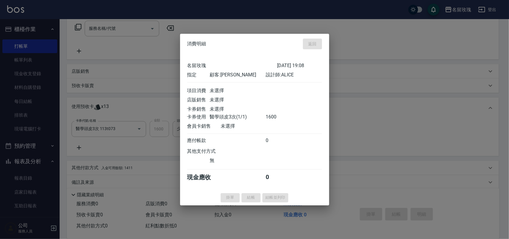
type input "[DATE] 19:15"
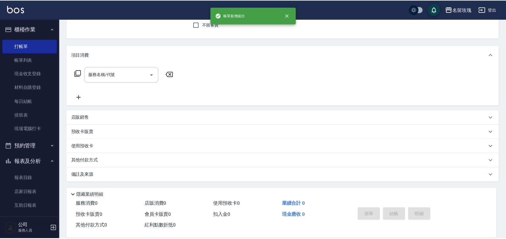
scroll to position [0, 0]
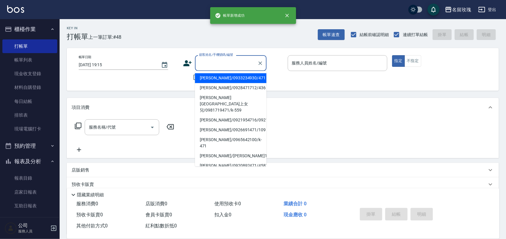
click at [206, 59] on input "顧客姓名/手機號碼/編號" at bounding box center [226, 63] width 57 height 10
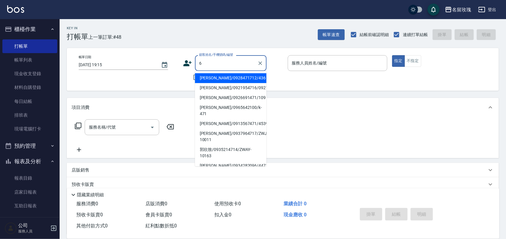
type input "[PERSON_NAME]/0928471712/436"
type input "VIVI-2"
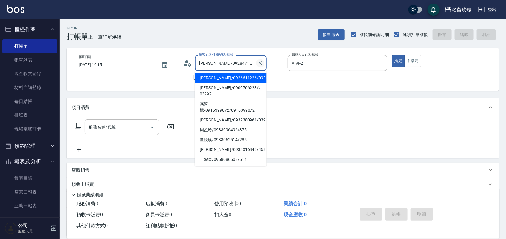
drag, startPoint x: 254, startPoint y: 61, endPoint x: 259, endPoint y: 63, distance: 5.4
click at [256, 62] on div "[PERSON_NAME]/0928471712/436 顧客姓名/手機號碼/編號" at bounding box center [231, 63] width 72 height 16
click at [260, 63] on icon "Clear" at bounding box center [260, 63] width 4 height 4
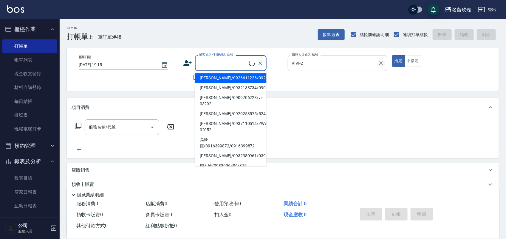
click at [379, 63] on icon "Clear" at bounding box center [381, 63] width 6 height 6
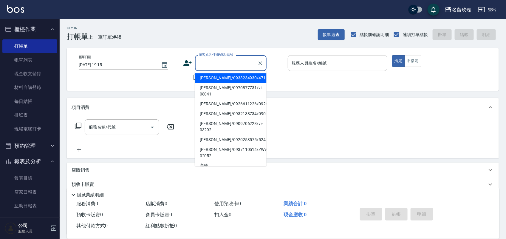
click at [201, 62] on div "顧客姓名/手機號碼/編號 顧客姓名/手機號碼/編號" at bounding box center [231, 63] width 72 height 16
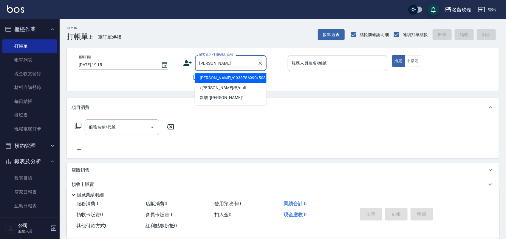
click at [215, 78] on li "[PERSON_NAME]/0933786990/508" at bounding box center [231, 78] width 72 height 10
type input "[PERSON_NAME]/0933786990/508"
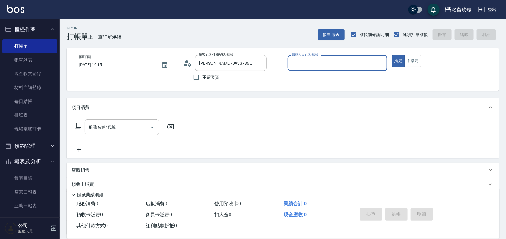
type input "ALICE-6"
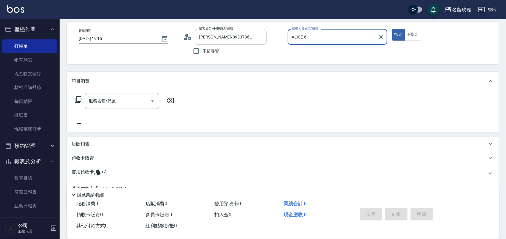
scroll to position [54, 0]
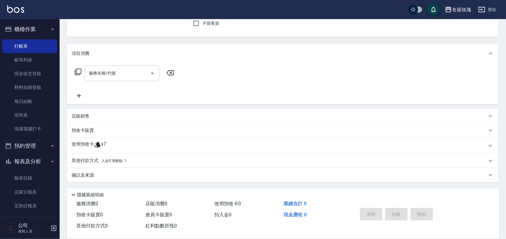
click at [107, 69] on div "服務名稱/代號 服務名稱/代號" at bounding box center [122, 73] width 75 height 16
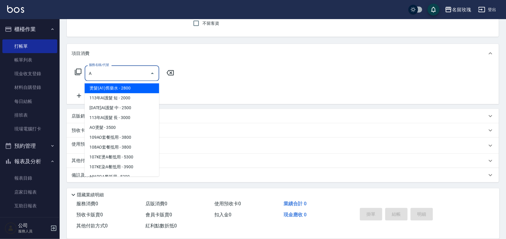
click at [116, 88] on span "燙髮(A1)舊藥水 - 2800" at bounding box center [122, 88] width 75 height 10
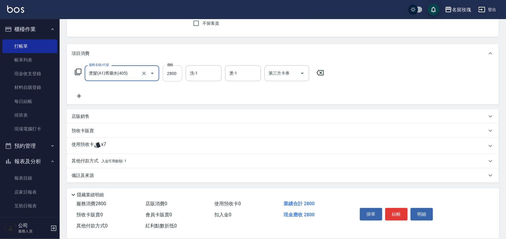
type input "燙髮(A1)舊藥水(405)"
click at [169, 75] on input "2800" at bounding box center [172, 73] width 19 height 16
type input "2200"
type input "2"
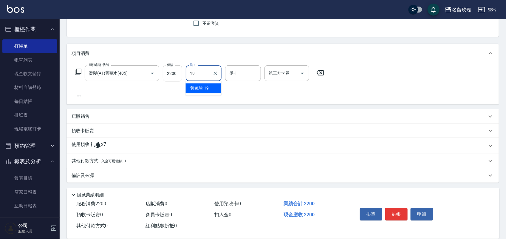
type input "黃婉瑜-19"
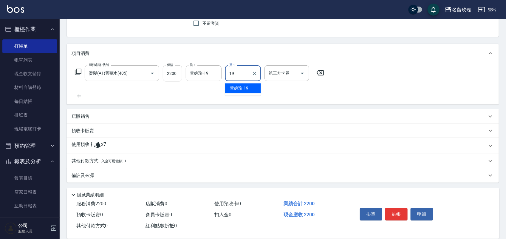
type input "黃婉瑜-19"
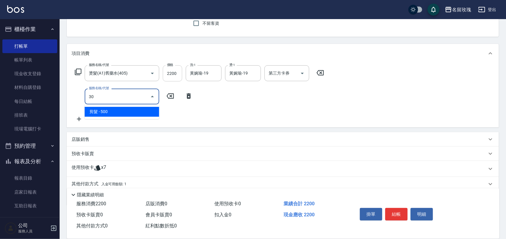
type input "3"
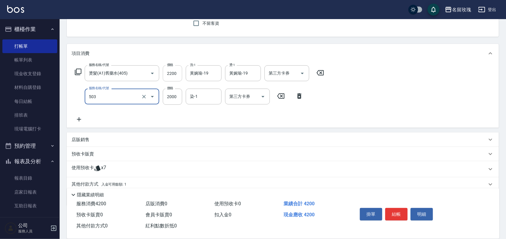
type input "染髮(503)"
type input "1800"
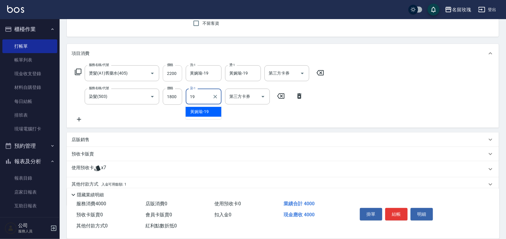
type input "黃婉瑜-19"
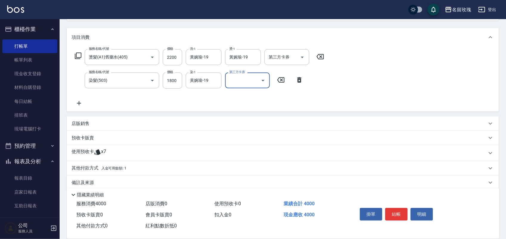
scroll to position [78, 0]
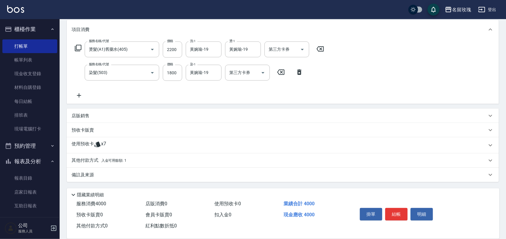
click at [83, 145] on p "使用預收卡" at bounding box center [83, 145] width 22 height 9
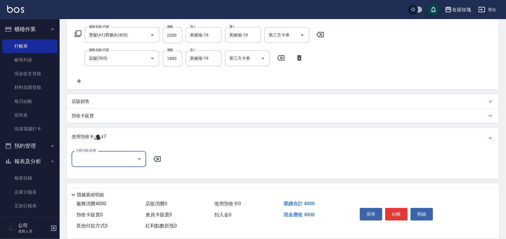
scroll to position [0, 0]
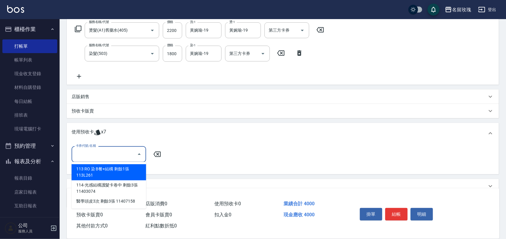
click at [98, 158] on input "卡券代號/名稱" at bounding box center [104, 154] width 60 height 10
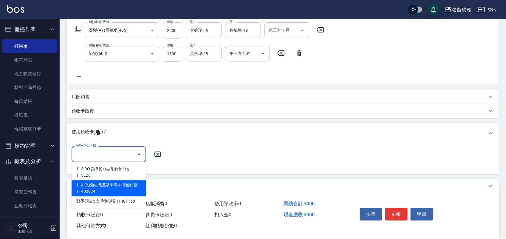
drag, startPoint x: 122, startPoint y: 189, endPoint x: 137, endPoint y: 174, distance: 22.1
click at [122, 188] on div "114-光感結構護髮卡卷中 剩餘3張 11403074" at bounding box center [109, 188] width 75 height 16
type input "114-光感結構護髮卡卷中 11403074"
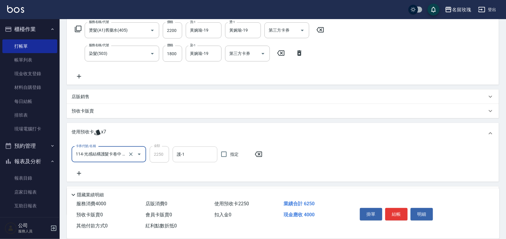
click at [181, 151] on input "護-1" at bounding box center [194, 154] width 39 height 10
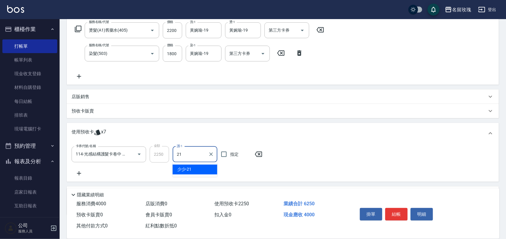
type input "2"
type input "黃婉瑜-19"
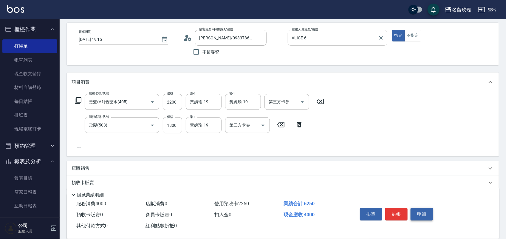
scroll to position [18, 0]
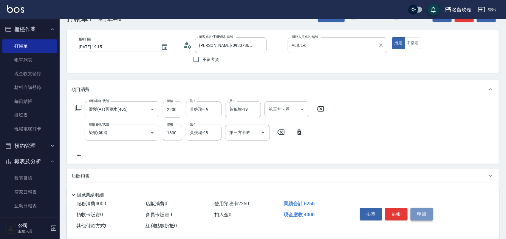
click at [425, 209] on button "明細" at bounding box center [422, 214] width 22 height 13
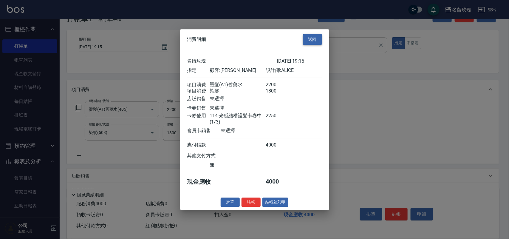
click at [313, 34] on button "返回" at bounding box center [312, 39] width 19 height 11
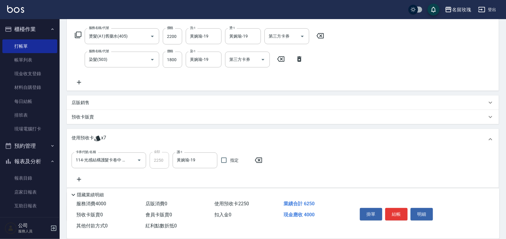
scroll to position [130, 0]
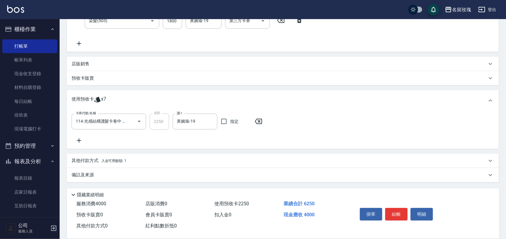
drag, startPoint x: 94, startPoint y: 172, endPoint x: 92, endPoint y: 145, distance: 27.2
click at [94, 164] on div "項目消費 服務名稱/代號 燙髮(A1)舊藥水(405) 服務名稱/代號 價格 2200 價格 洗-1 [PERSON_NAME]-19 洗-1 燙-1 [PE…" at bounding box center [283, 75] width 432 height 214
click at [97, 157] on p "其他付款方式 入金可用餘額: 1" at bounding box center [99, 160] width 55 height 7
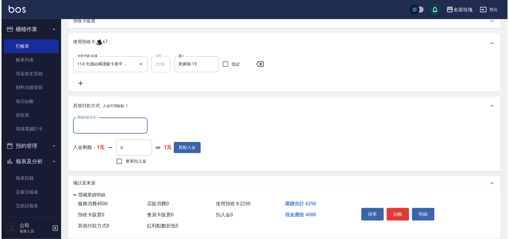
scroll to position [188, 0]
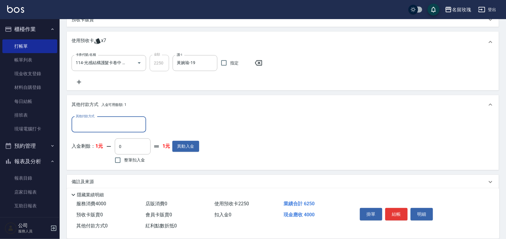
click at [100, 114] on div "其他付款方式 其他付款方式 入金剩餘： 1元 0 ​ 整筆扣入金 1元 異動入金" at bounding box center [283, 142] width 432 height 56
click at [100, 123] on input "其他付款方式" at bounding box center [108, 124] width 69 height 10
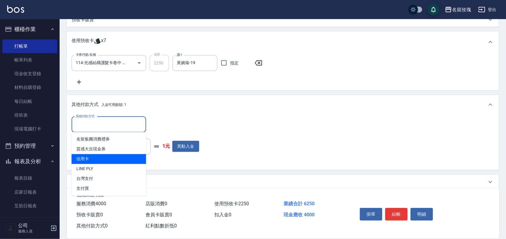
click at [108, 163] on span "信用卡" at bounding box center [109, 159] width 75 height 10
type input "信用卡"
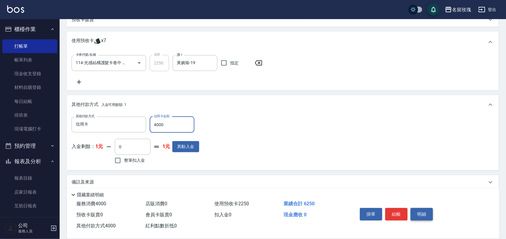
type input "4000"
click at [426, 218] on div "掛單 結帳 明細" at bounding box center [396, 214] width 78 height 19
click at [422, 211] on button "明細" at bounding box center [422, 214] width 22 height 13
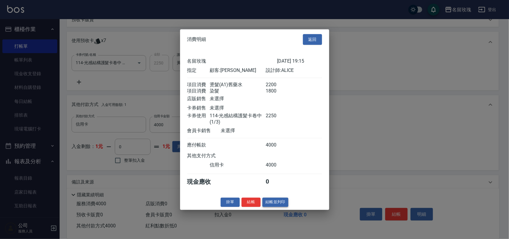
click at [285, 207] on div "掛單 結帳 結帳並列印" at bounding box center [254, 201] width 149 height 9
click at [269, 203] on button "結帳並列印" at bounding box center [275, 201] width 26 height 9
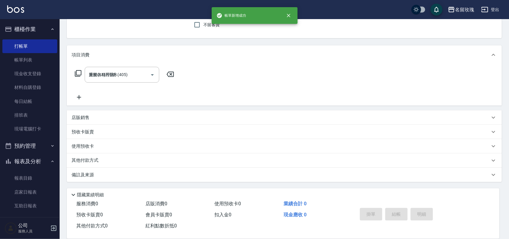
type input "[DATE] 19:16"
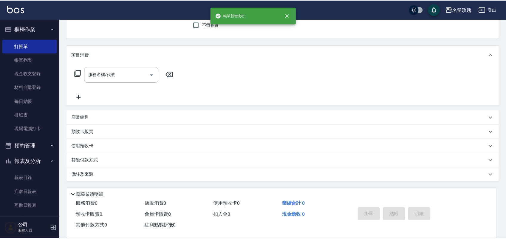
scroll to position [0, 0]
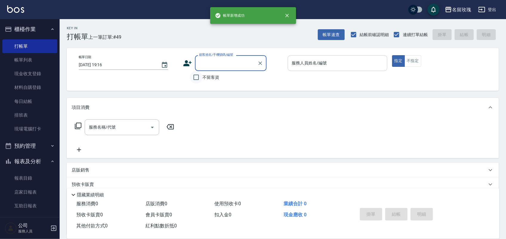
click at [198, 78] on input "不留客資" at bounding box center [196, 77] width 13 height 13
checkbox input "true"
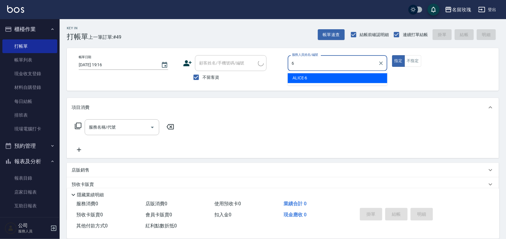
type input "ALICE-6"
type button "true"
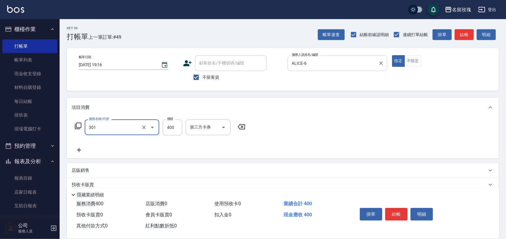
type input "剪髮(301)"
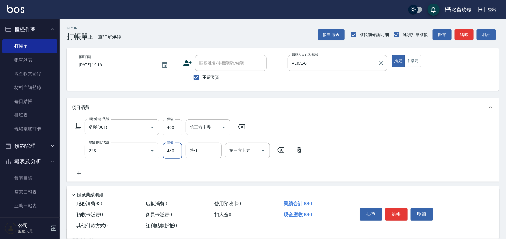
type input "[PERSON_NAME]透[PERSON_NAME]洗(活動)(228)"
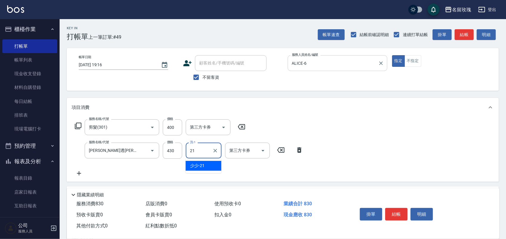
type input "少少-21"
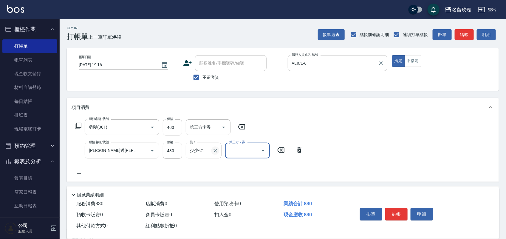
click at [214, 149] on icon "Clear" at bounding box center [215, 151] width 4 height 4
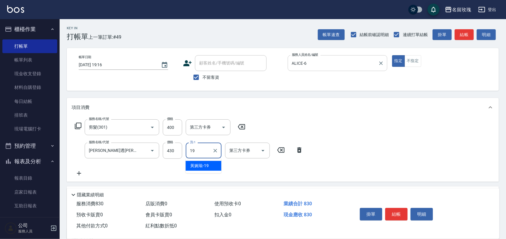
type input "黃婉瑜-19"
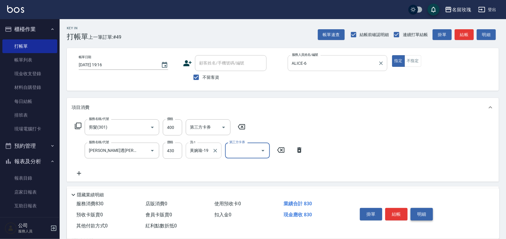
click at [414, 208] on button "明細" at bounding box center [422, 214] width 22 height 13
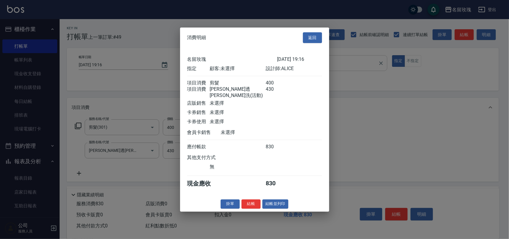
click at [282, 205] on button "結帳並列印" at bounding box center [275, 203] width 26 height 9
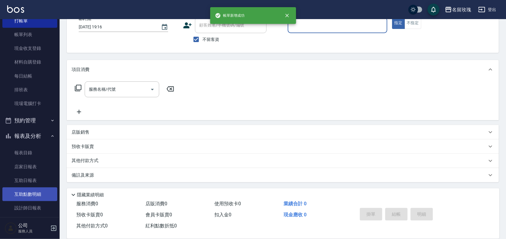
scroll to position [37, 0]
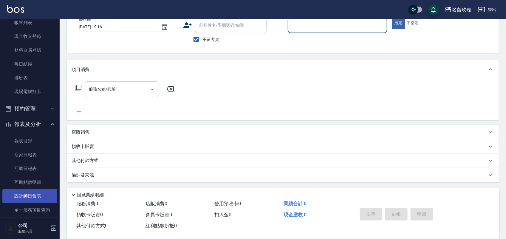
click at [37, 192] on link "設計師日報表" at bounding box center [29, 196] width 55 height 14
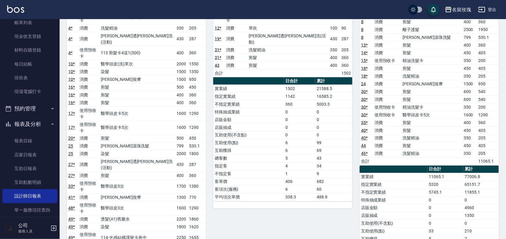
scroll to position [373, 0]
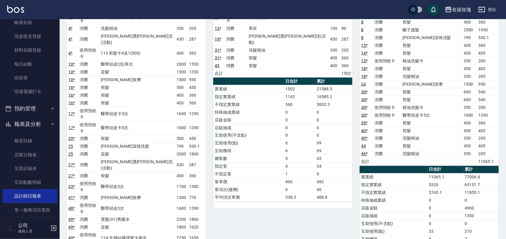
click at [73, 143] on td "25" at bounding box center [72, 147] width 11 height 8
click at [72, 144] on link "25" at bounding box center [70, 146] width 5 height 5
